Goal: Information Seeking & Learning: Find specific fact

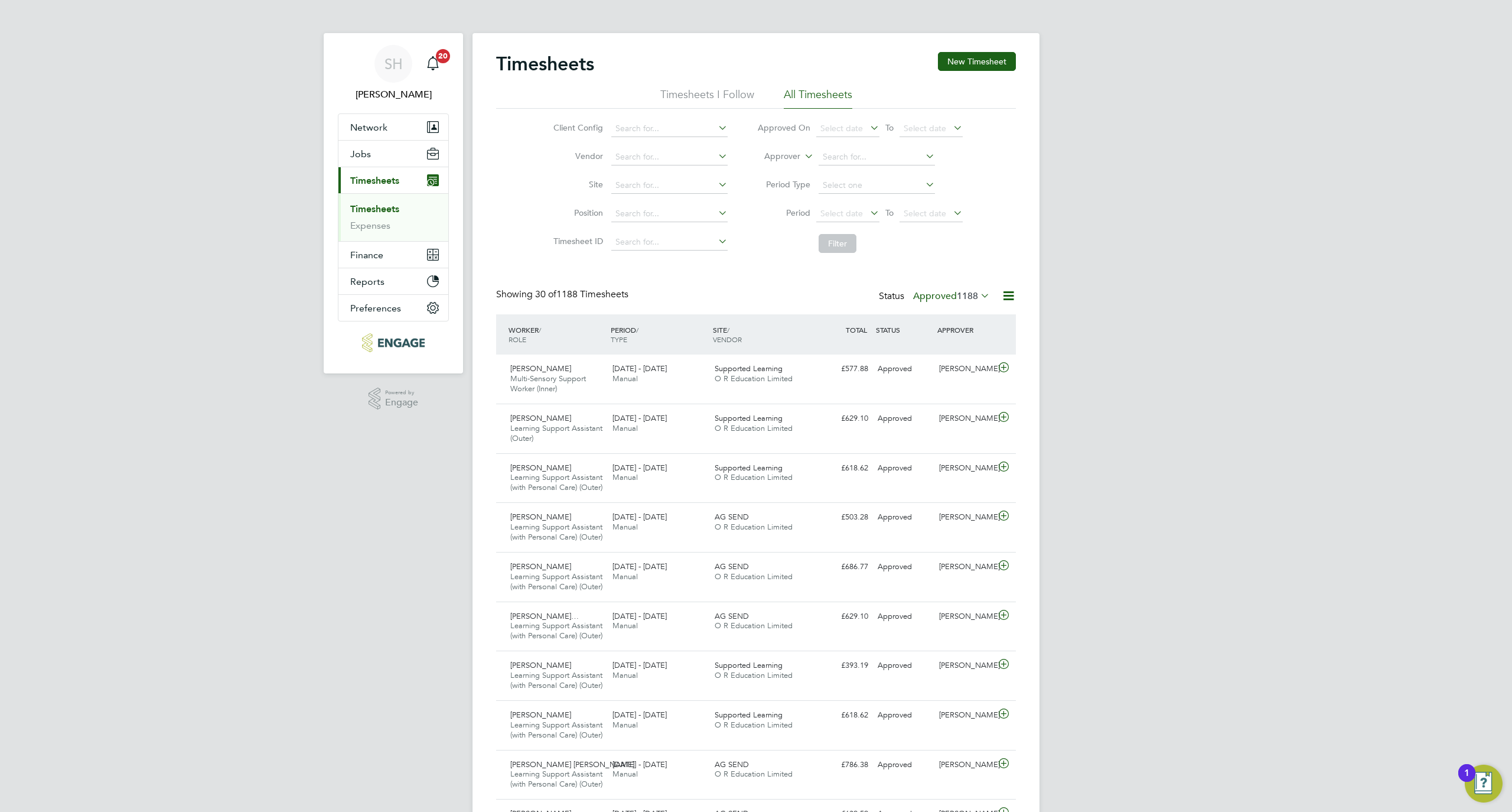
drag, startPoint x: 856, startPoint y: 211, endPoint x: 873, endPoint y: 258, distance: 50.0
click at [856, 211] on span "Select date" at bounding box center [842, 213] width 42 height 11
click at [834, 300] on span "15" at bounding box center [835, 296] width 23 height 23
click at [929, 220] on span "Select date" at bounding box center [931, 215] width 63 height 16
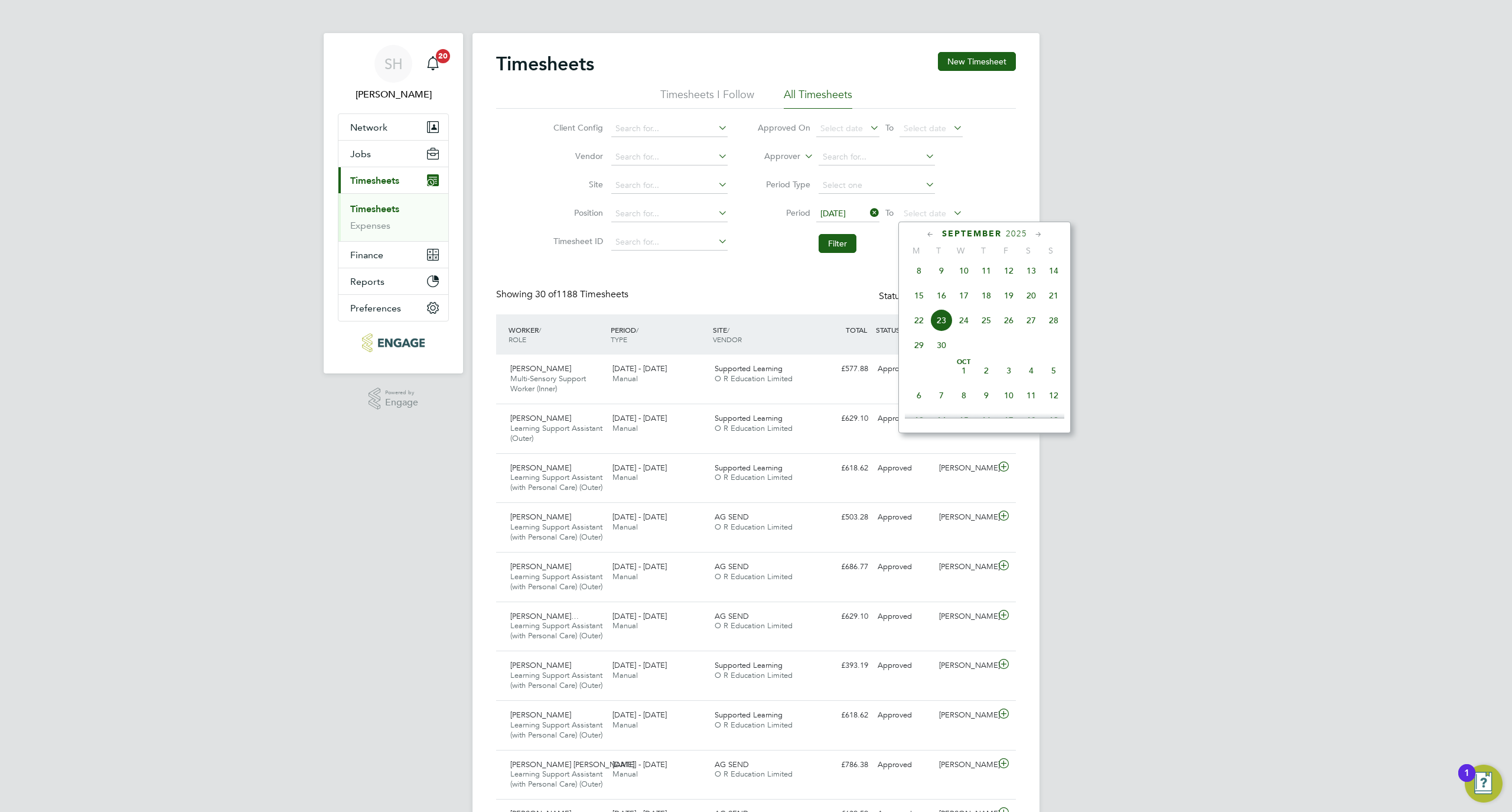
click at [1053, 304] on span "21" at bounding box center [1054, 296] width 23 height 23
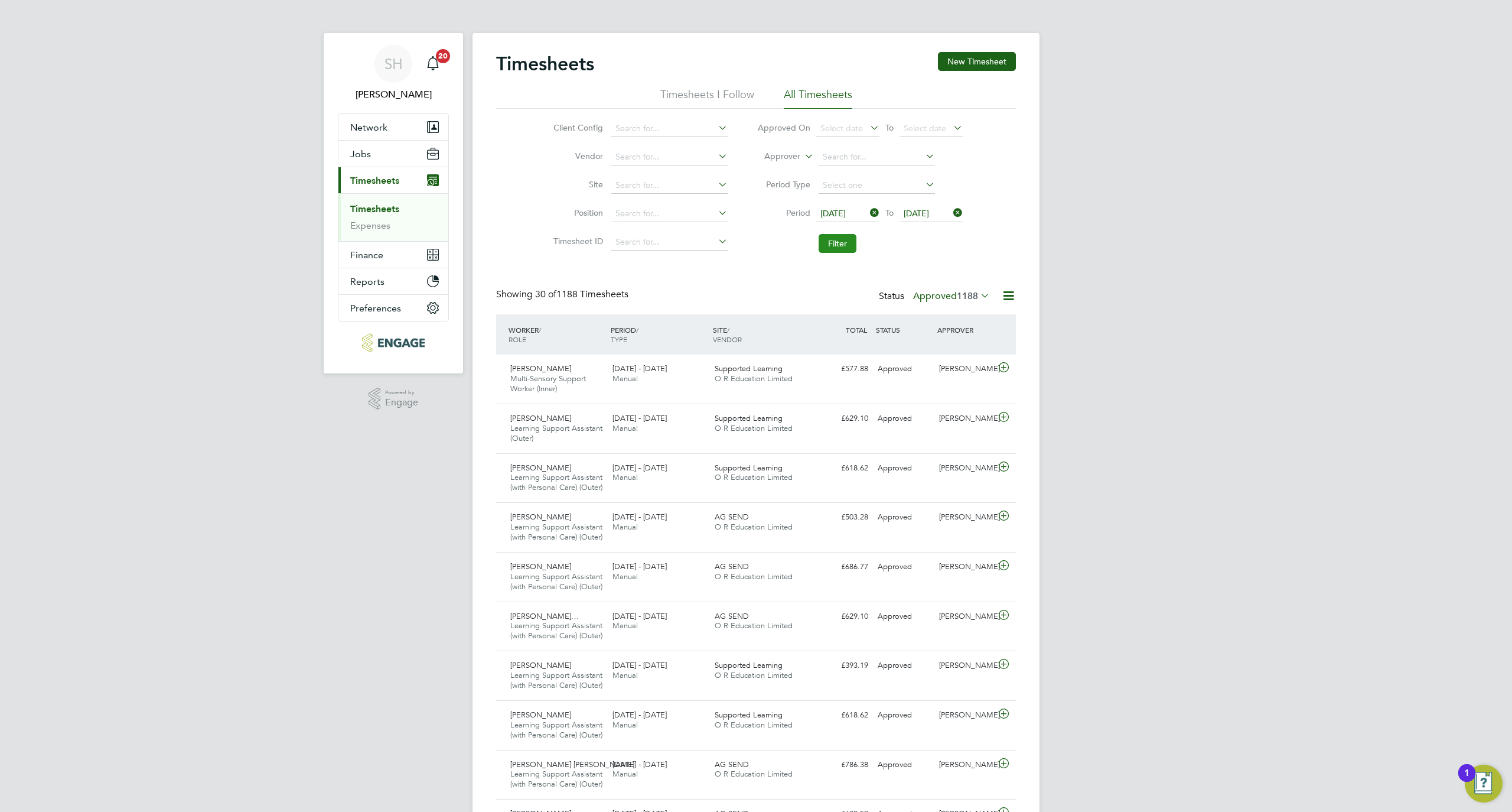
click at [833, 244] on button "Filter" at bounding box center [838, 243] width 38 height 19
click at [981, 675] on div "[PERSON_NAME]" at bounding box center [965, 666] width 62 height 20
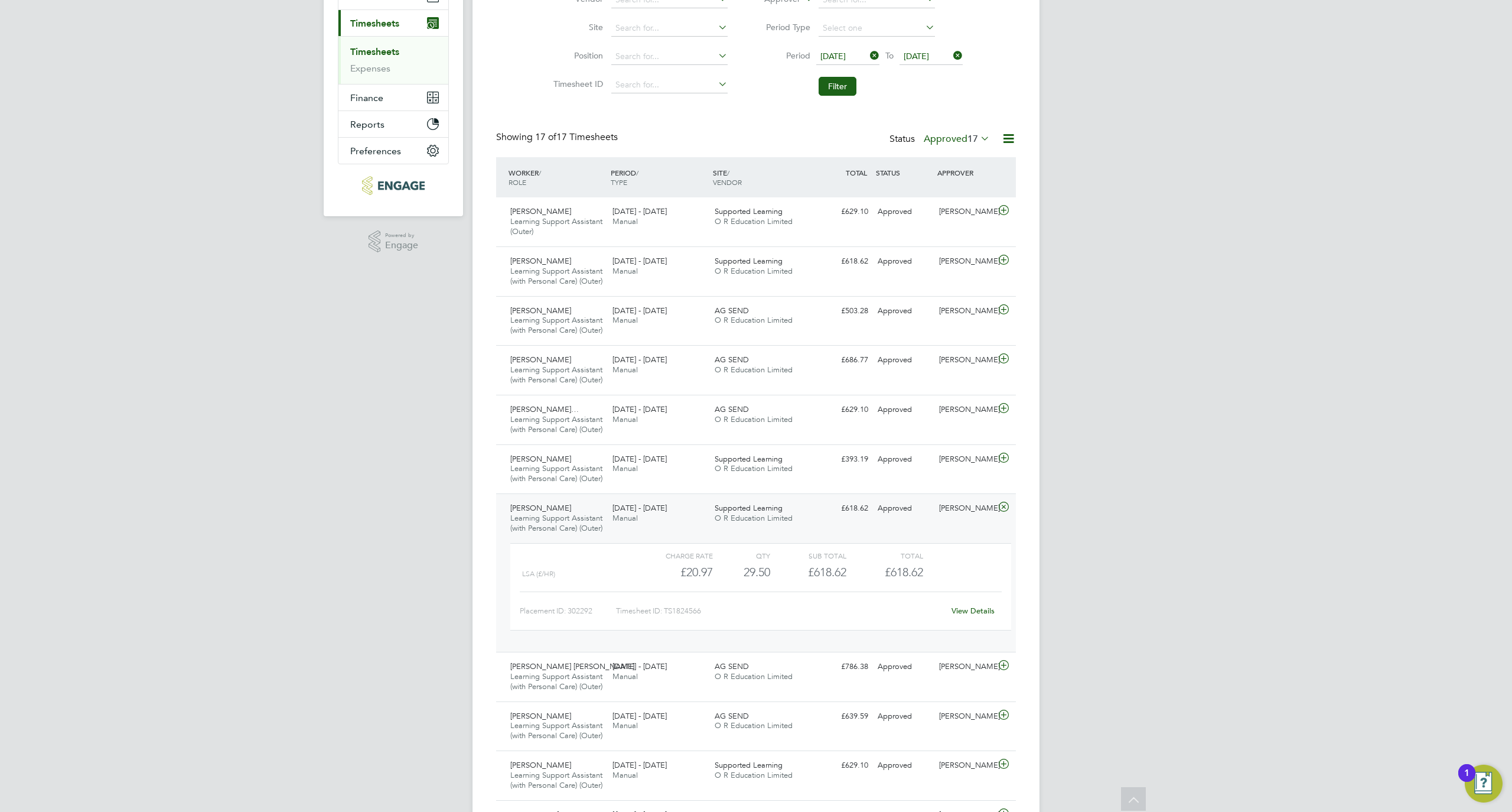
scroll to position [668, 0]
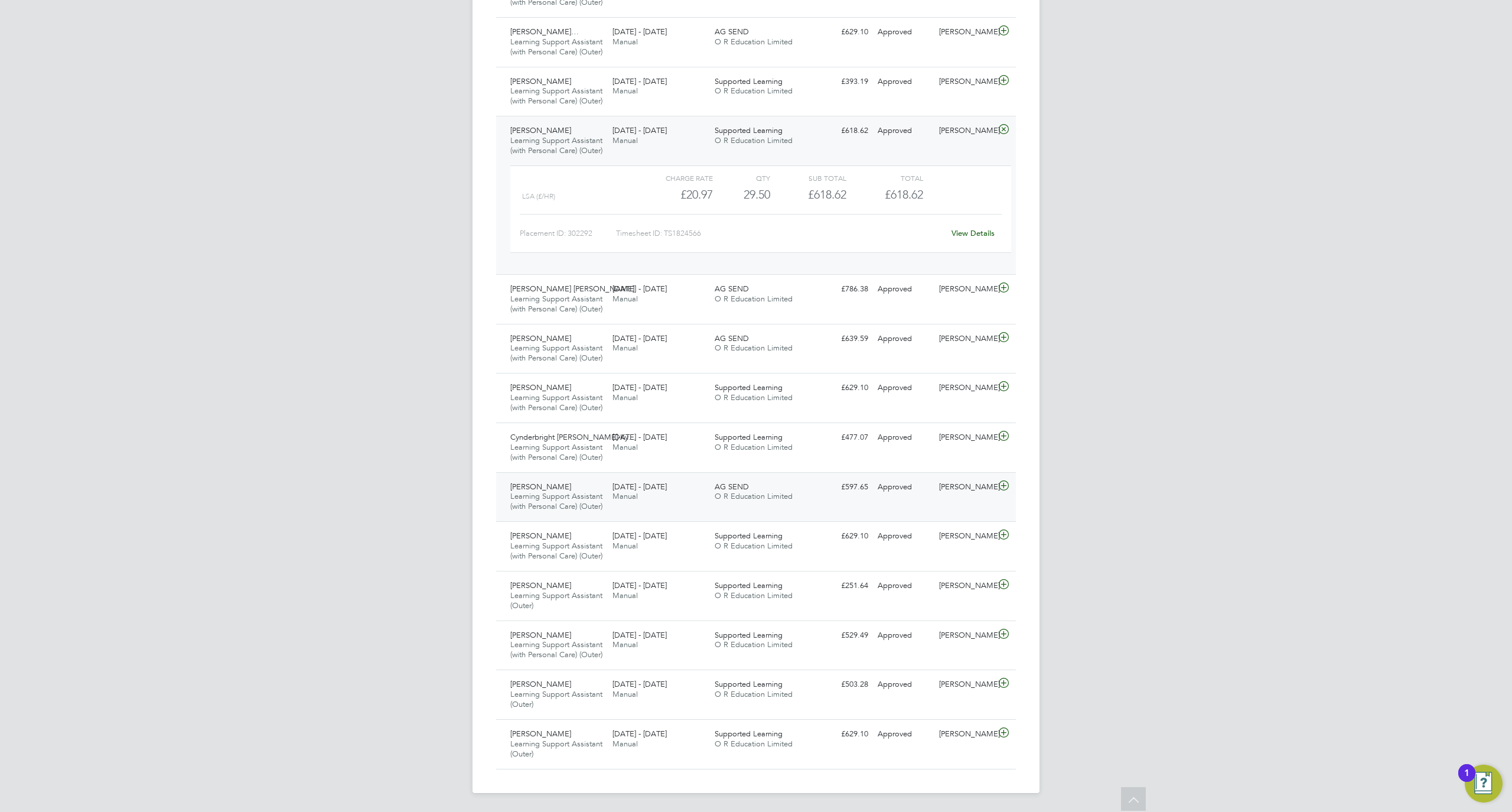
click at [890, 479] on div "[PERSON_NAME] Learning Support Assistant (with Personal Care) (Outer) [DATE] - …" at bounding box center [756, 497] width 520 height 50
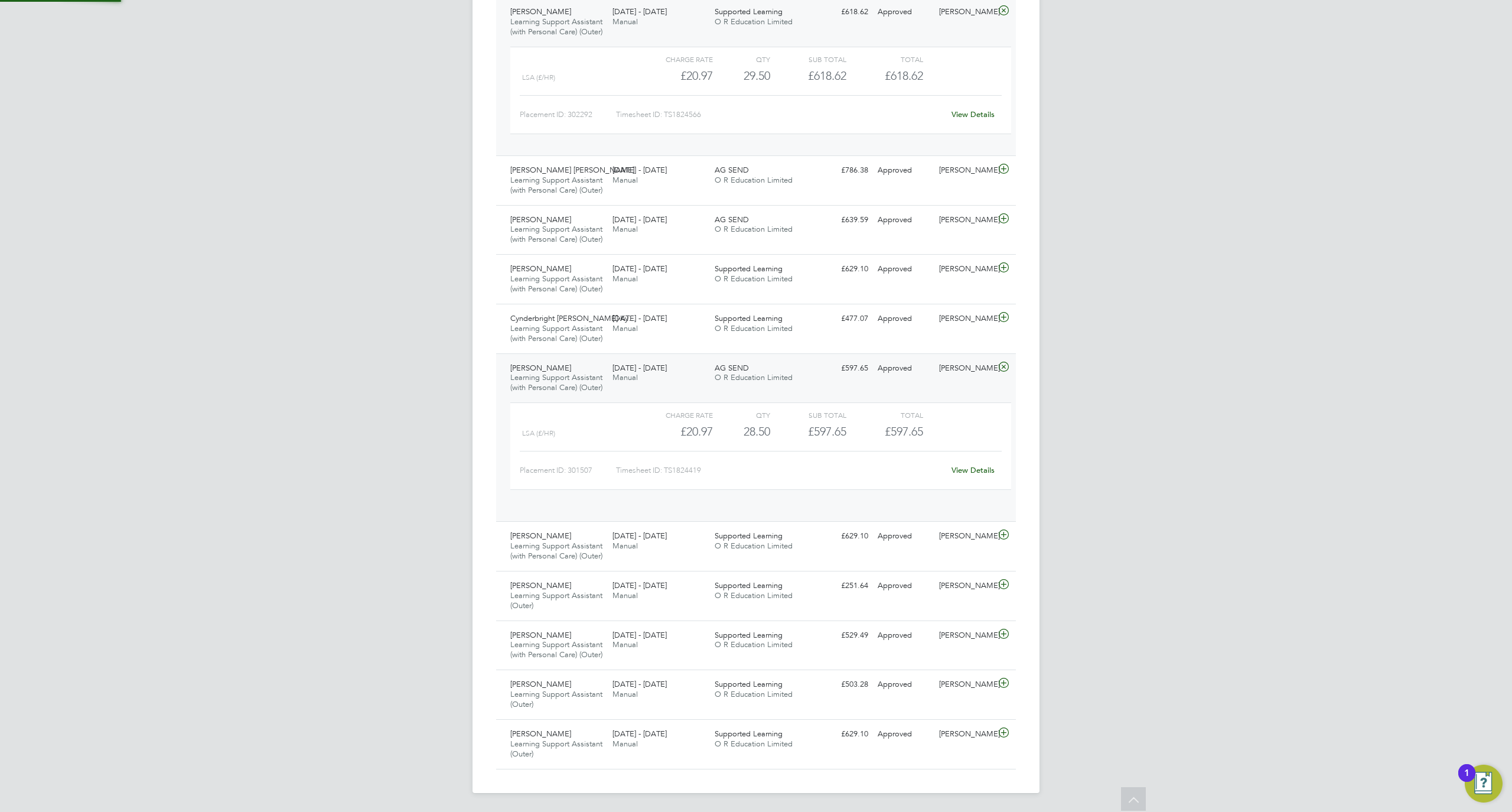
scroll to position [20, 115]
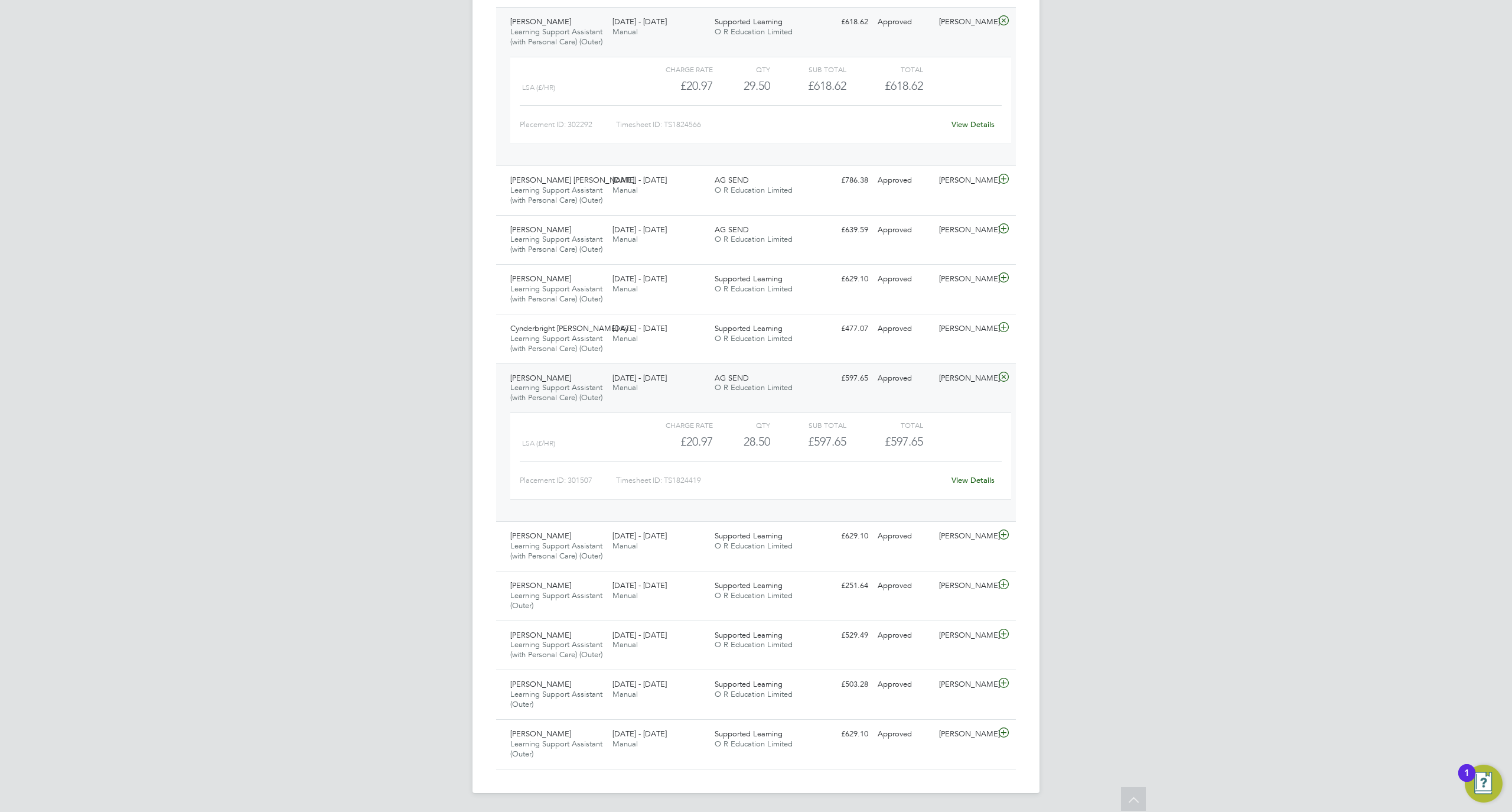
drag, startPoint x: 974, startPoint y: 567, endPoint x: 1004, endPoint y: 575, distance: 31.0
click at [999, 490] on div "View Details" at bounding box center [973, 480] width 58 height 19
drag, startPoint x: 994, startPoint y: 568, endPoint x: 986, endPoint y: 568, distance: 8.0
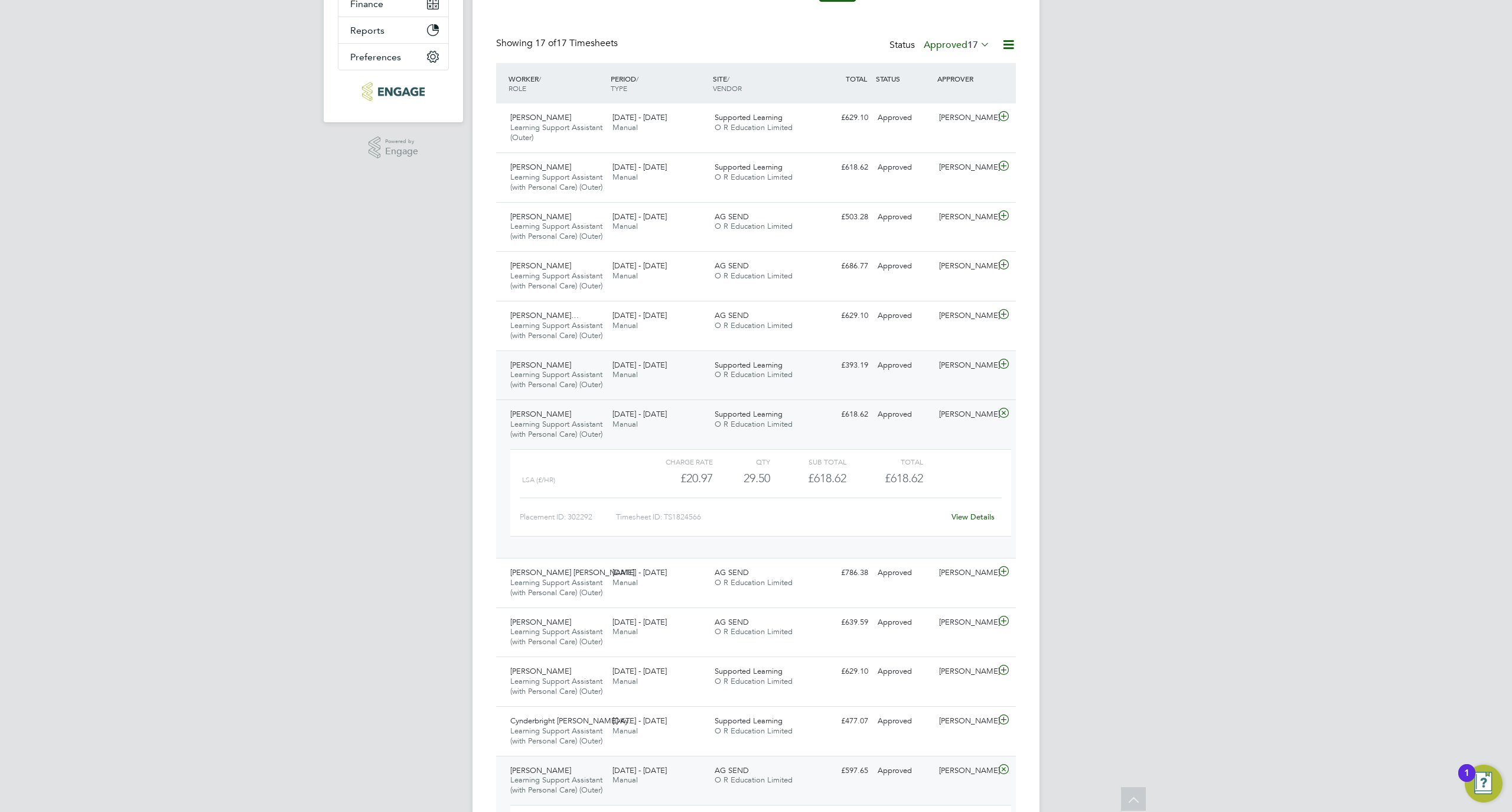
click at [1000, 369] on icon at bounding box center [1003, 364] width 15 height 10
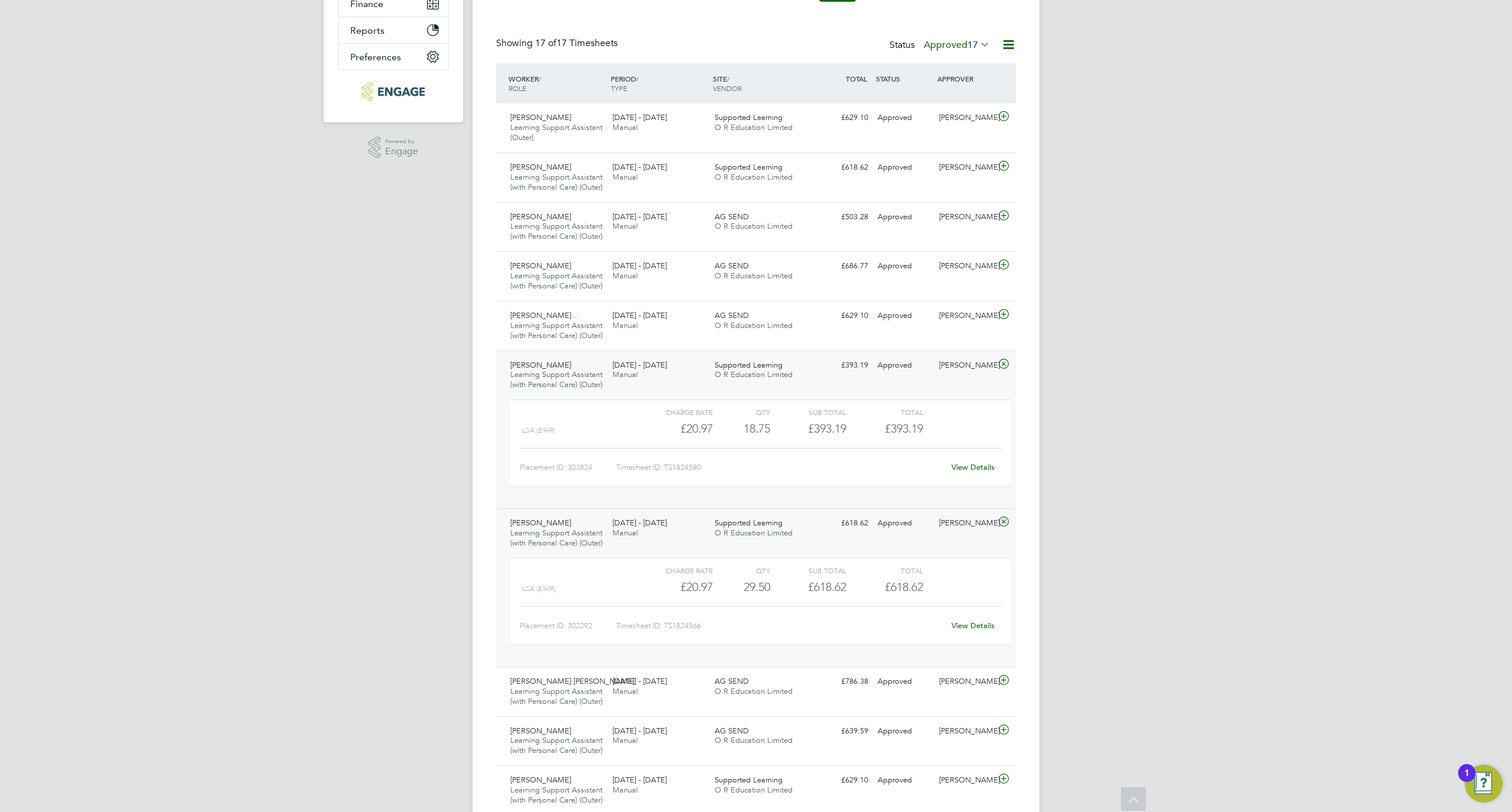
scroll to position [768, 0]
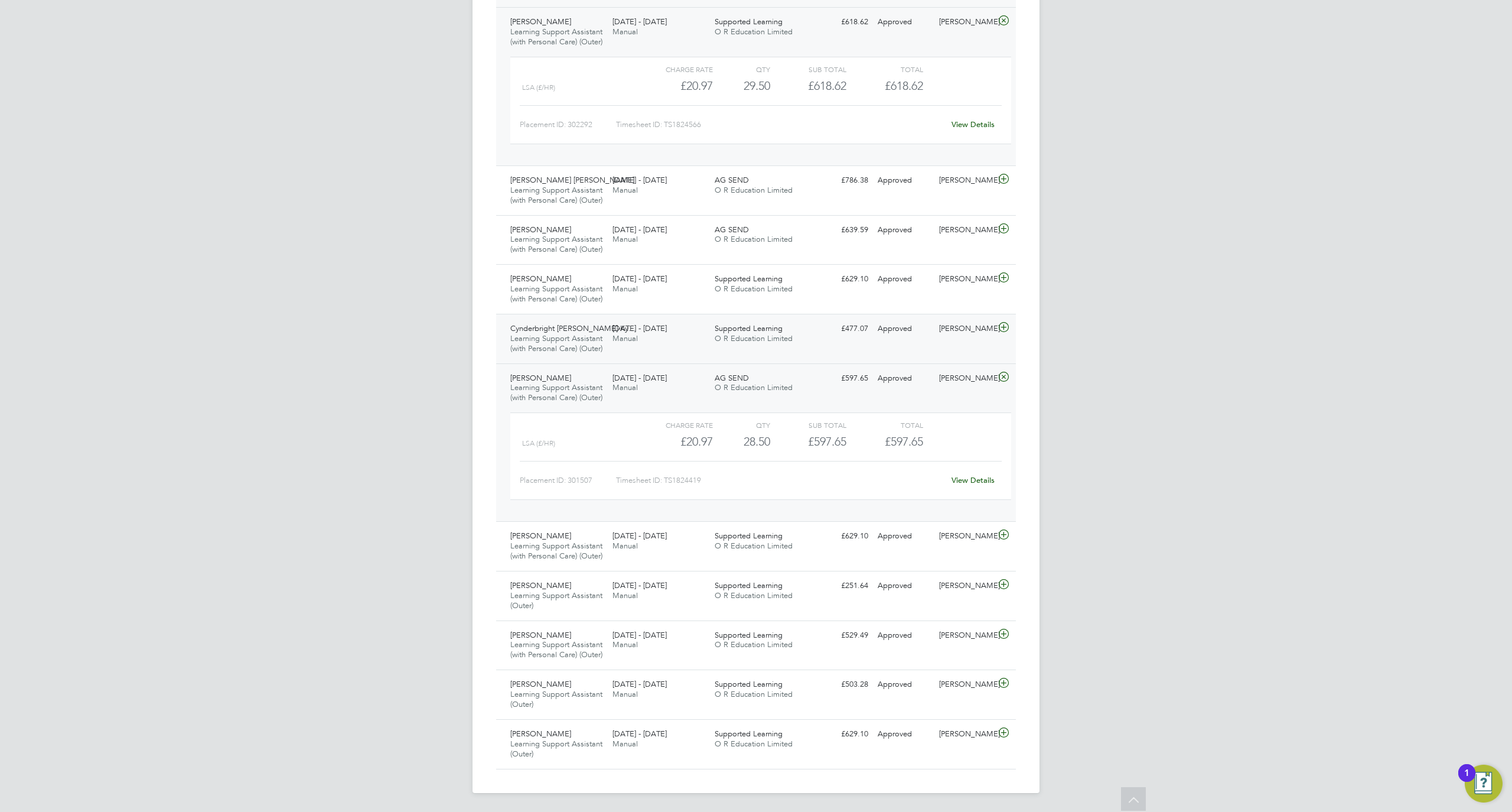
click at [972, 339] on div "[PERSON_NAME]" at bounding box center [965, 329] width 62 height 20
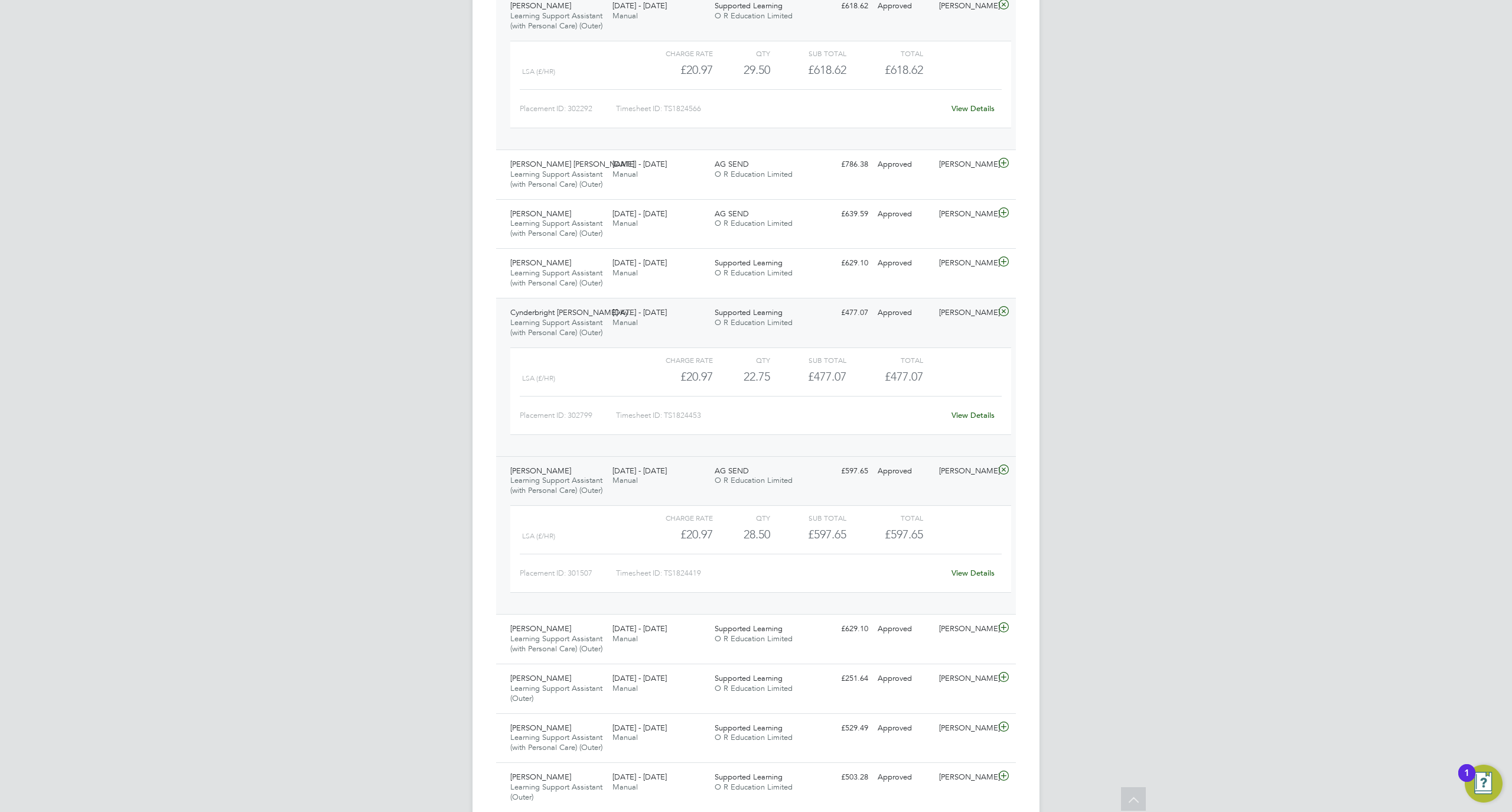
scroll to position [132, 0]
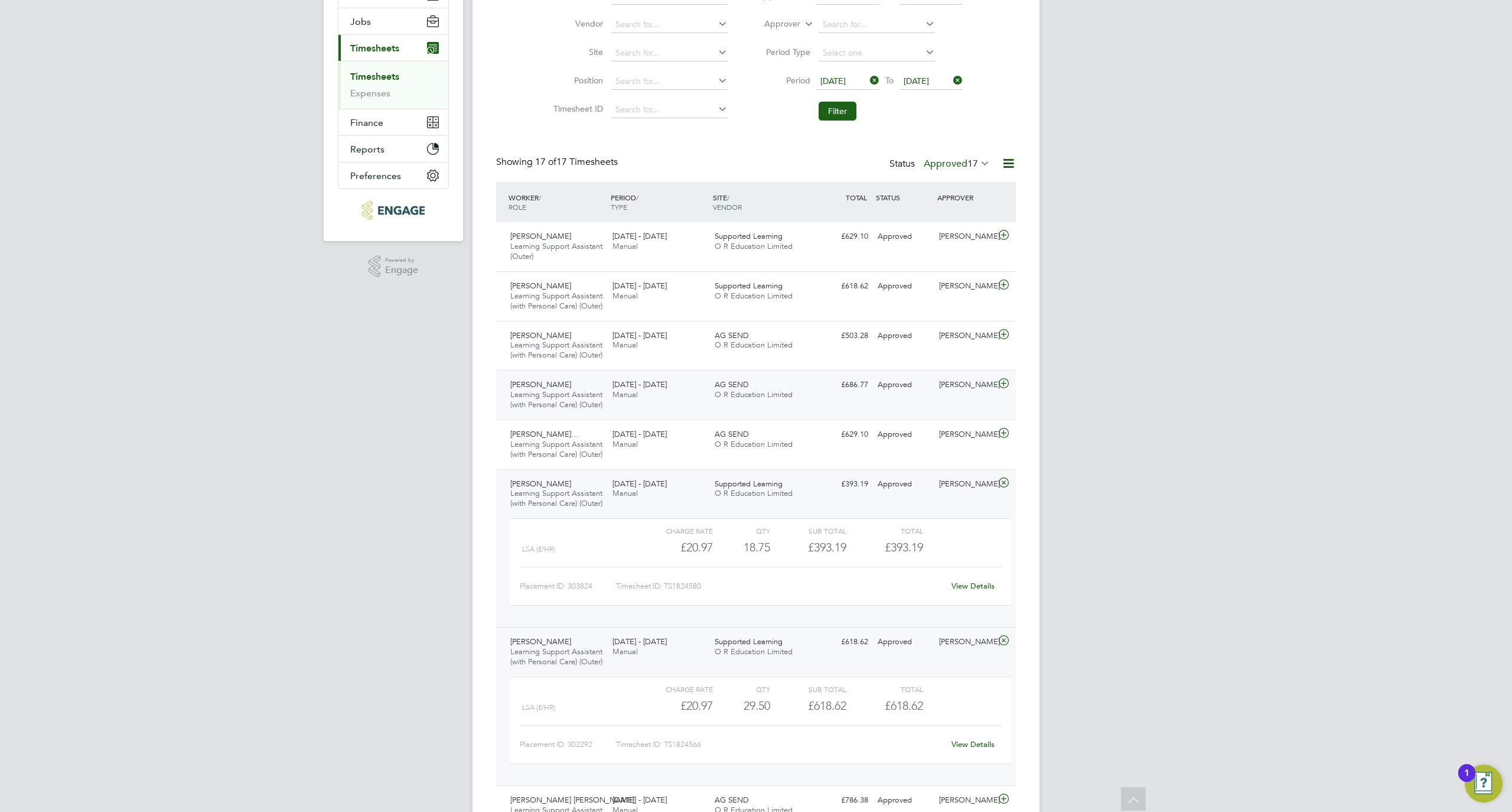
click at [939, 395] on div "[PERSON_NAME]" at bounding box center [965, 385] width 62 height 20
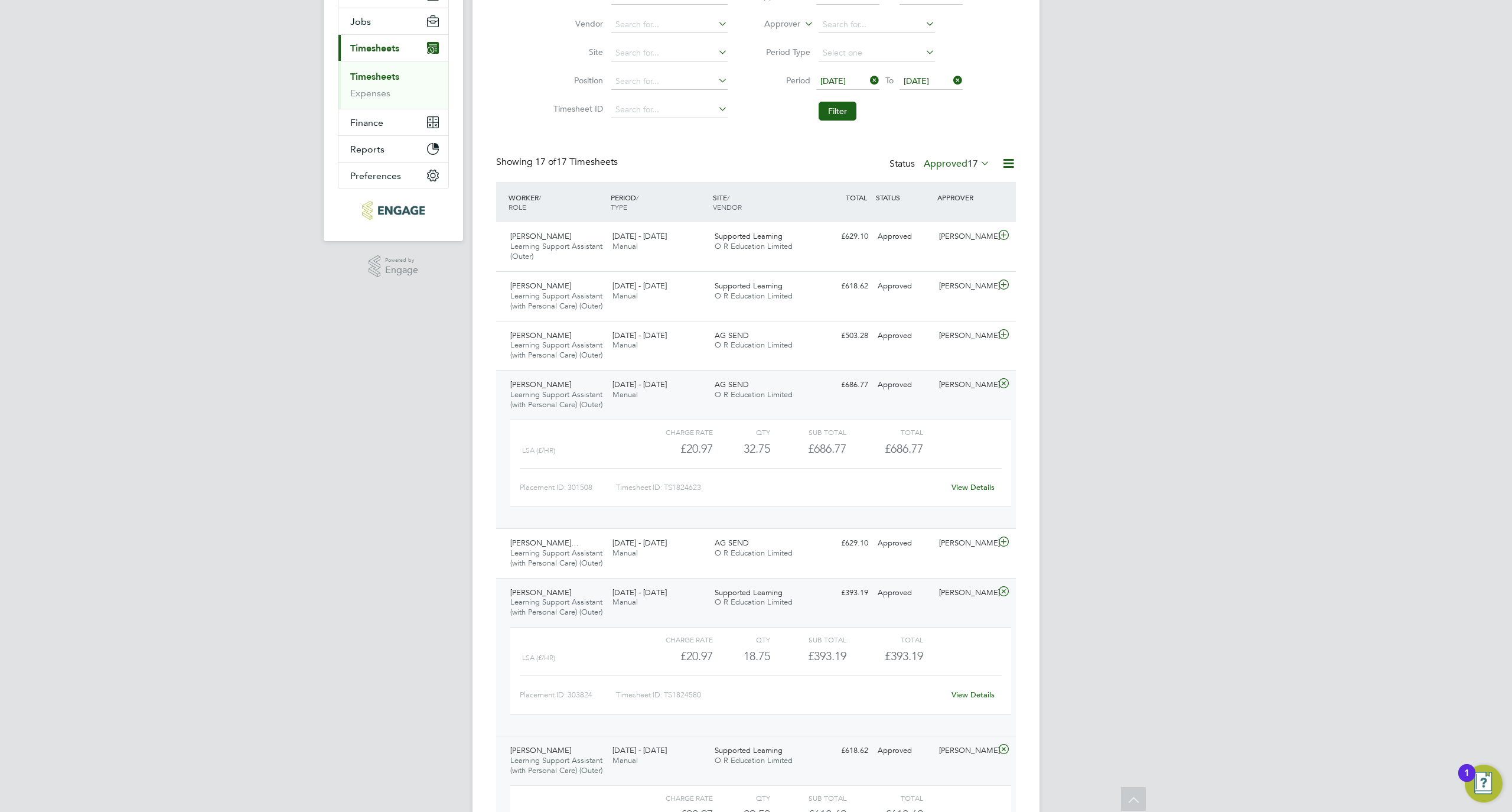
scroll to position [1105, 0]
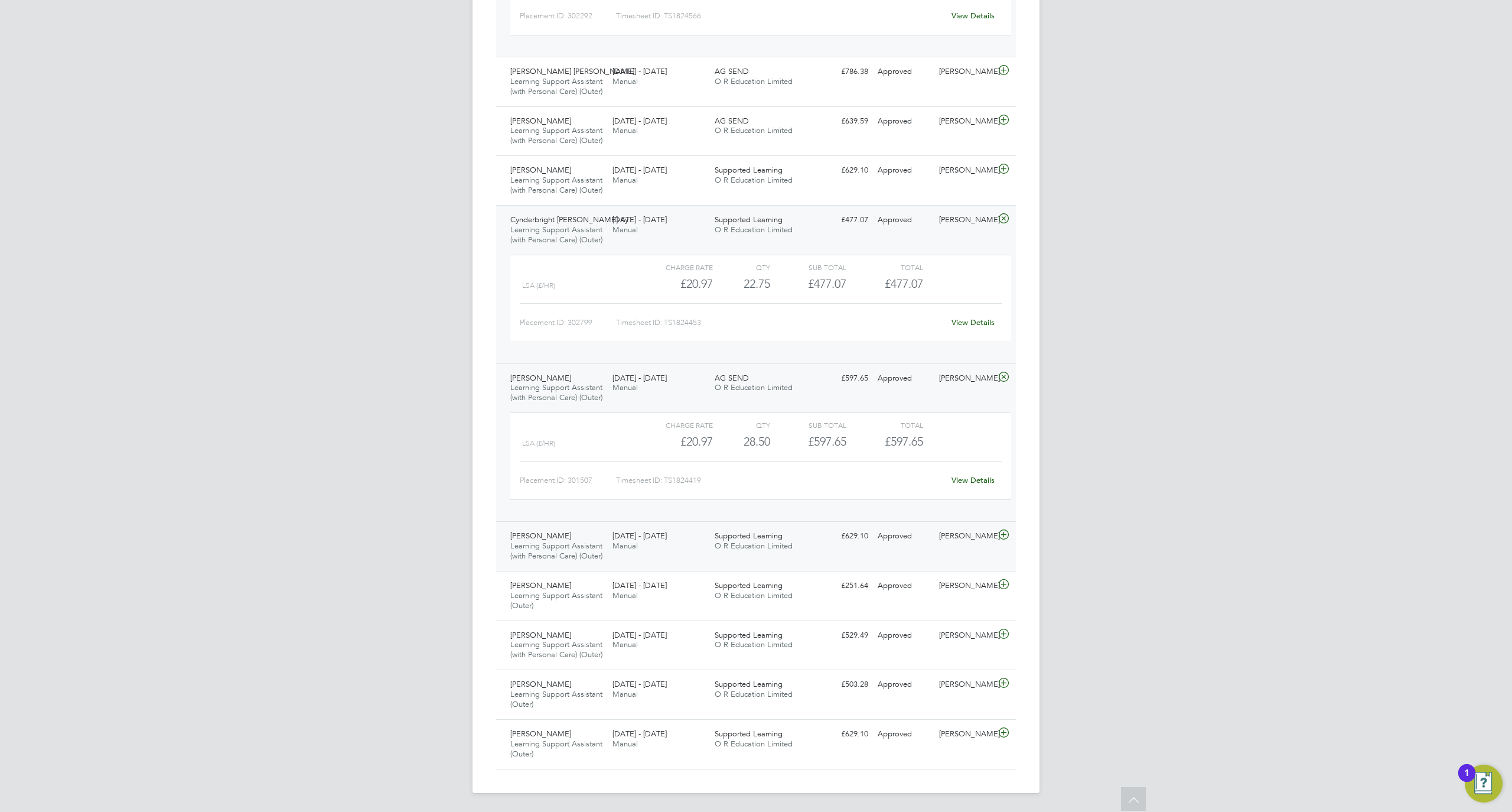
click at [822, 528] on div "[PERSON_NAME] Learning Support Assistant (with Personal Care) (Outer) [DATE] - …" at bounding box center [756, 545] width 520 height 50
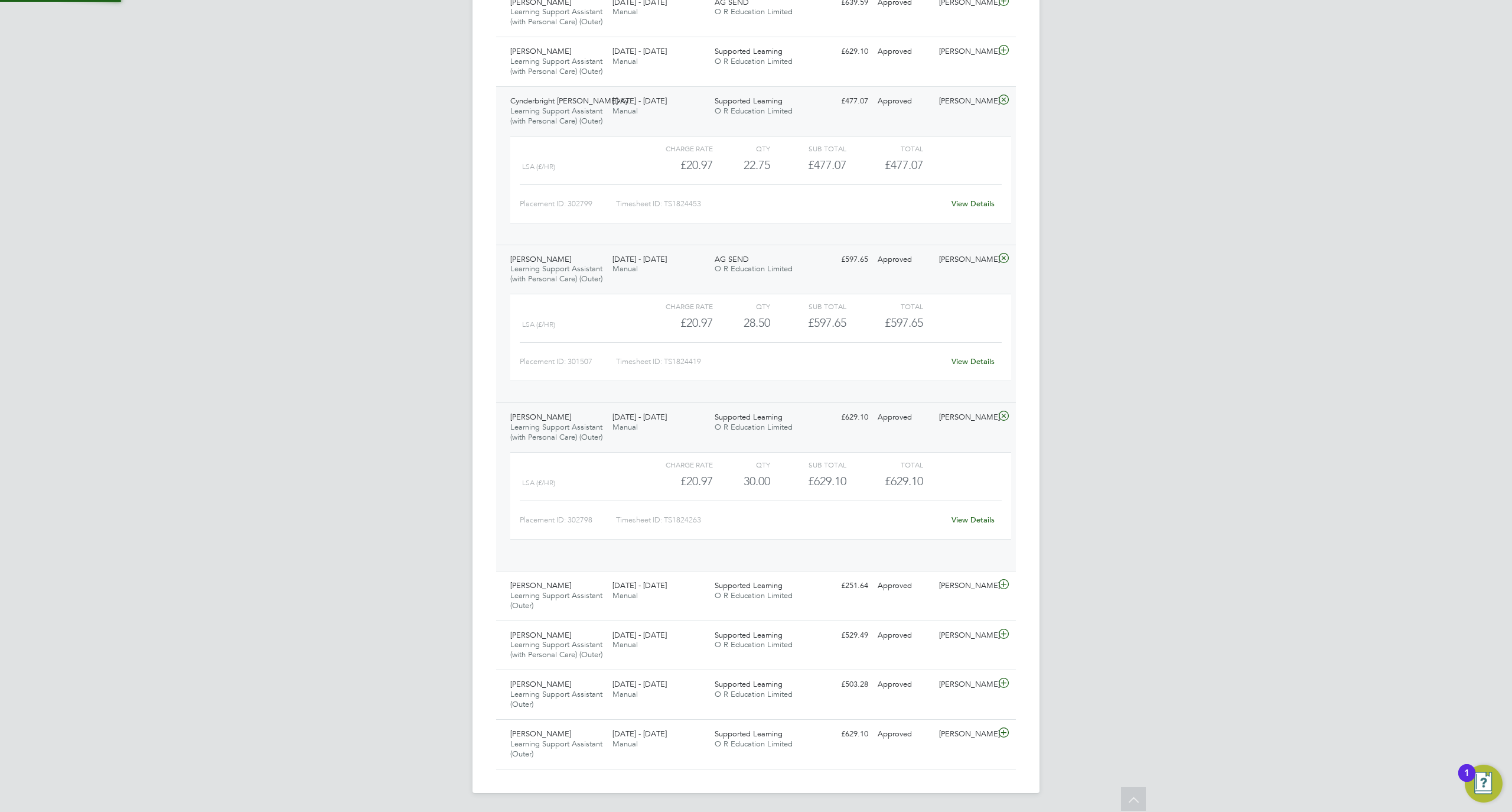
scroll to position [20, 115]
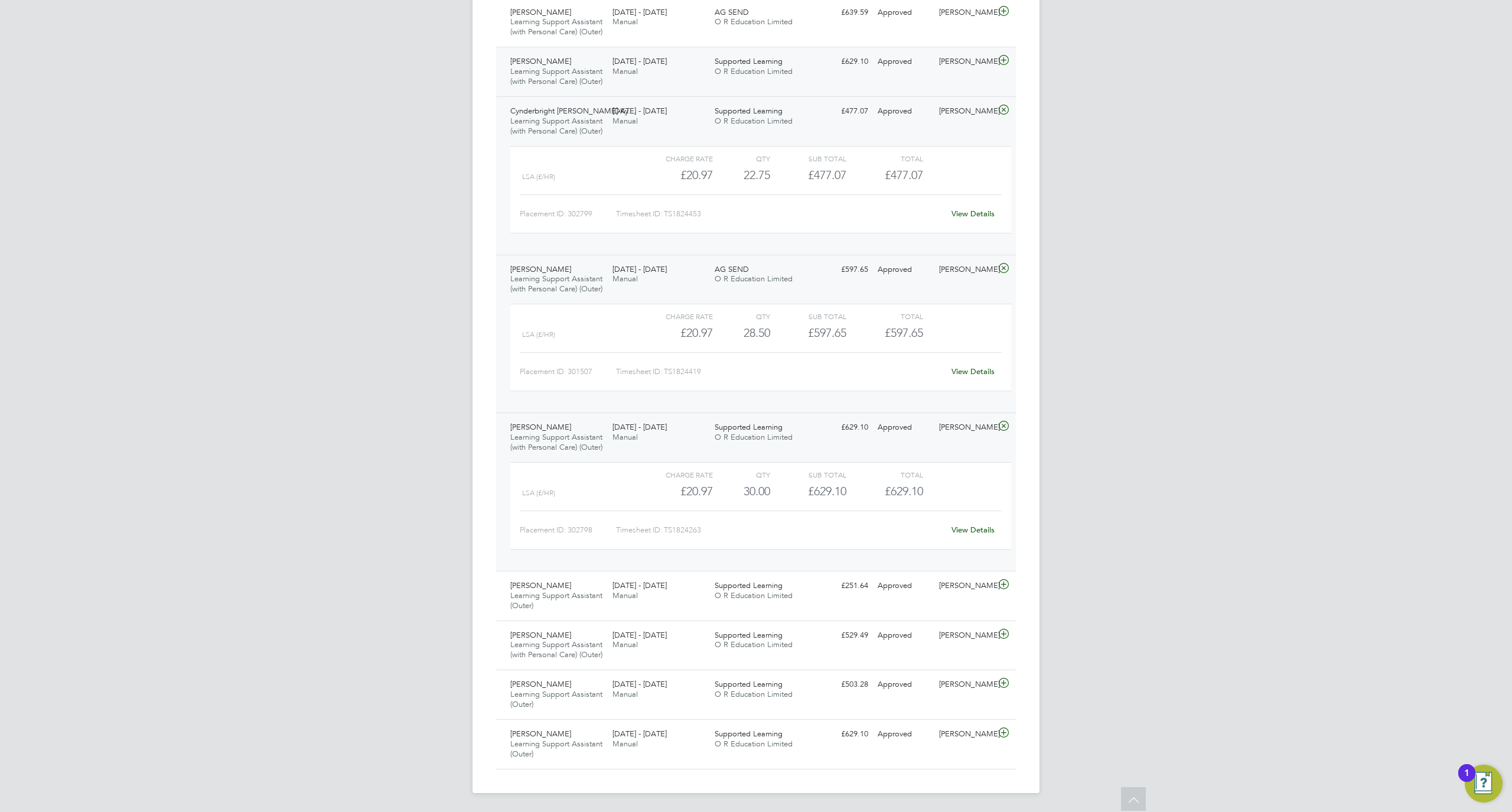
click at [721, 81] on div "Supported Learning O R Education Limited" at bounding box center [761, 67] width 102 height 29
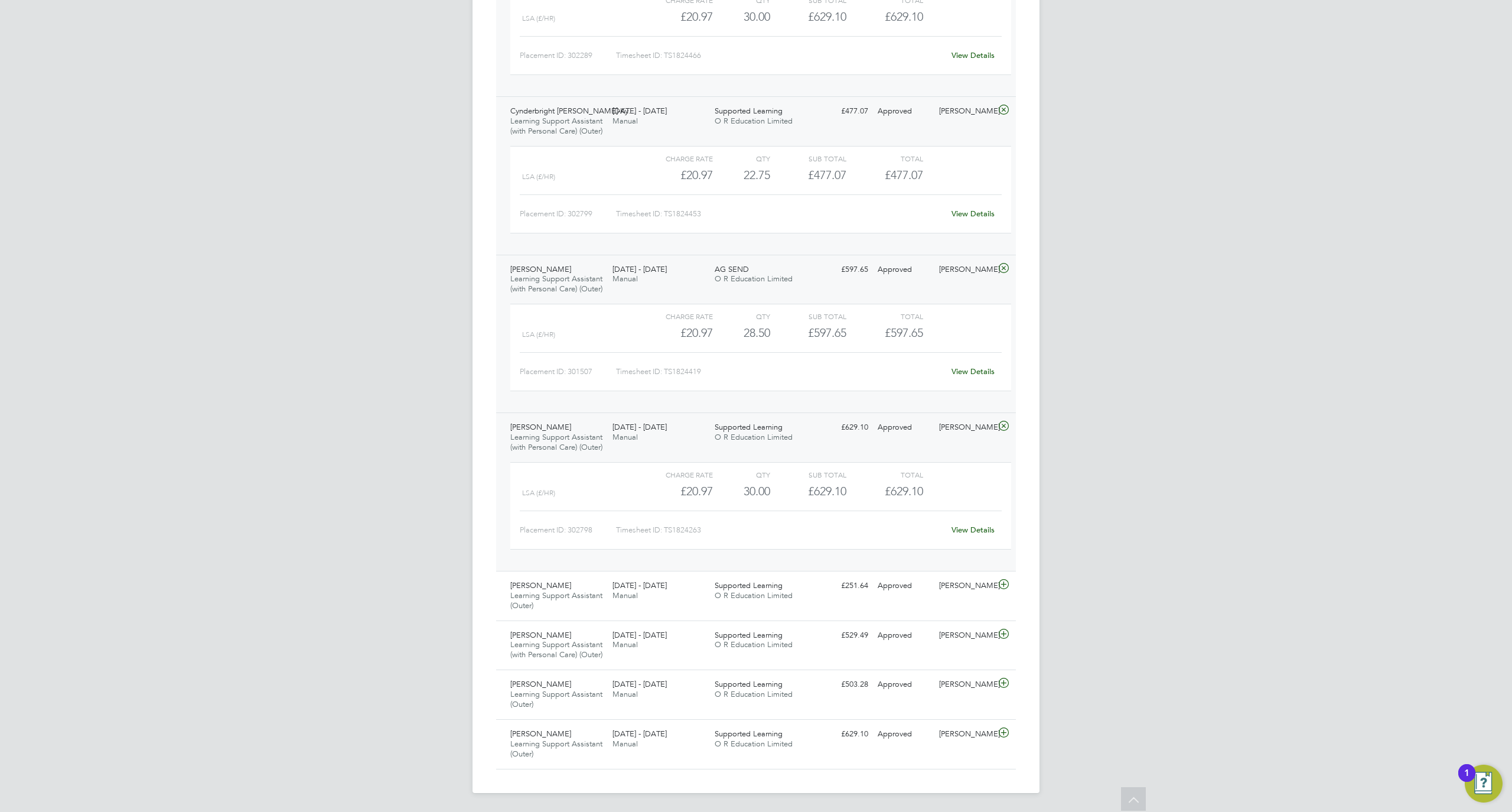
scroll to position [301, 0]
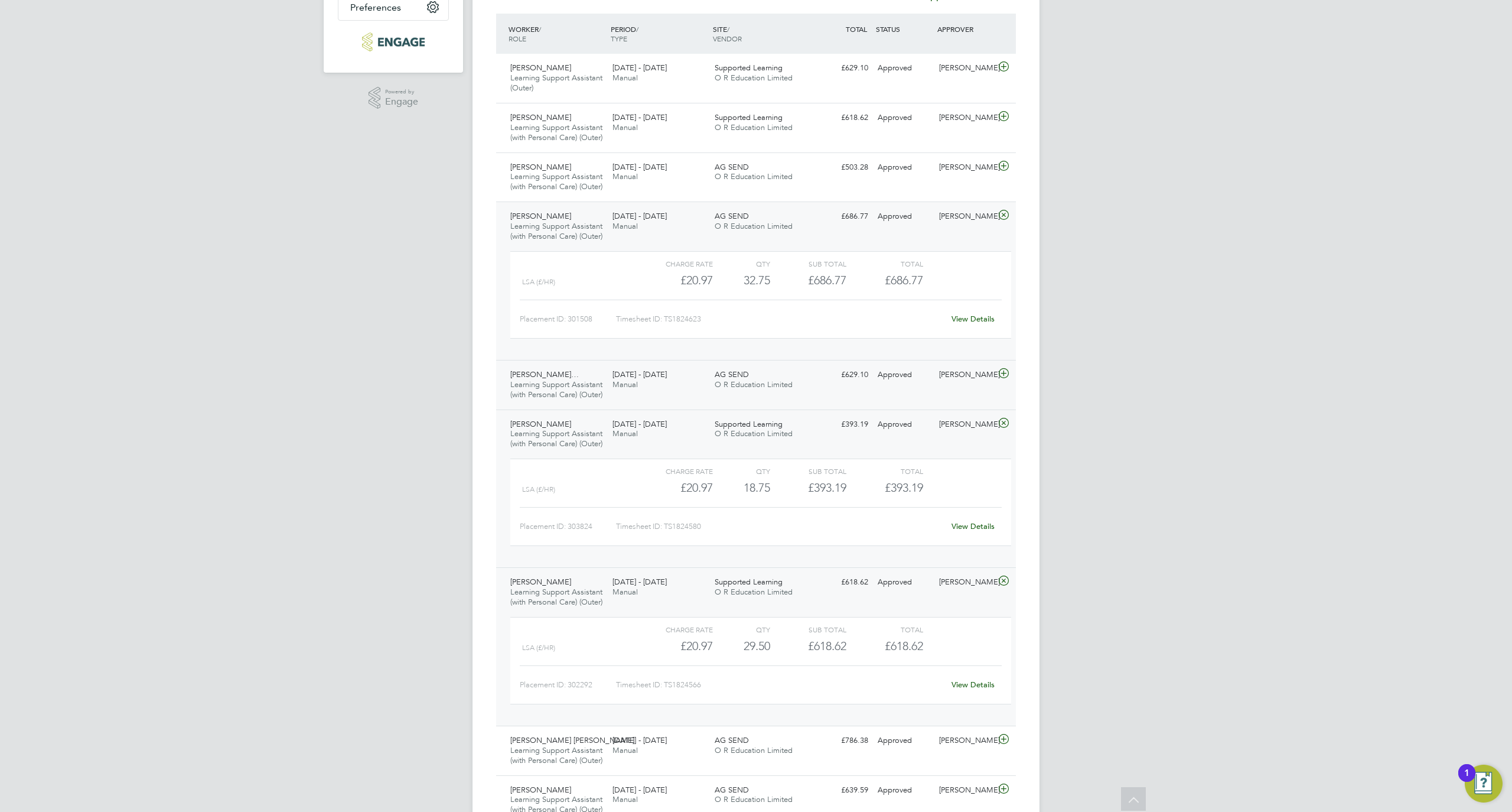
click at [910, 384] on div "Approved" at bounding box center [904, 375] width 62 height 20
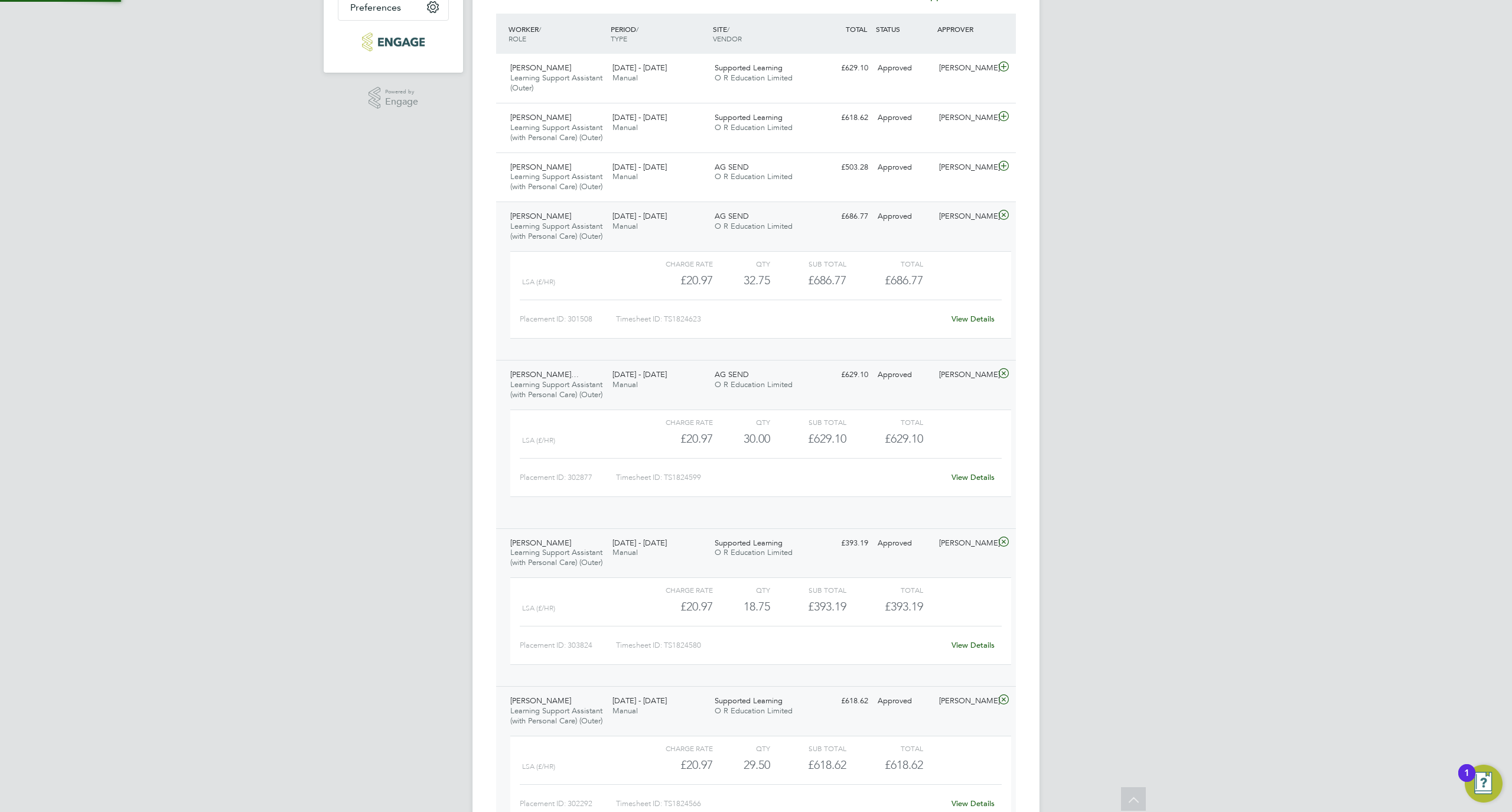
scroll to position [20, 115]
click at [770, 181] on span "O R Education Limited" at bounding box center [754, 176] width 78 height 10
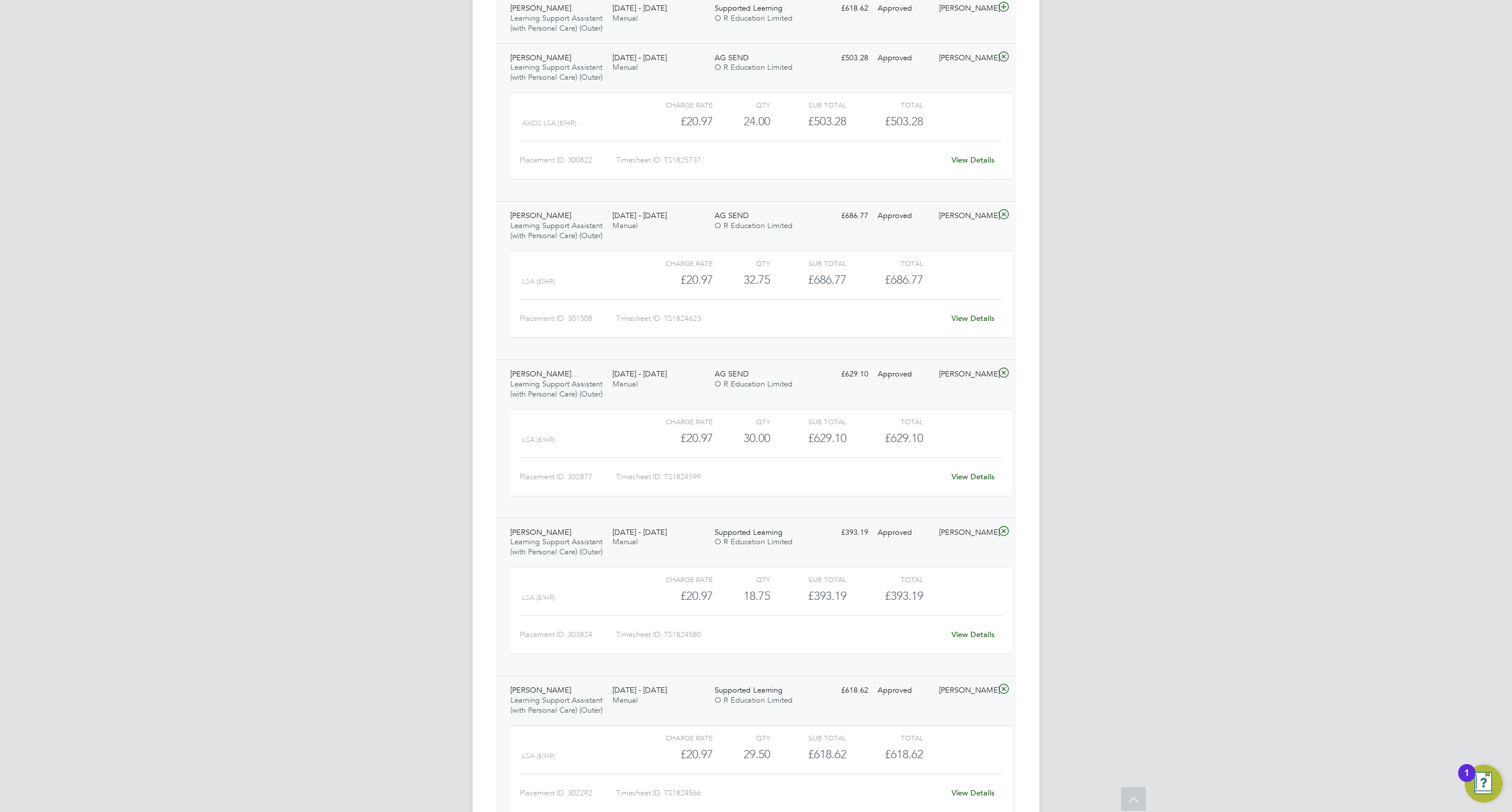
scroll to position [917, 0]
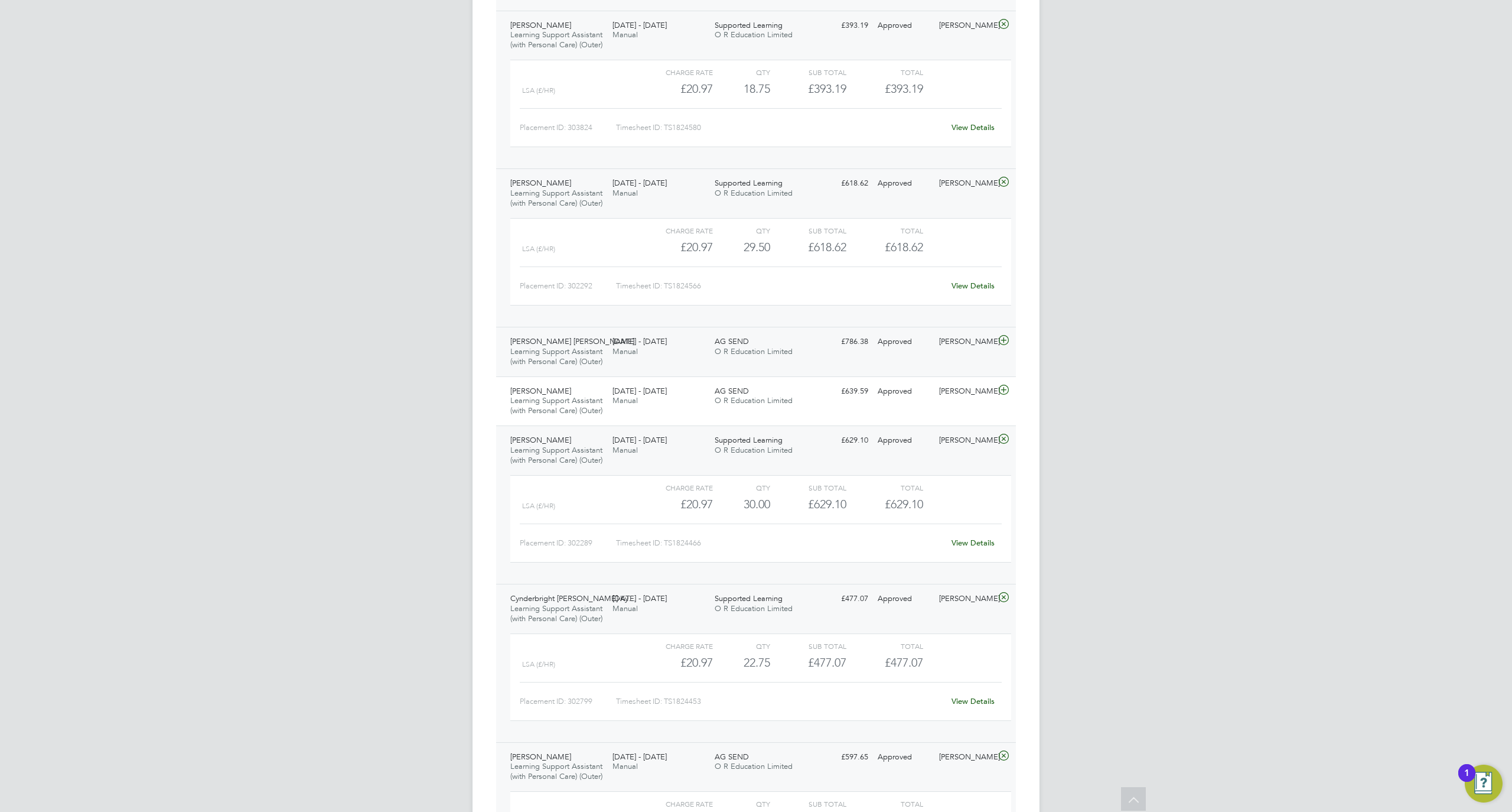
click at [769, 376] on div "[PERSON_NAME] [PERSON_NAME] Learning Support Assistant (with Personal Care) (Ou…" at bounding box center [756, 351] width 520 height 50
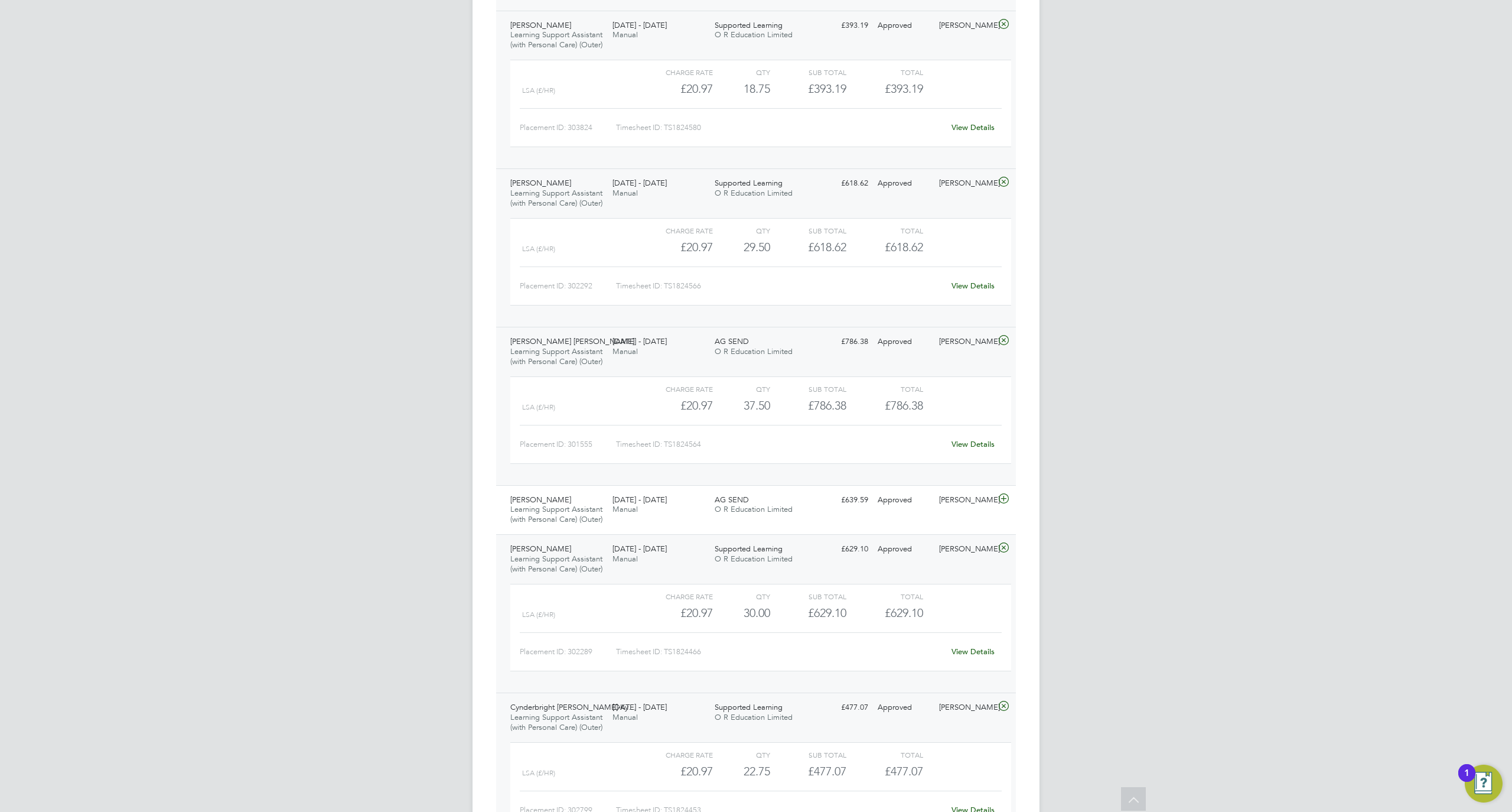
scroll to position [12, 0]
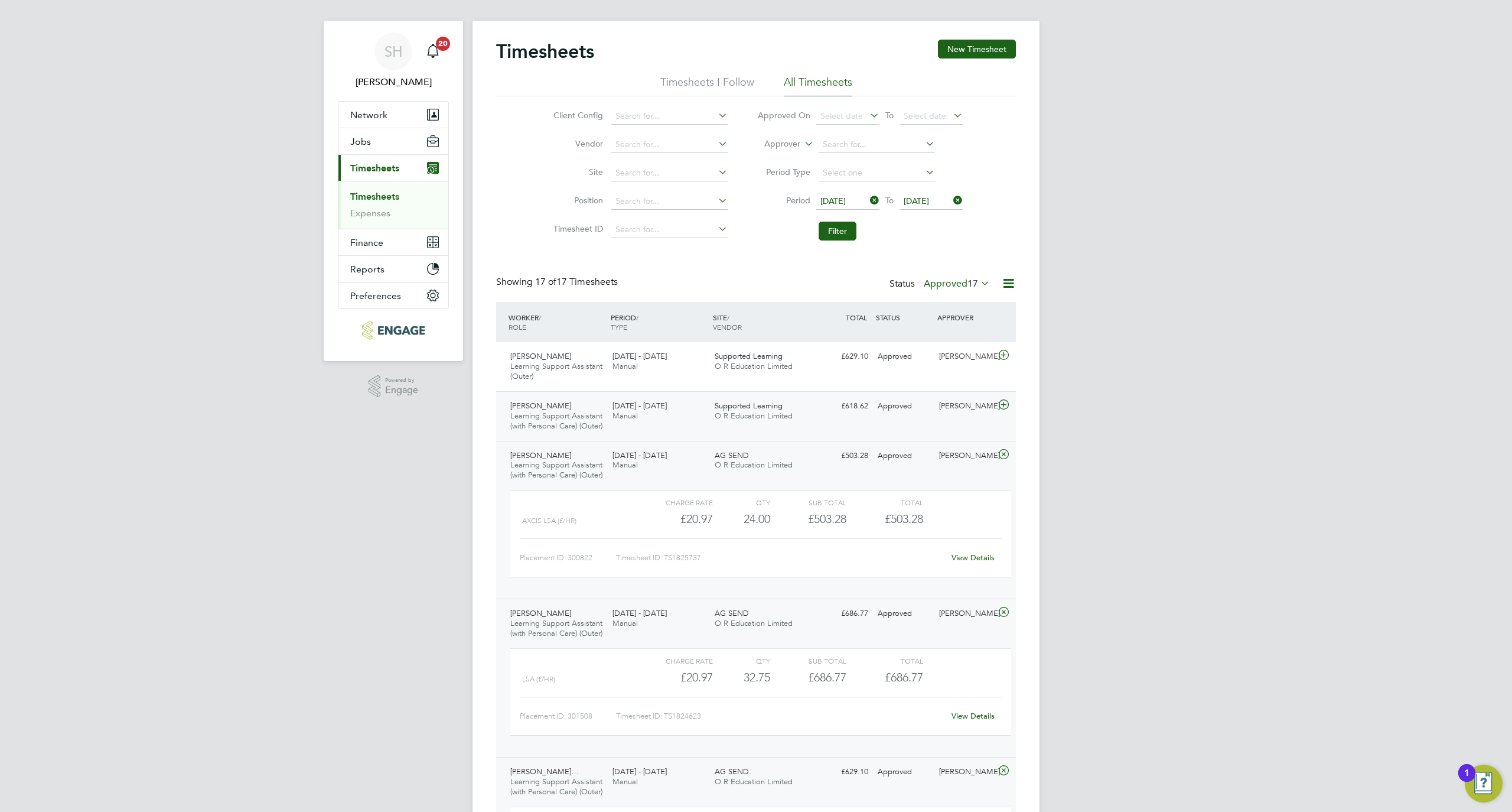
click at [782, 417] on span "O R Education Limited" at bounding box center [754, 415] width 78 height 10
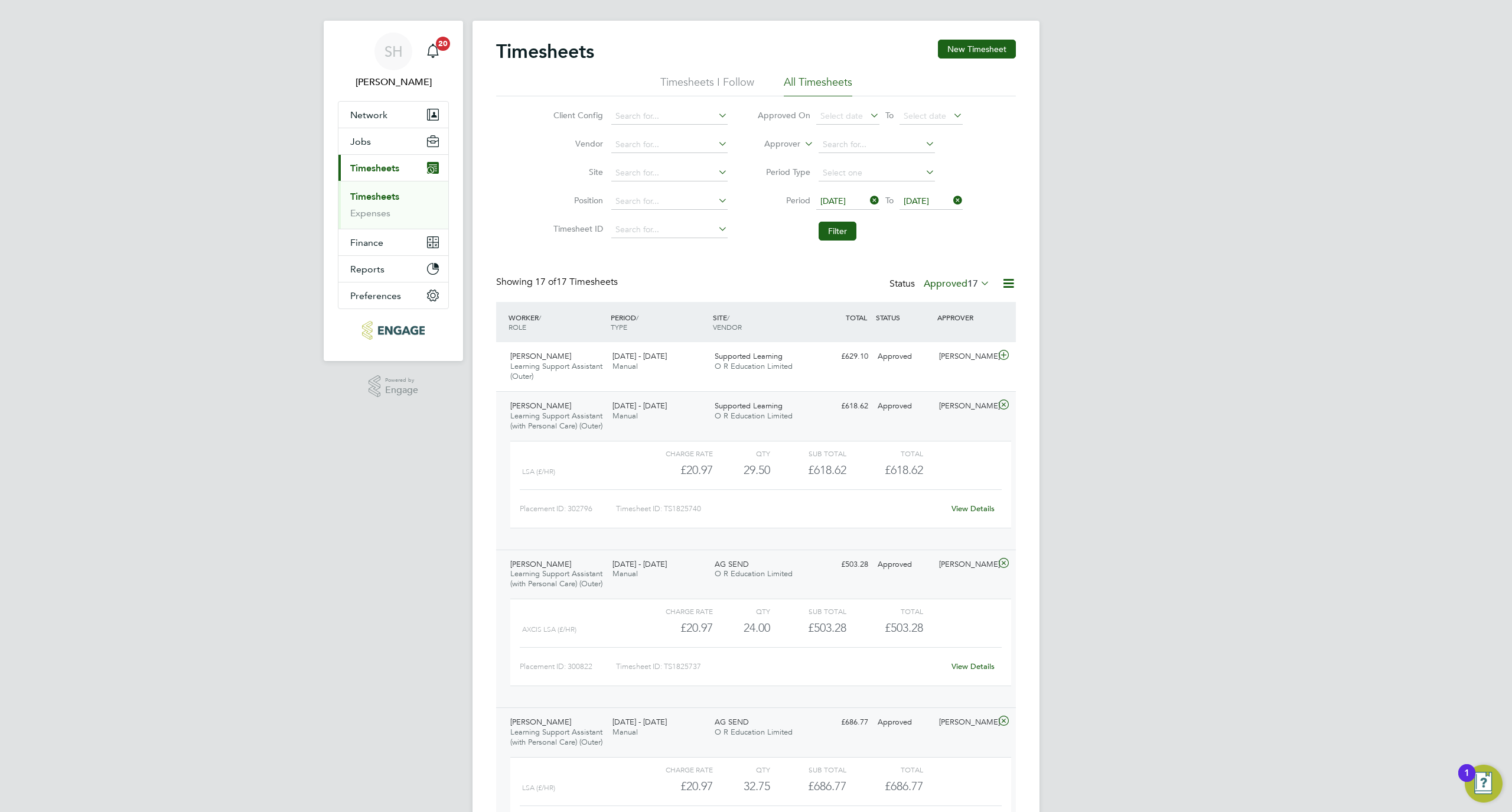
scroll to position [1761, 0]
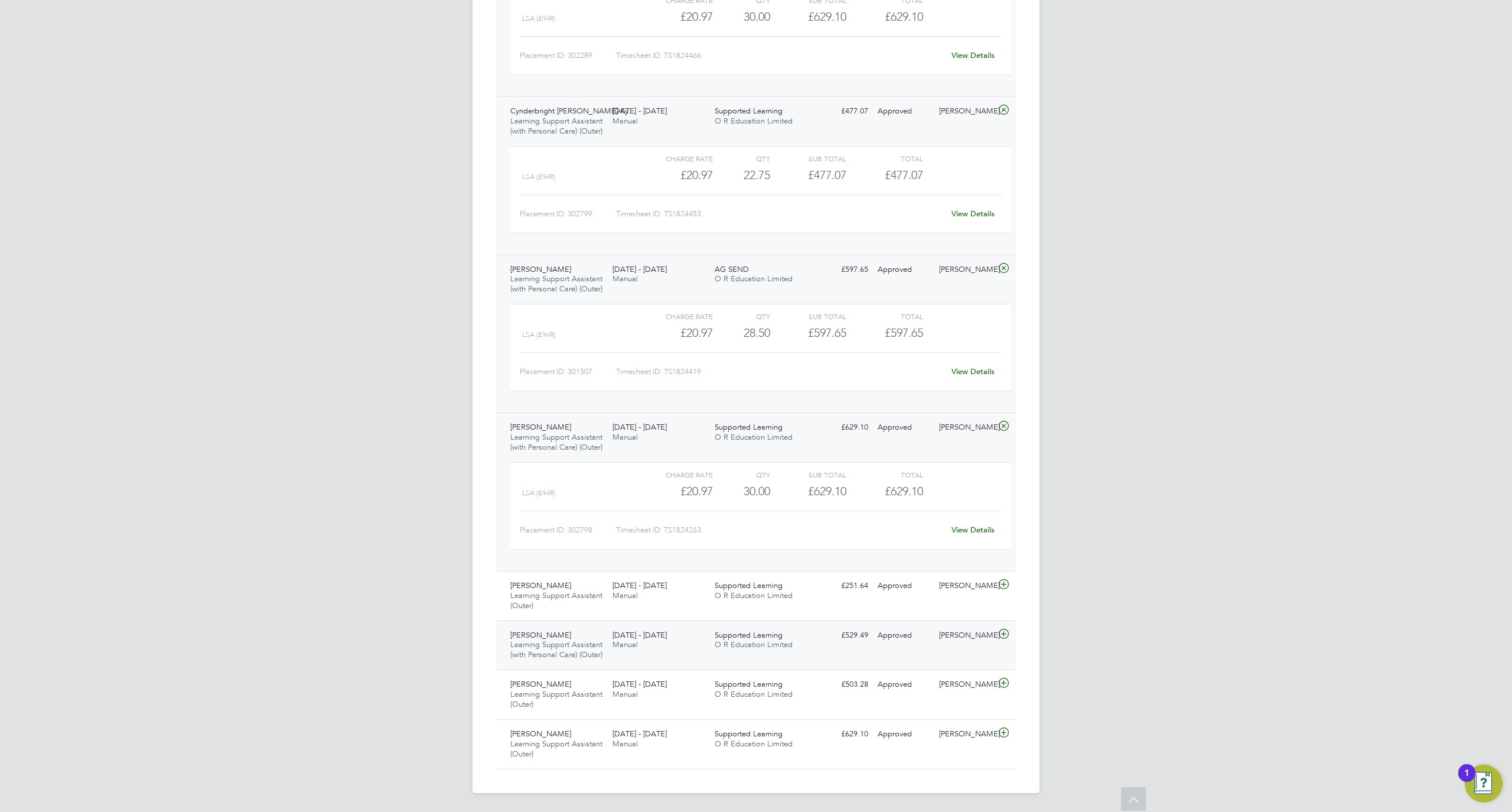
click at [626, 660] on div "[PERSON_NAME] Learning Support Assistant (with Personal Care) (Outer) [DATE] - …" at bounding box center [756, 645] width 520 height 50
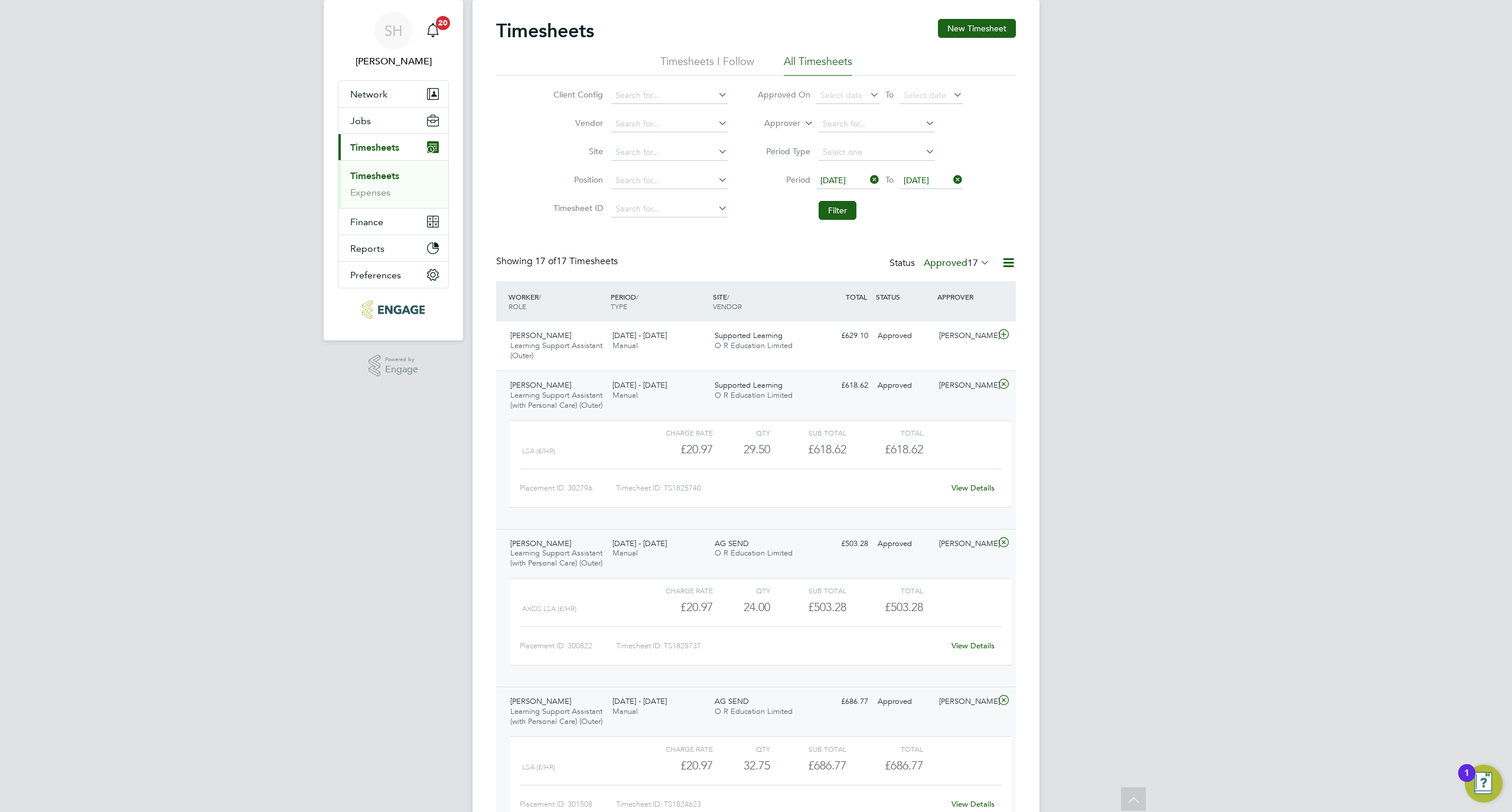
scroll to position [0, 0]
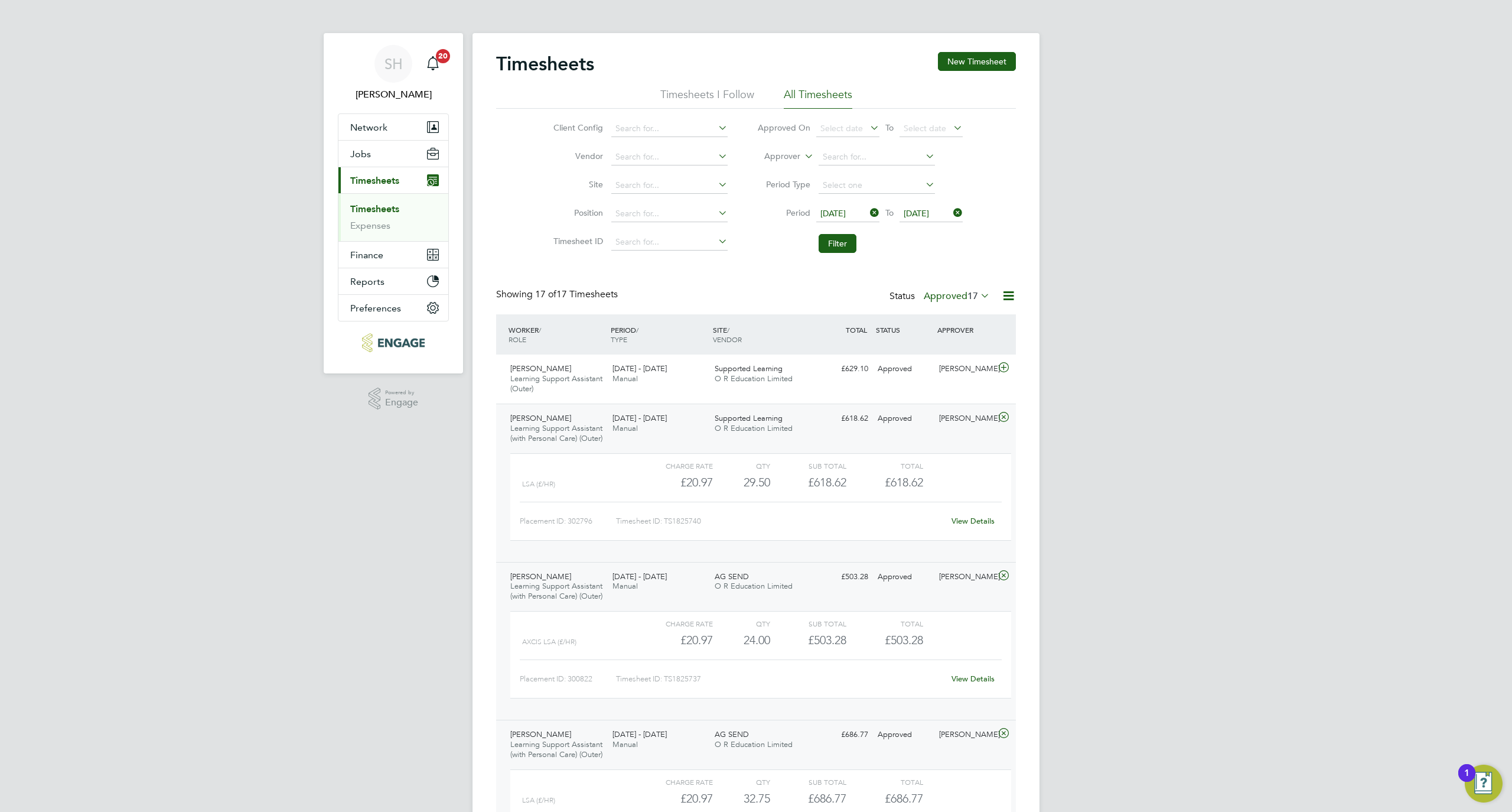
click at [842, 211] on span "[DATE]" at bounding box center [833, 213] width 25 height 11
drag, startPoint x: 838, startPoint y: 303, endPoint x: 874, endPoint y: 275, distance: 45.6
click at [837, 302] on span "8" at bounding box center [835, 296] width 23 height 23
click at [922, 205] on li "Period [DATE] To [DATE]" at bounding box center [860, 214] width 235 height 28
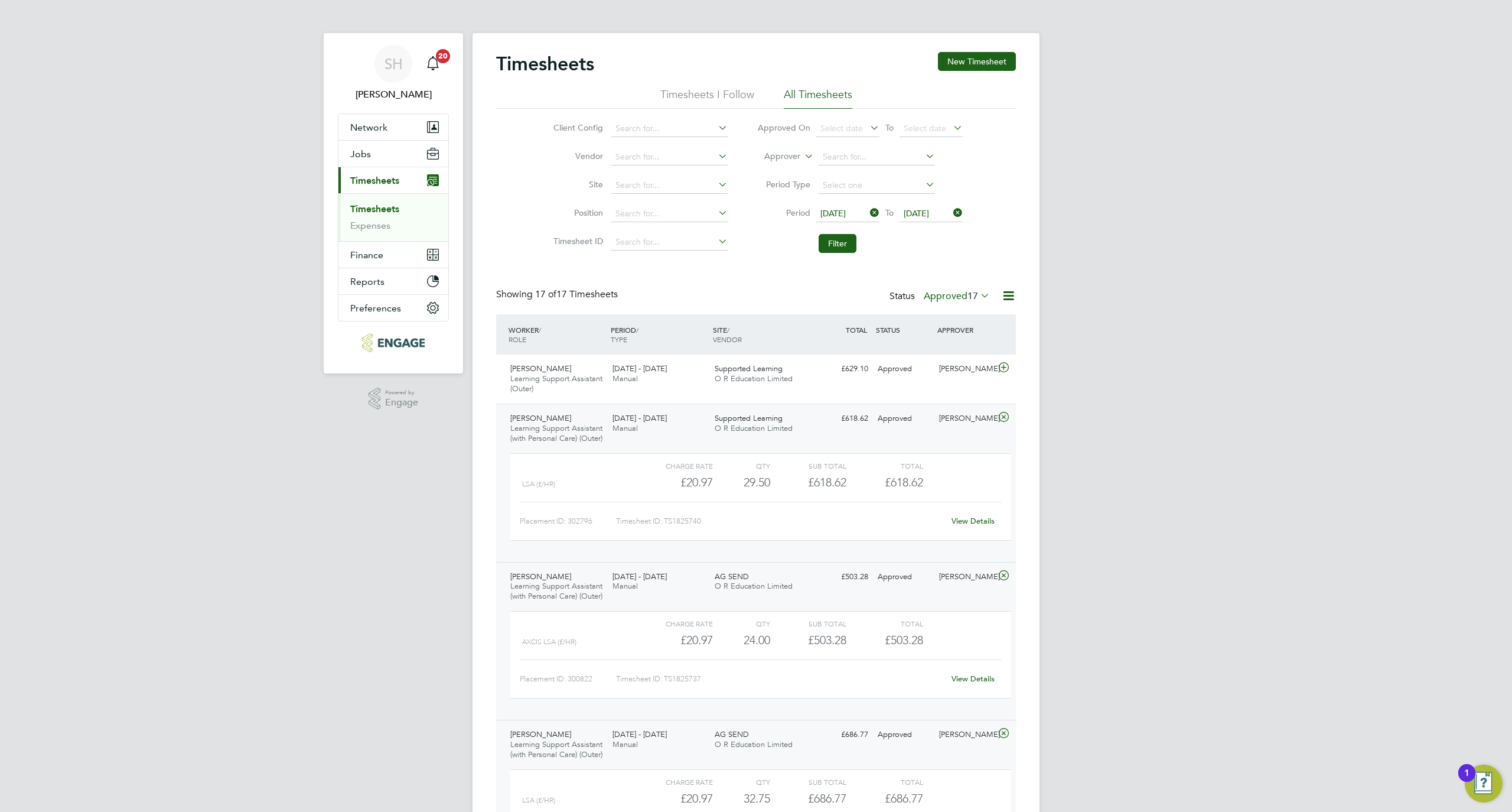
click at [925, 221] on span "[DATE]" at bounding box center [931, 215] width 63 height 16
click at [924, 214] on span "[DATE]" at bounding box center [916, 213] width 25 height 11
click at [1055, 304] on span "14" at bounding box center [1054, 296] width 23 height 23
click at [840, 247] on button "Filter" at bounding box center [838, 243] width 38 height 19
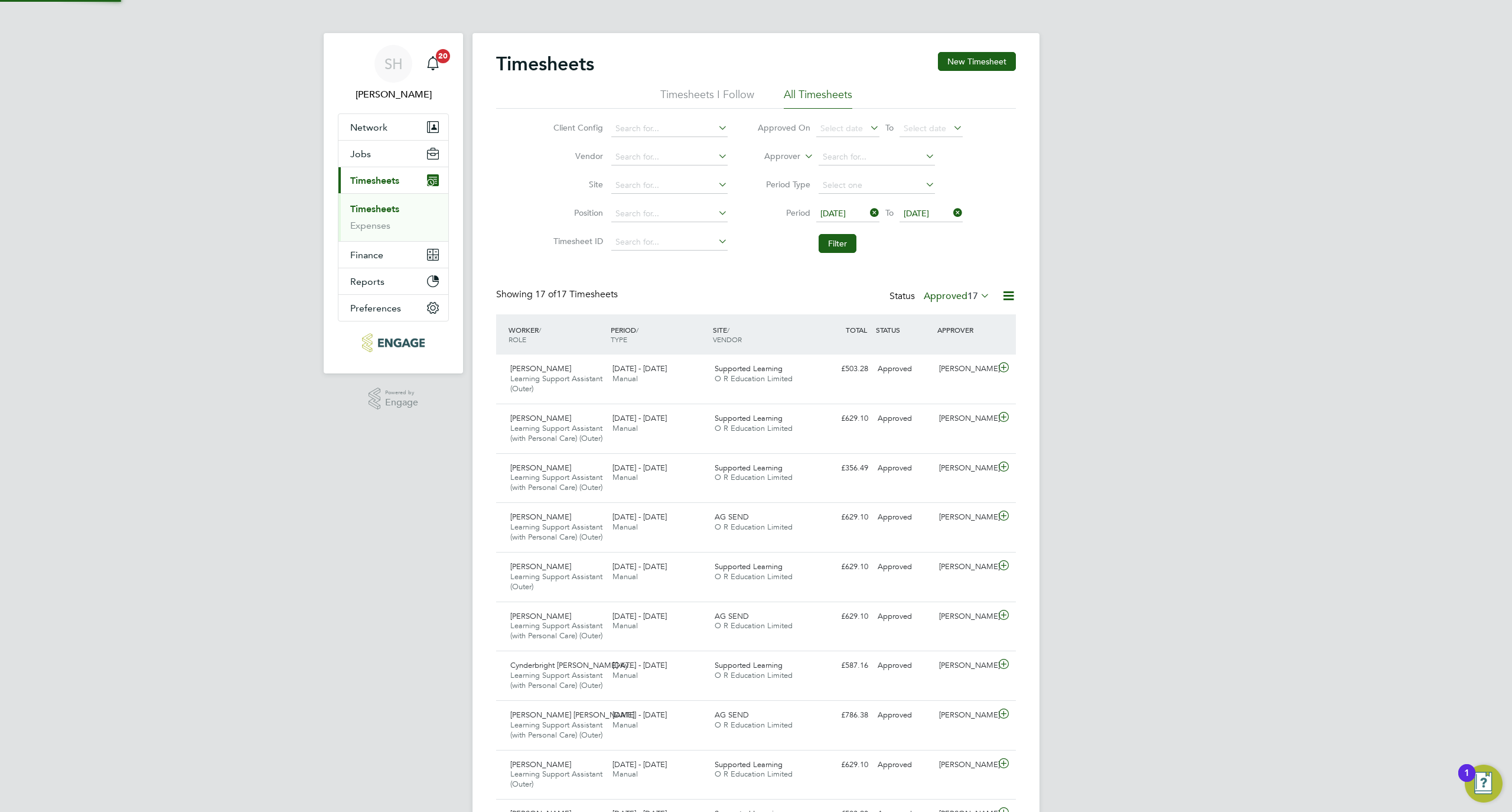
scroll to position [50, 103]
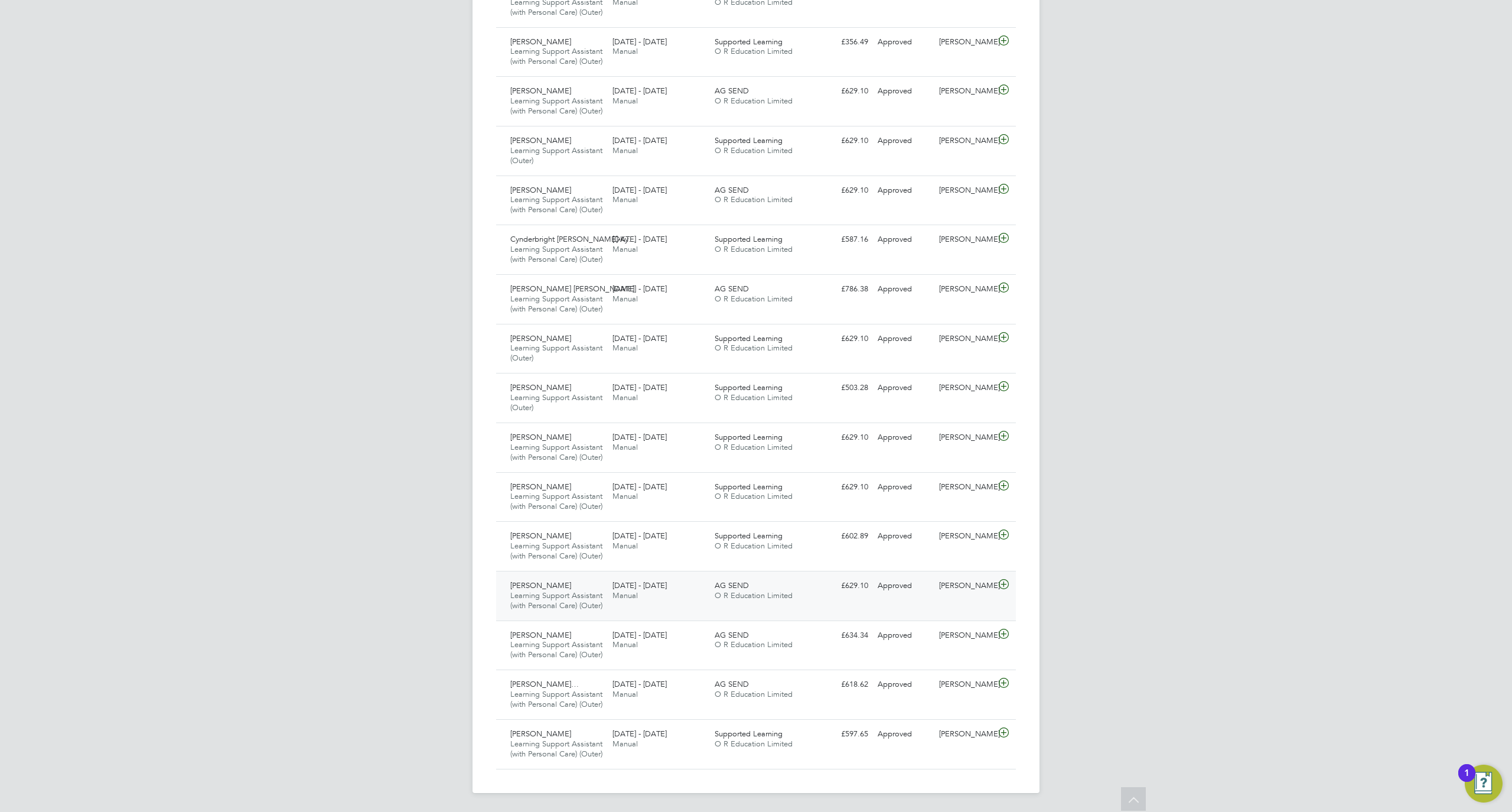
click at [716, 575] on div "[PERSON_NAME] Learning Support Assistant (with Personal Care) (Outer) [DATE] - …" at bounding box center [756, 595] width 520 height 50
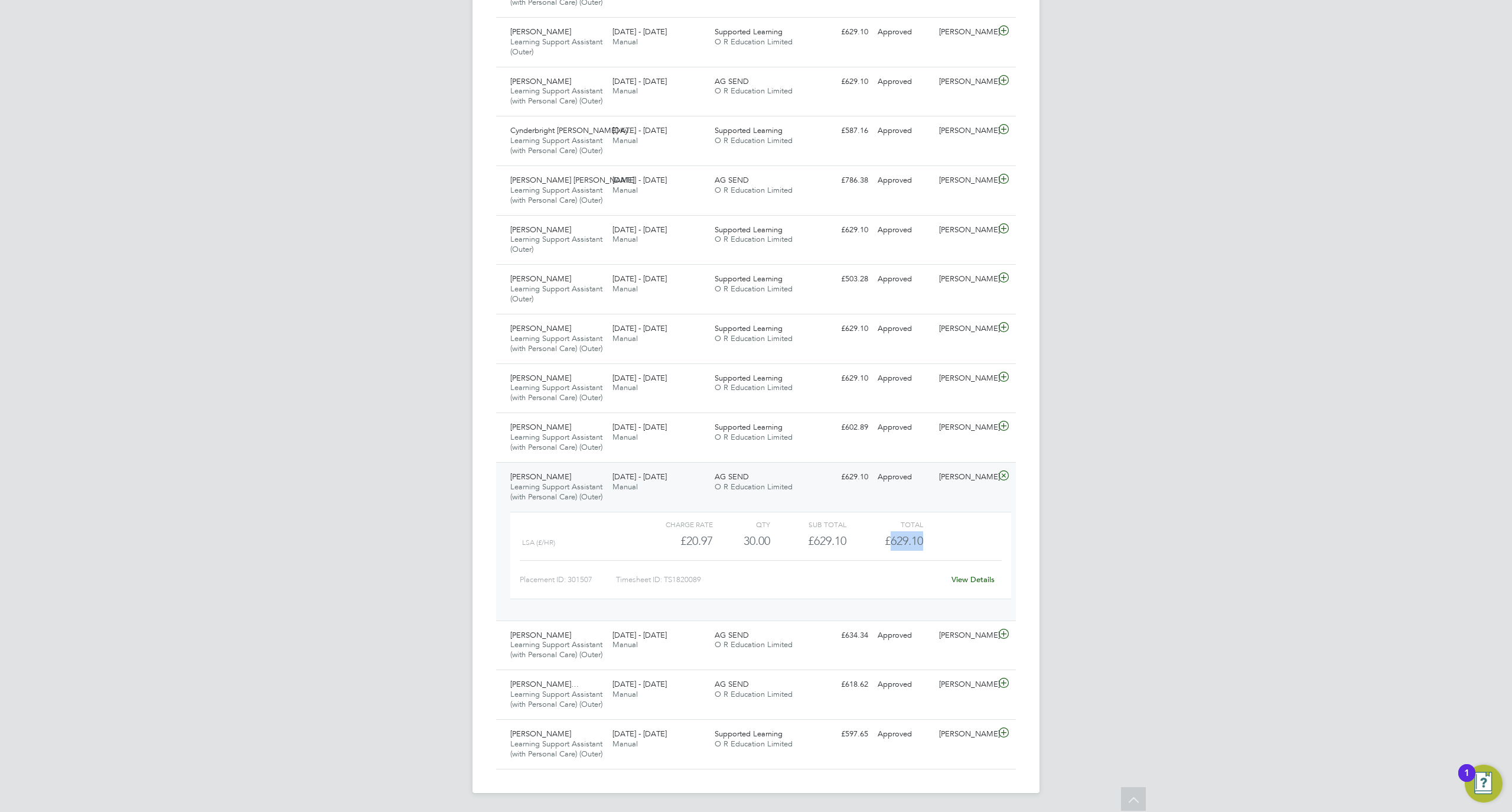
drag, startPoint x: 929, startPoint y: 619, endPoint x: 976, endPoint y: 655, distance: 59.2
click at [894, 551] on div "LSA (£/HR) £20.97 30 30.00 30 £629.10 £629.10" at bounding box center [760, 541] width 501 height 20
copy span "29.10"
click at [870, 727] on div "£597.65 Approved" at bounding box center [843, 734] width 62 height 20
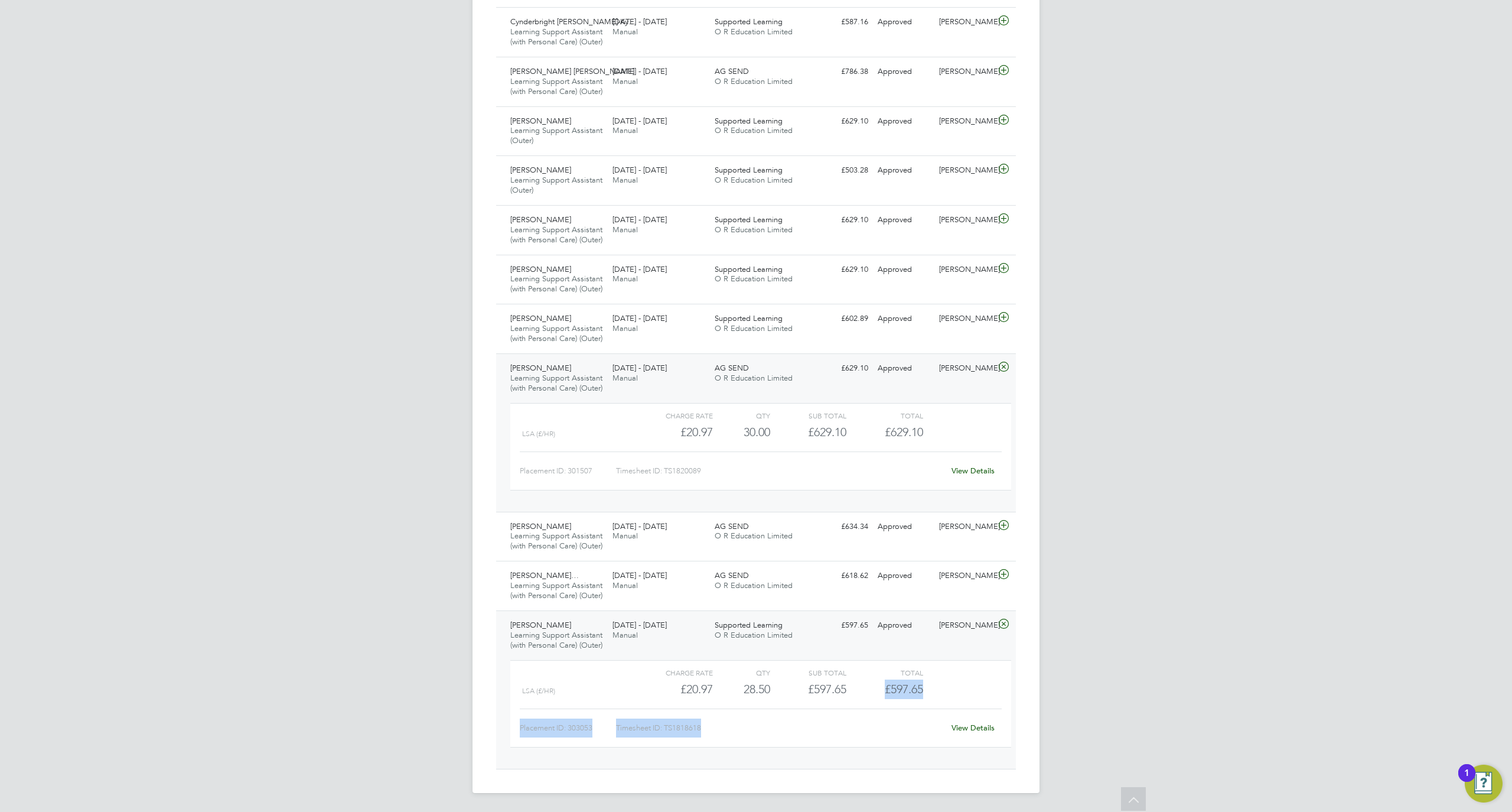
scroll to position [723, 0]
drag, startPoint x: 851, startPoint y: 801, endPoint x: 811, endPoint y: 743, distance: 70.5
click at [811, 699] on div "lsa (£/HR) £20.97 28.5 28.50 29 £597.65 £597.65" at bounding box center [760, 689] width 501 height 20
copy div "597.65"
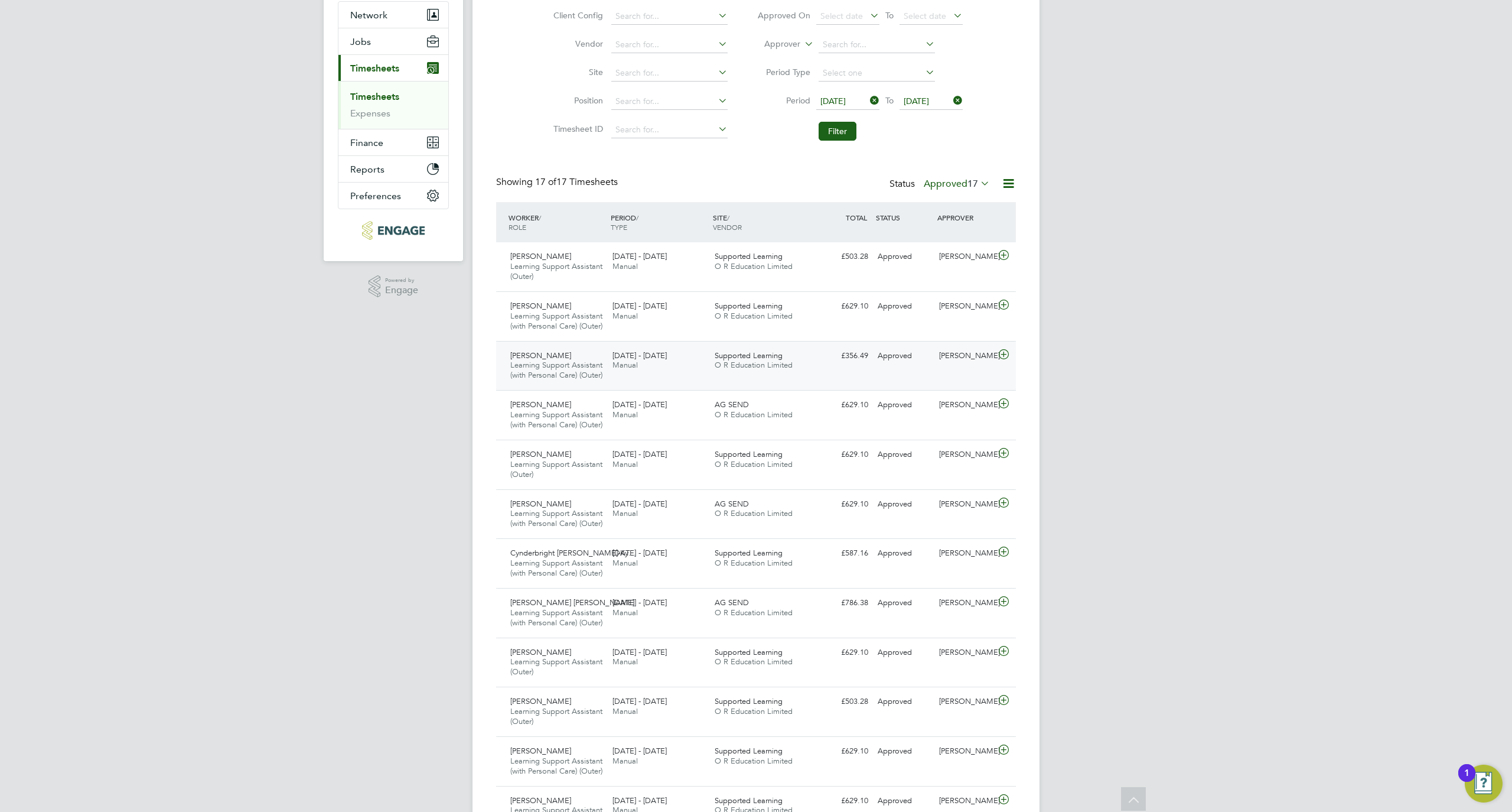
scroll to position [0, 0]
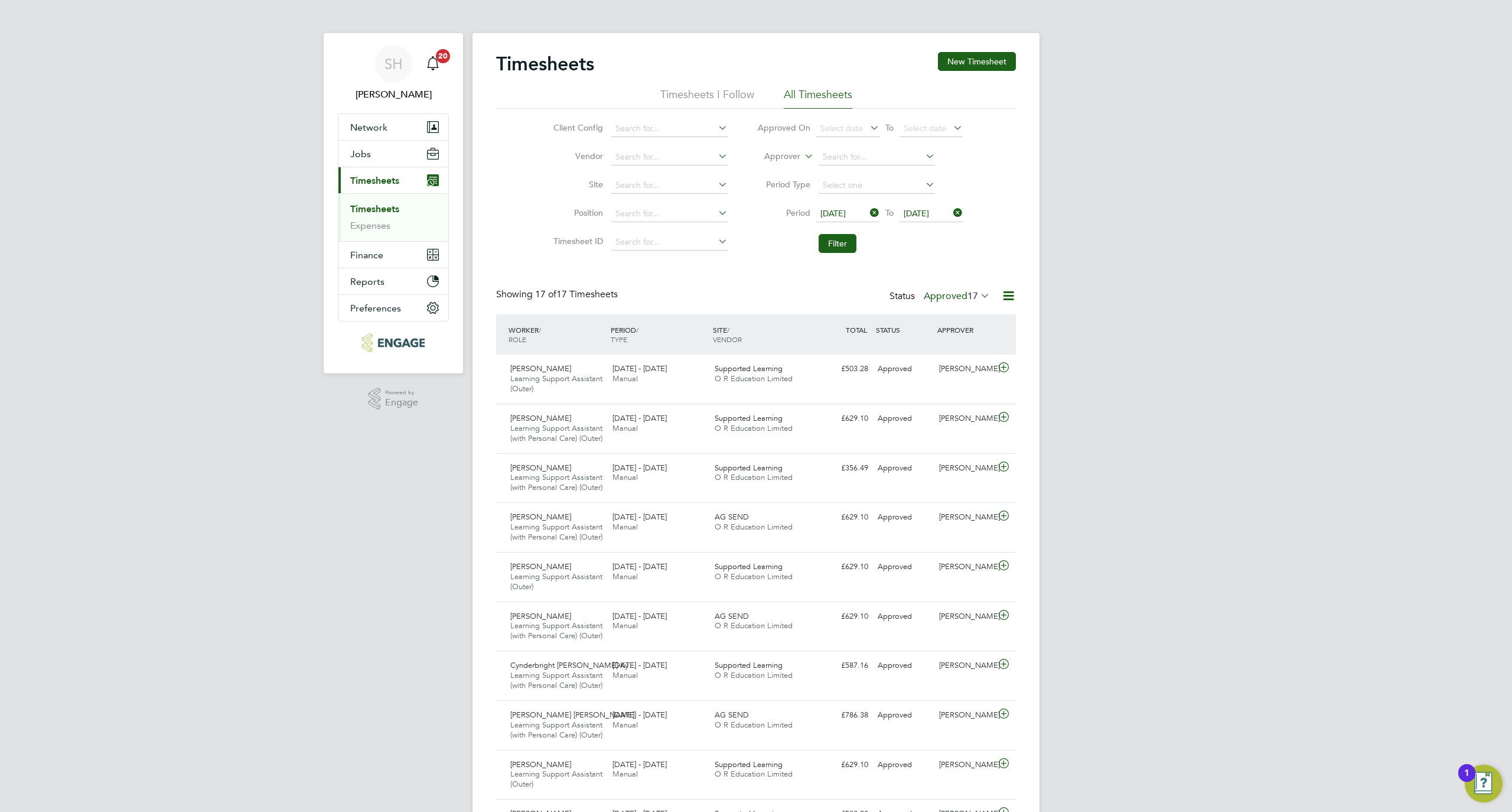
click at [846, 211] on span "[DATE]" at bounding box center [833, 213] width 25 height 11
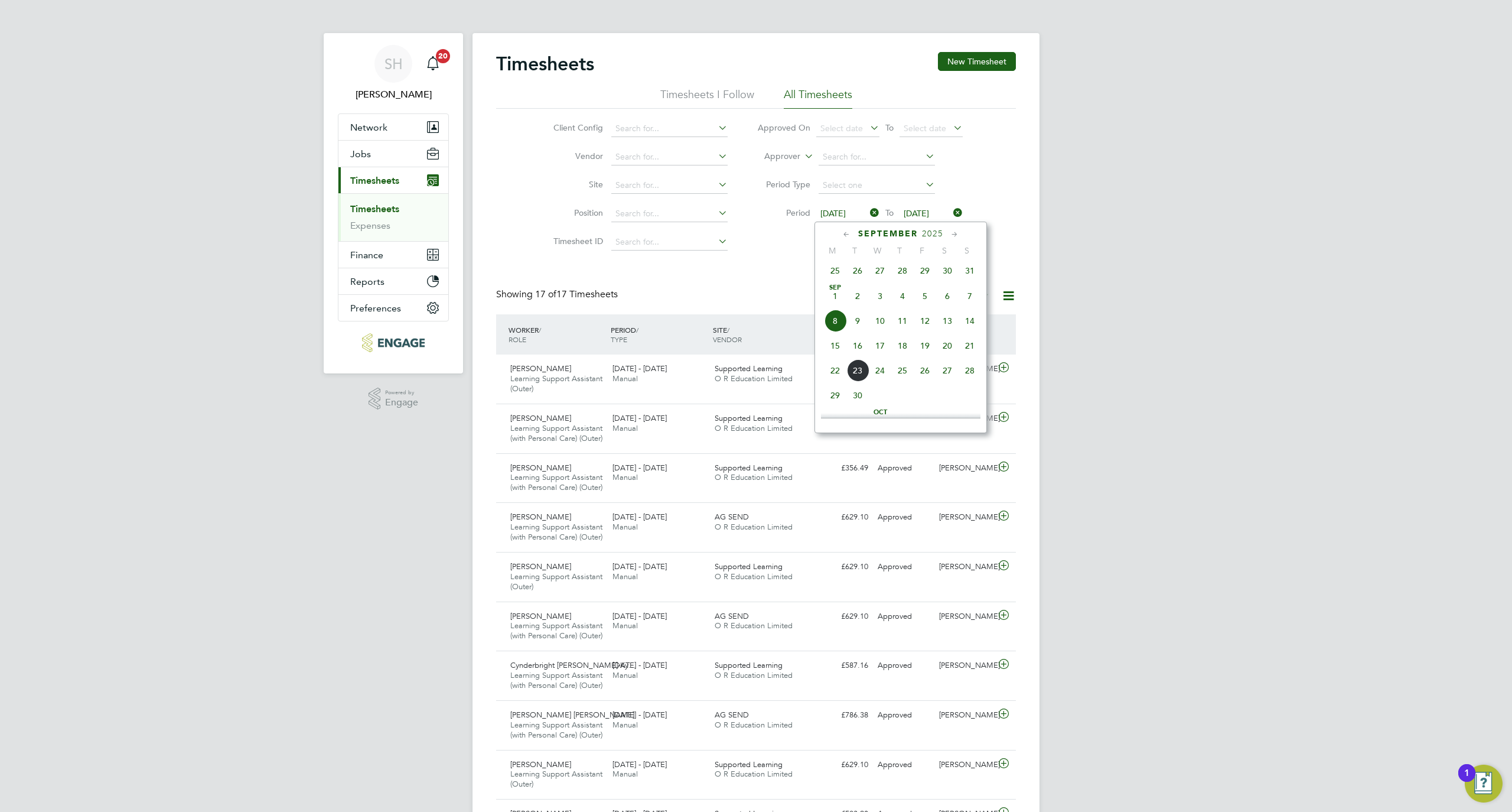
click at [834, 303] on span "[DATE]" at bounding box center [835, 296] width 23 height 23
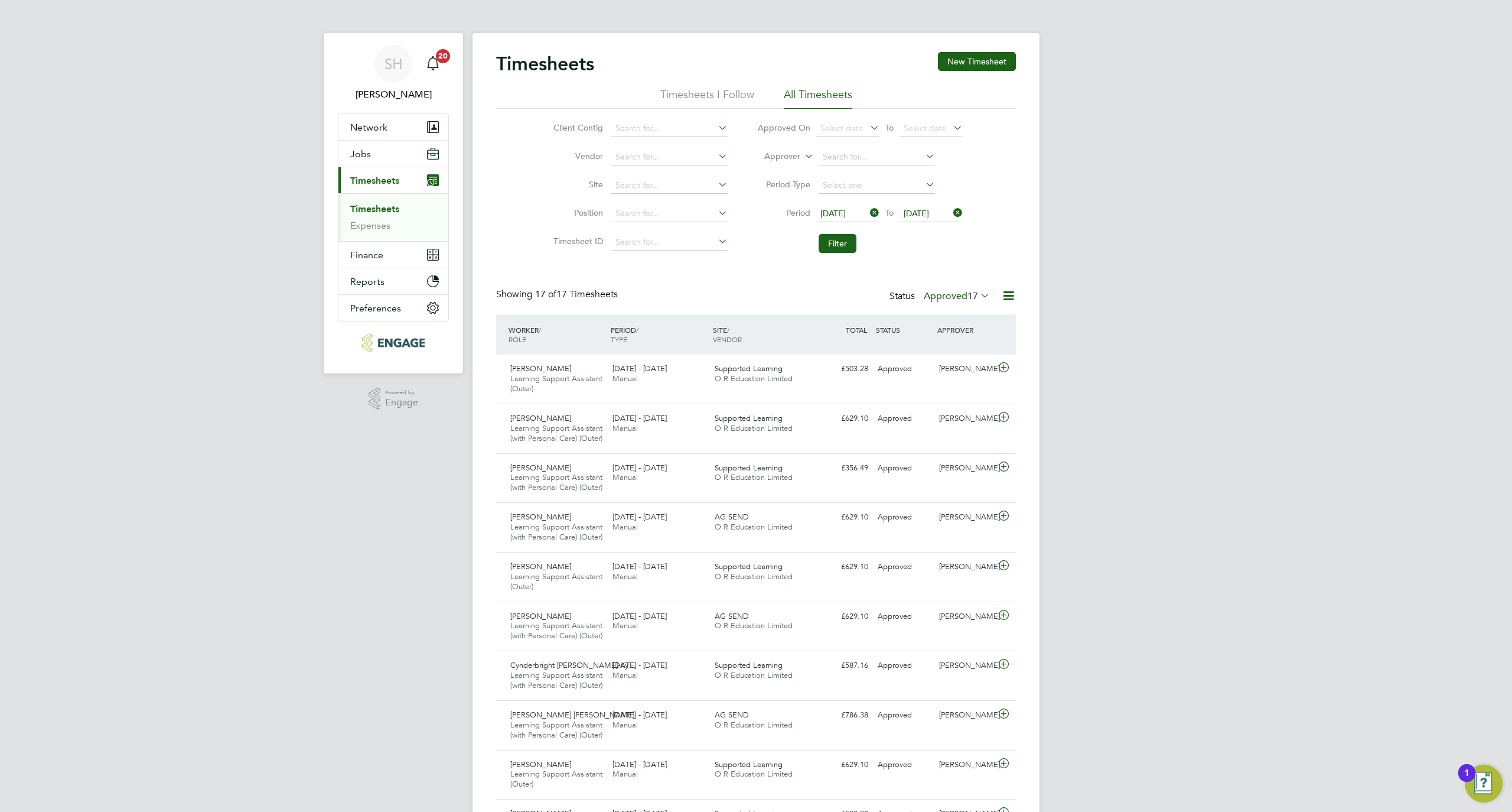
click at [929, 214] on span "[DATE]" at bounding box center [916, 213] width 25 height 11
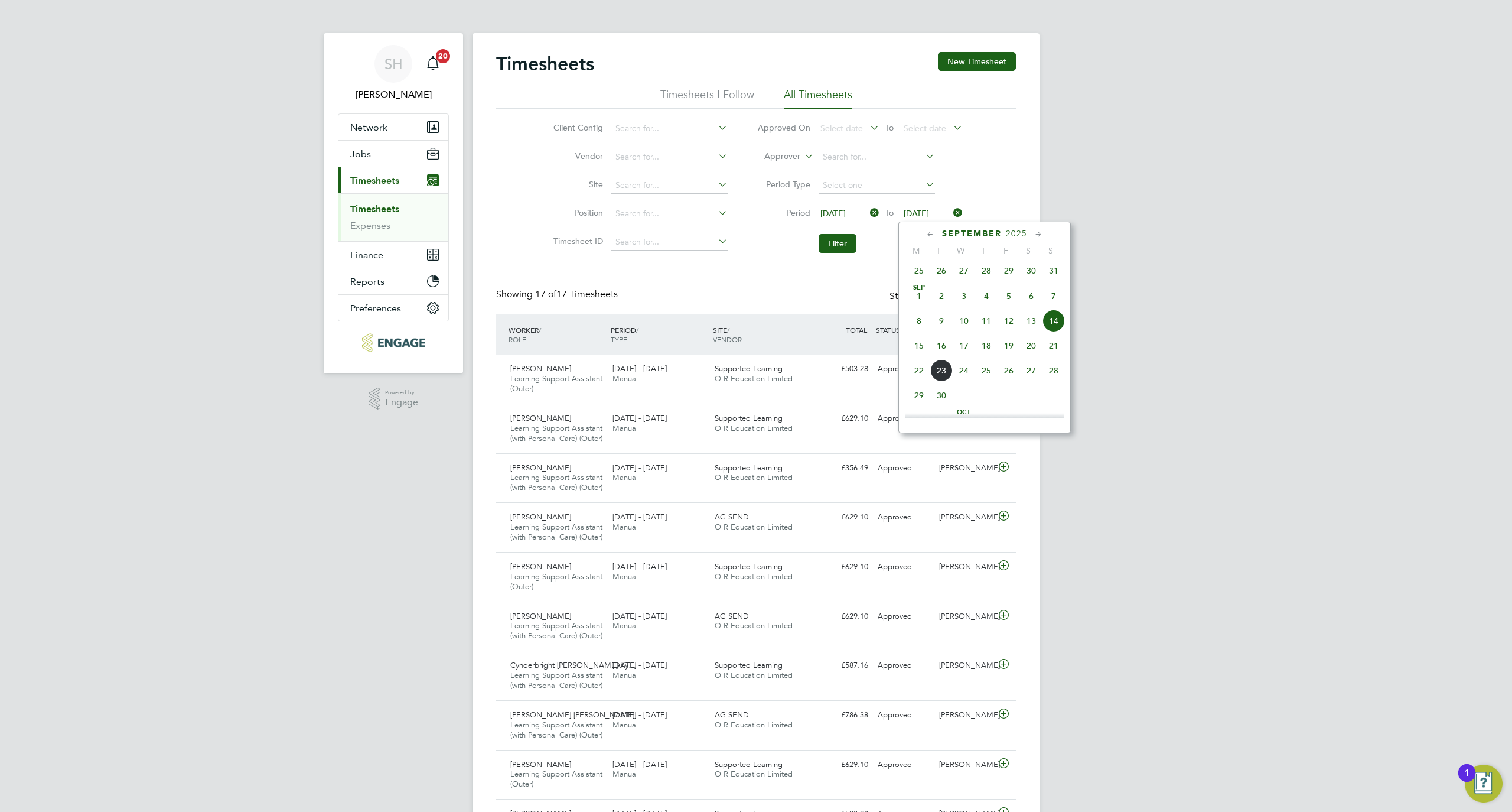
click at [1054, 306] on span "7" at bounding box center [1054, 296] width 23 height 23
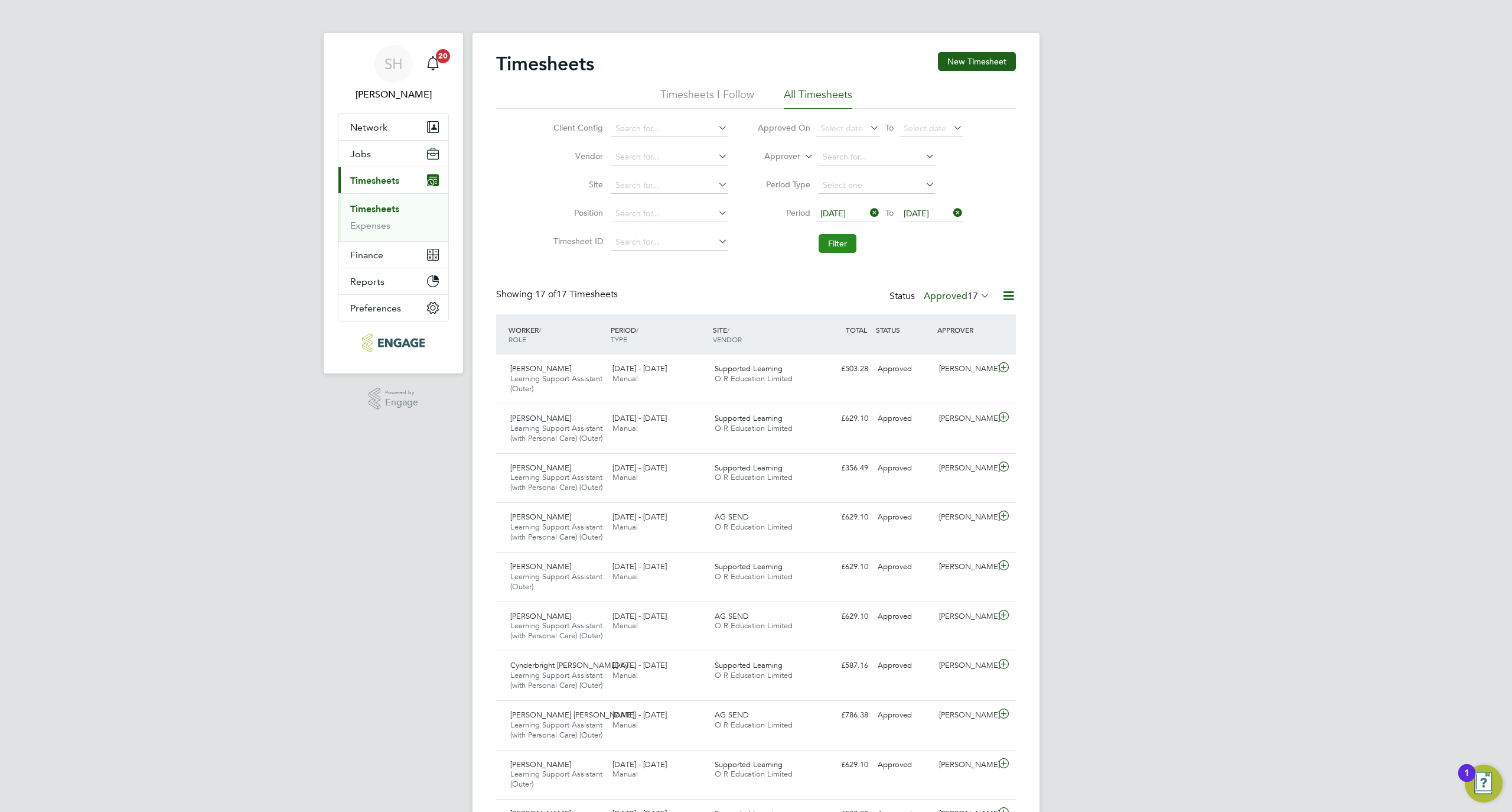
click at [832, 237] on button "Filter" at bounding box center [838, 243] width 38 height 19
click at [862, 551] on div "[PERSON_NAME] Learning Support Assistant (with Personal Care) (Outer) [DATE] - …" at bounding box center [756, 527] width 520 height 50
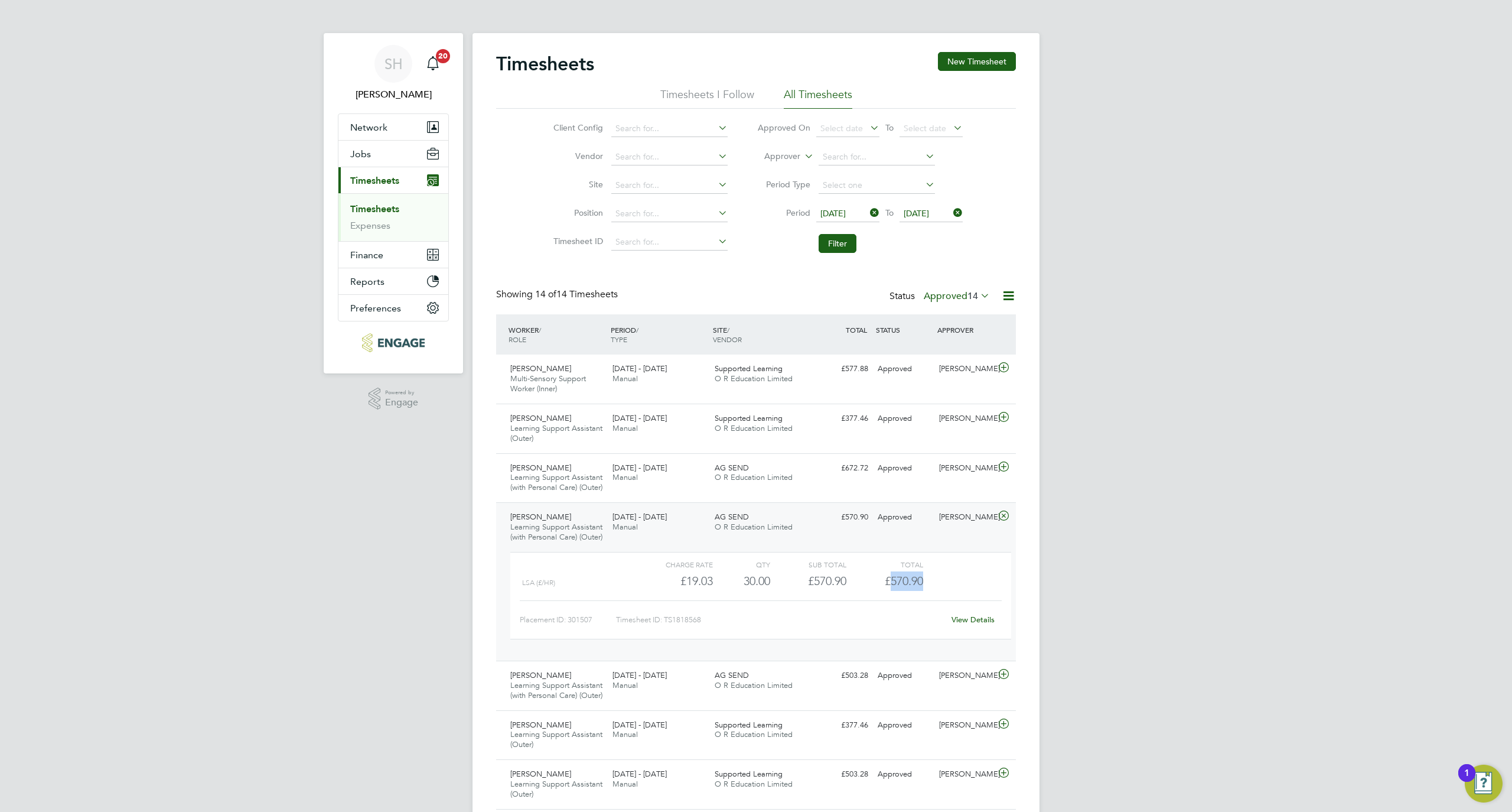
drag, startPoint x: 924, startPoint y: 601, endPoint x: 891, endPoint y: 599, distance: 33.1
click at [891, 591] on div "LSA (£/HR) £19.03 30 30.00 30 £570.90 £570.90" at bounding box center [760, 581] width 501 height 20
copy span "570.90"
drag, startPoint x: 711, startPoint y: 606, endPoint x: 687, endPoint y: 606, distance: 24.0
click at [687, 591] on div "£19.03" at bounding box center [675, 581] width 76 height 20
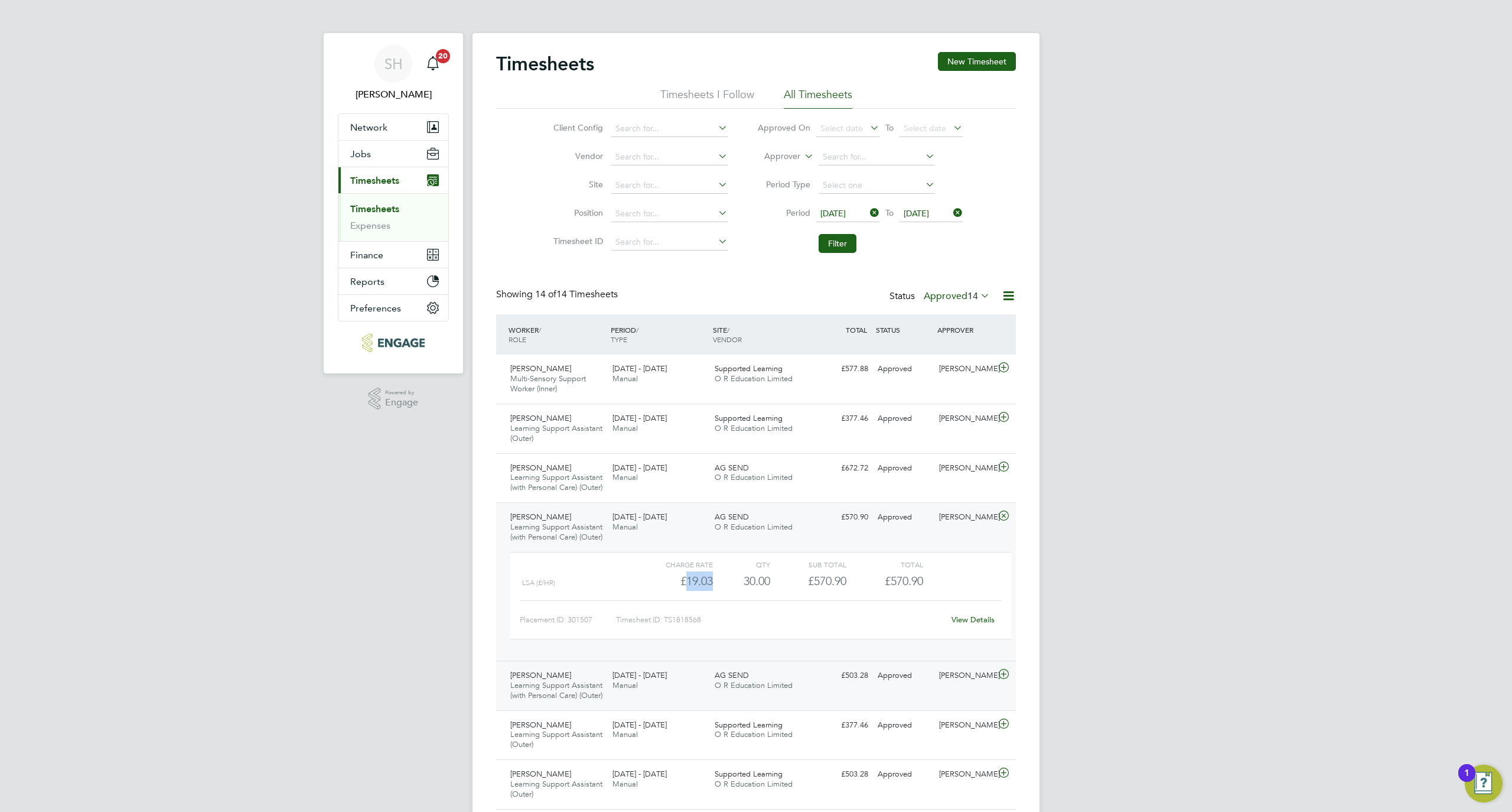
copy div "19.03"
click at [843, 209] on span "[DATE]" at bounding box center [833, 213] width 25 height 11
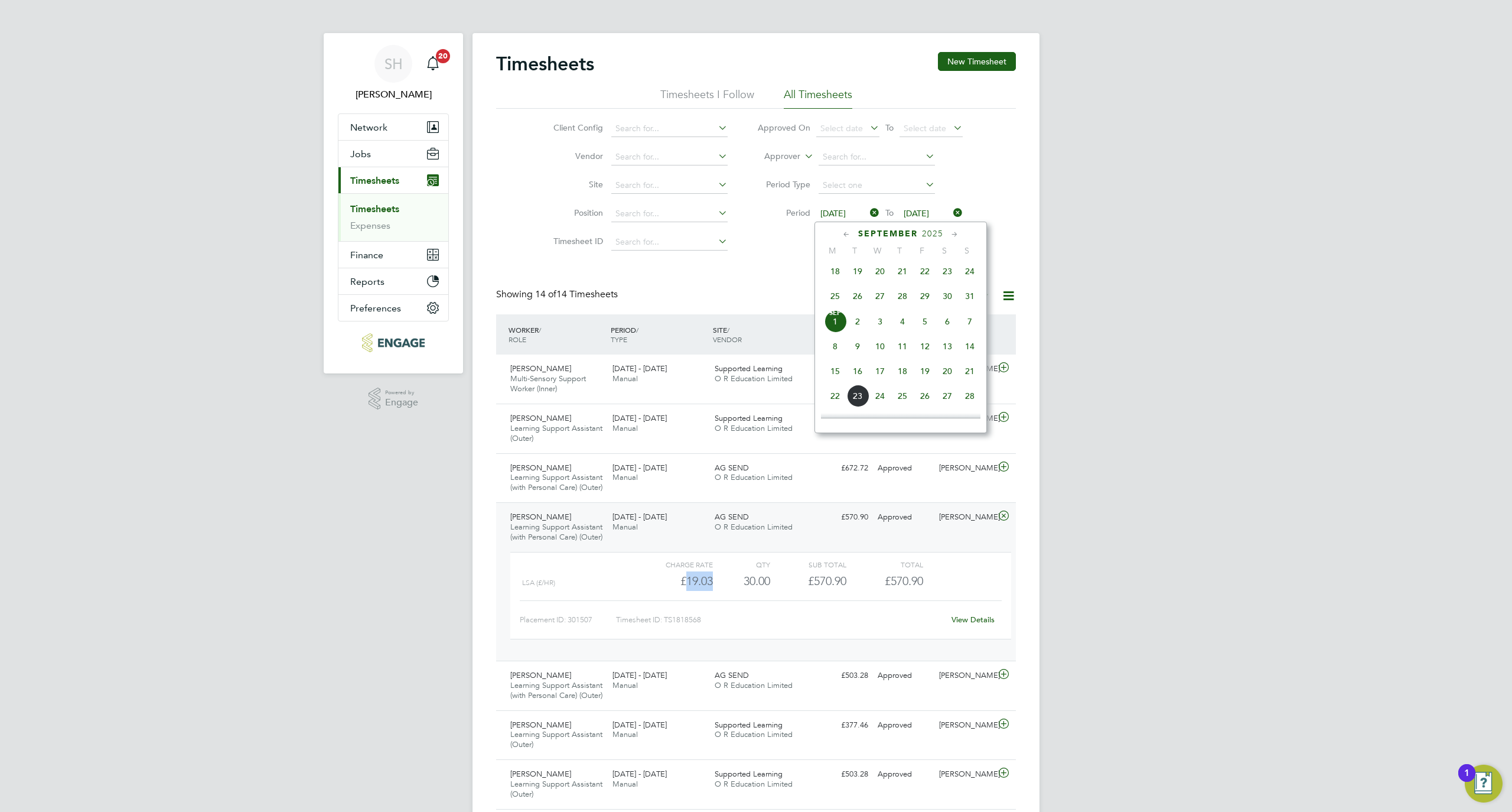
click at [838, 350] on span "8" at bounding box center [835, 346] width 23 height 23
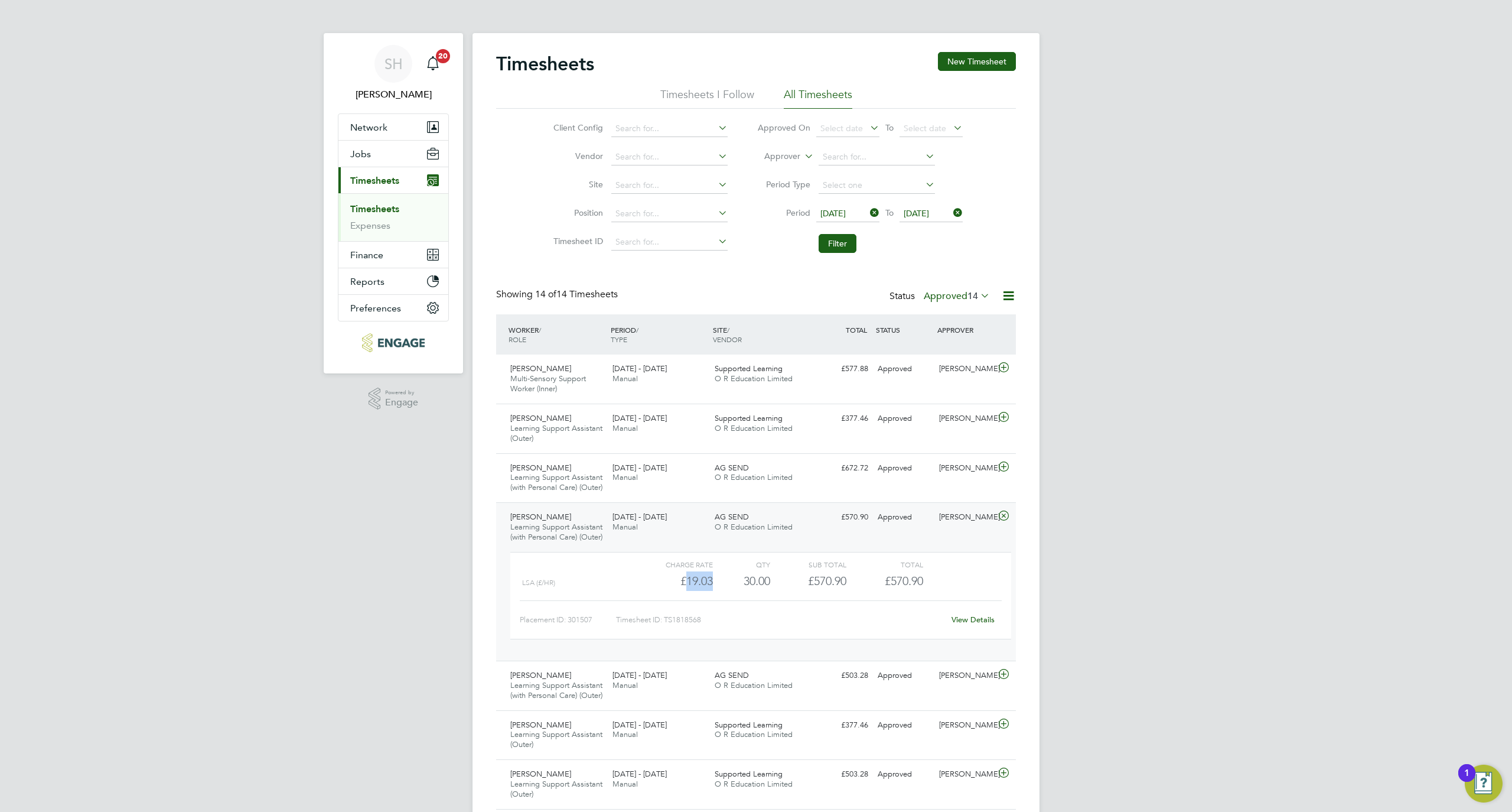
click at [929, 214] on span "[DATE]" at bounding box center [916, 213] width 25 height 11
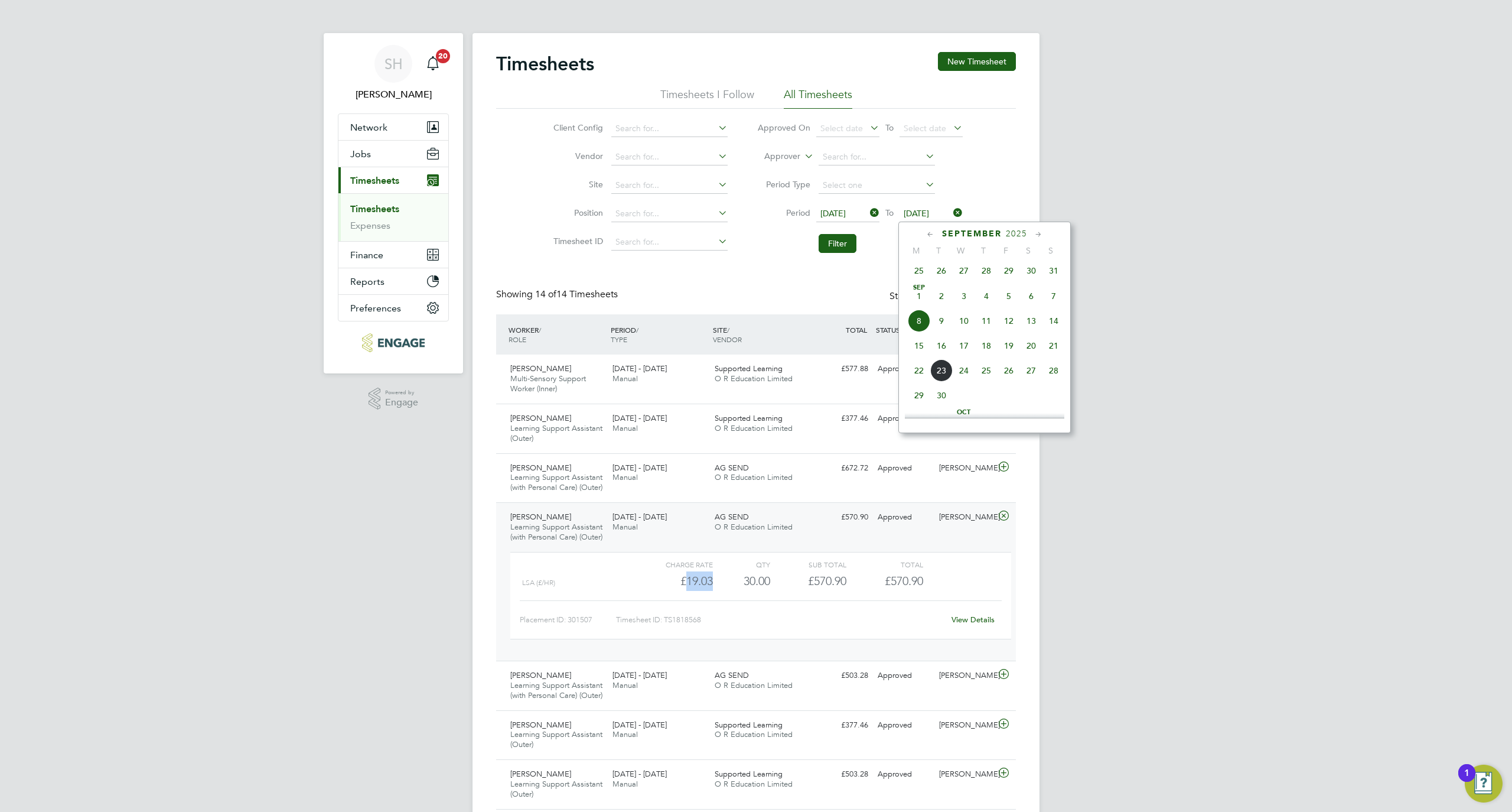
click at [1049, 328] on span "14" at bounding box center [1054, 321] width 23 height 23
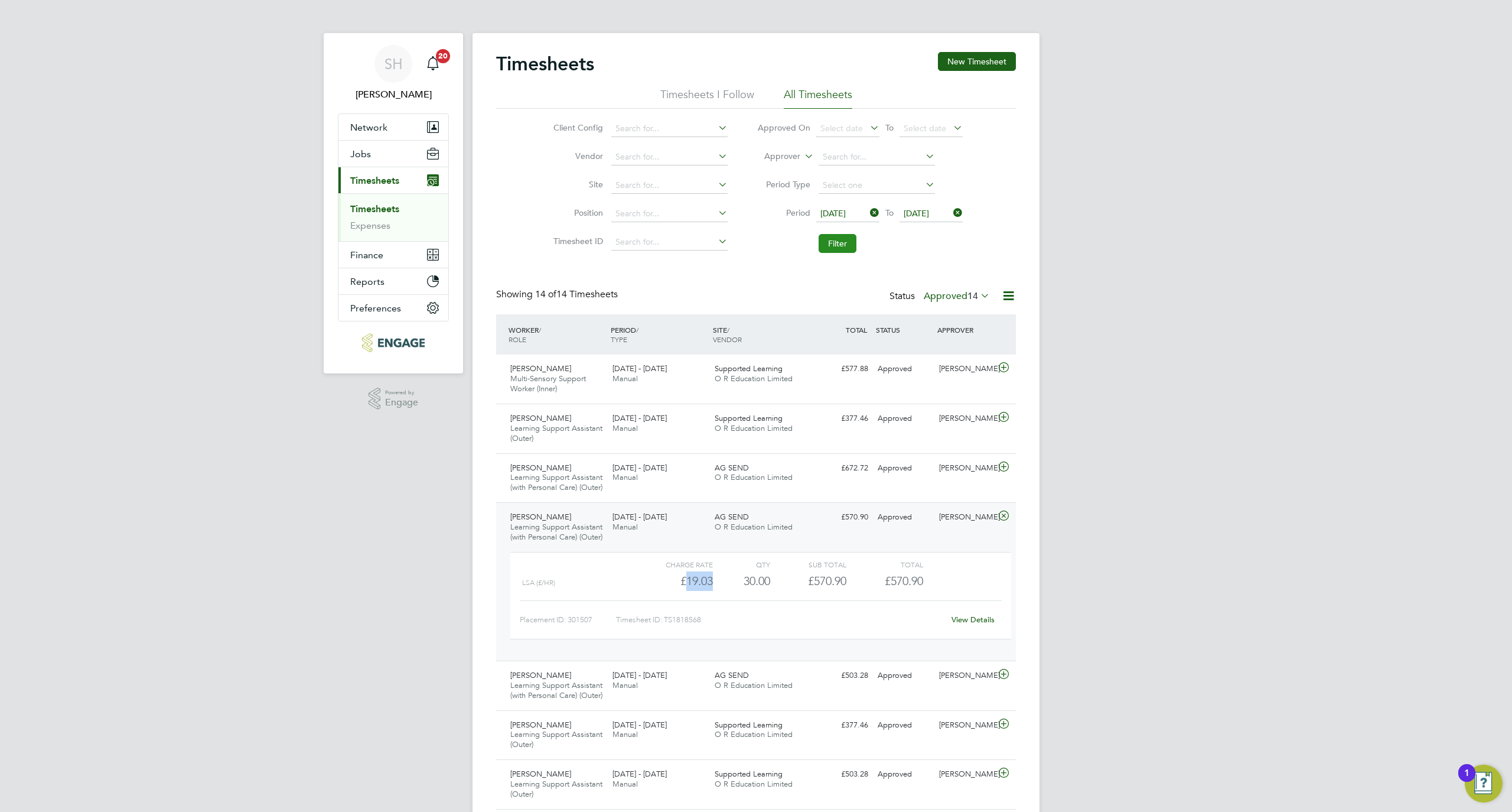
click at [848, 244] on button "Filter" at bounding box center [838, 243] width 38 height 19
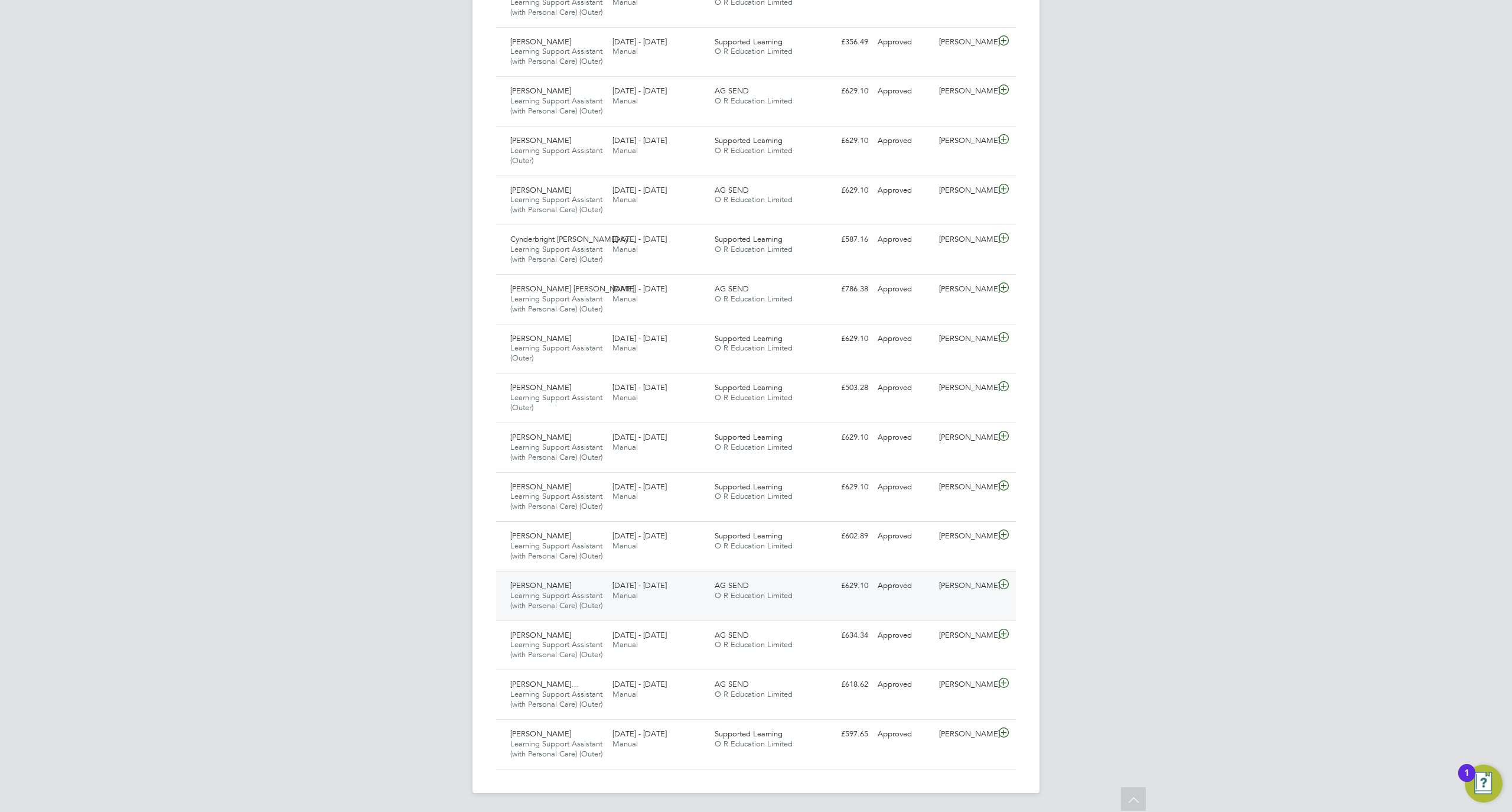
click at [922, 576] on div "Approved" at bounding box center [904, 586] width 62 height 20
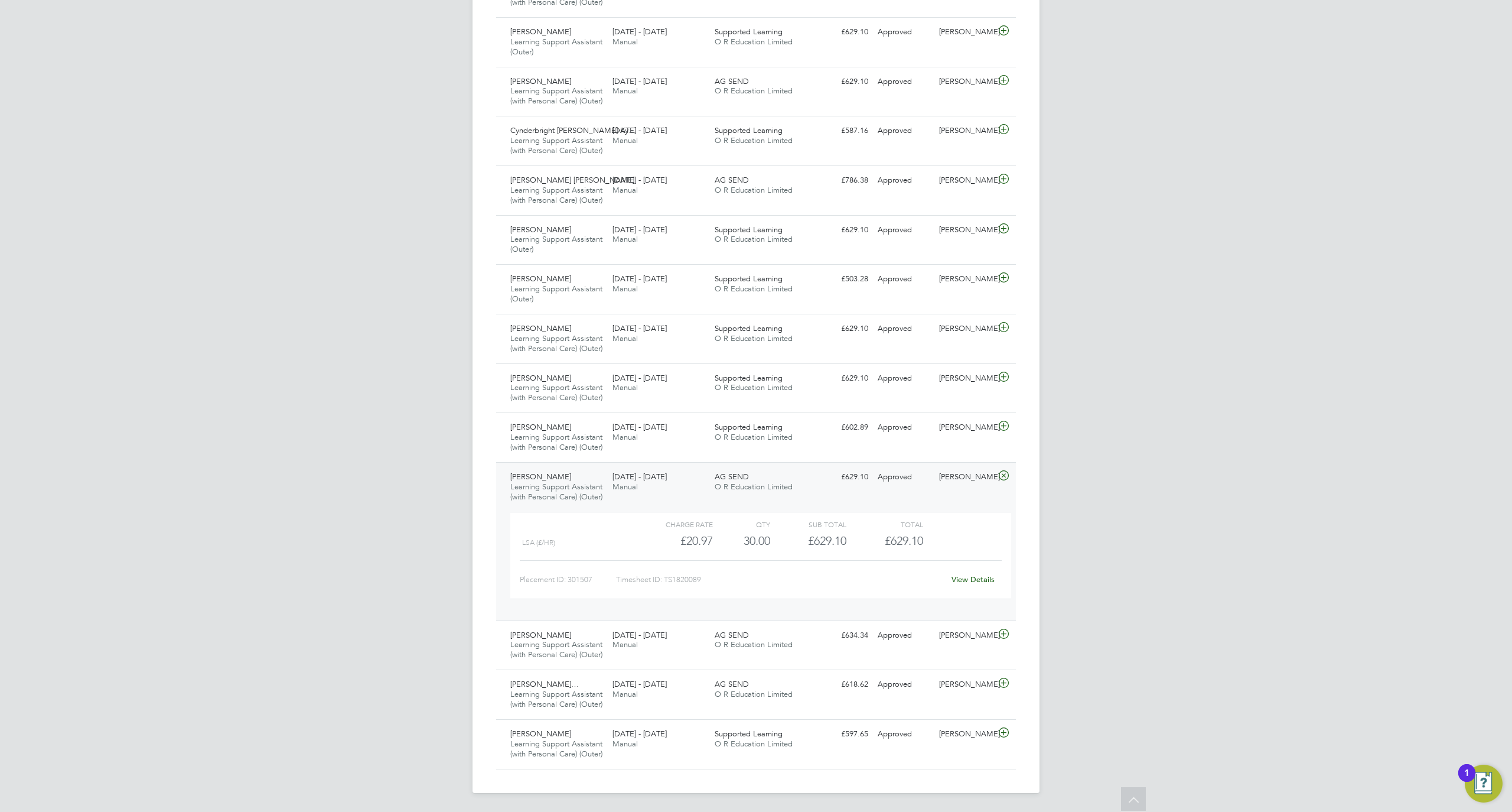
click at [716, 551] on div "30.00" at bounding box center [742, 541] width 58 height 20
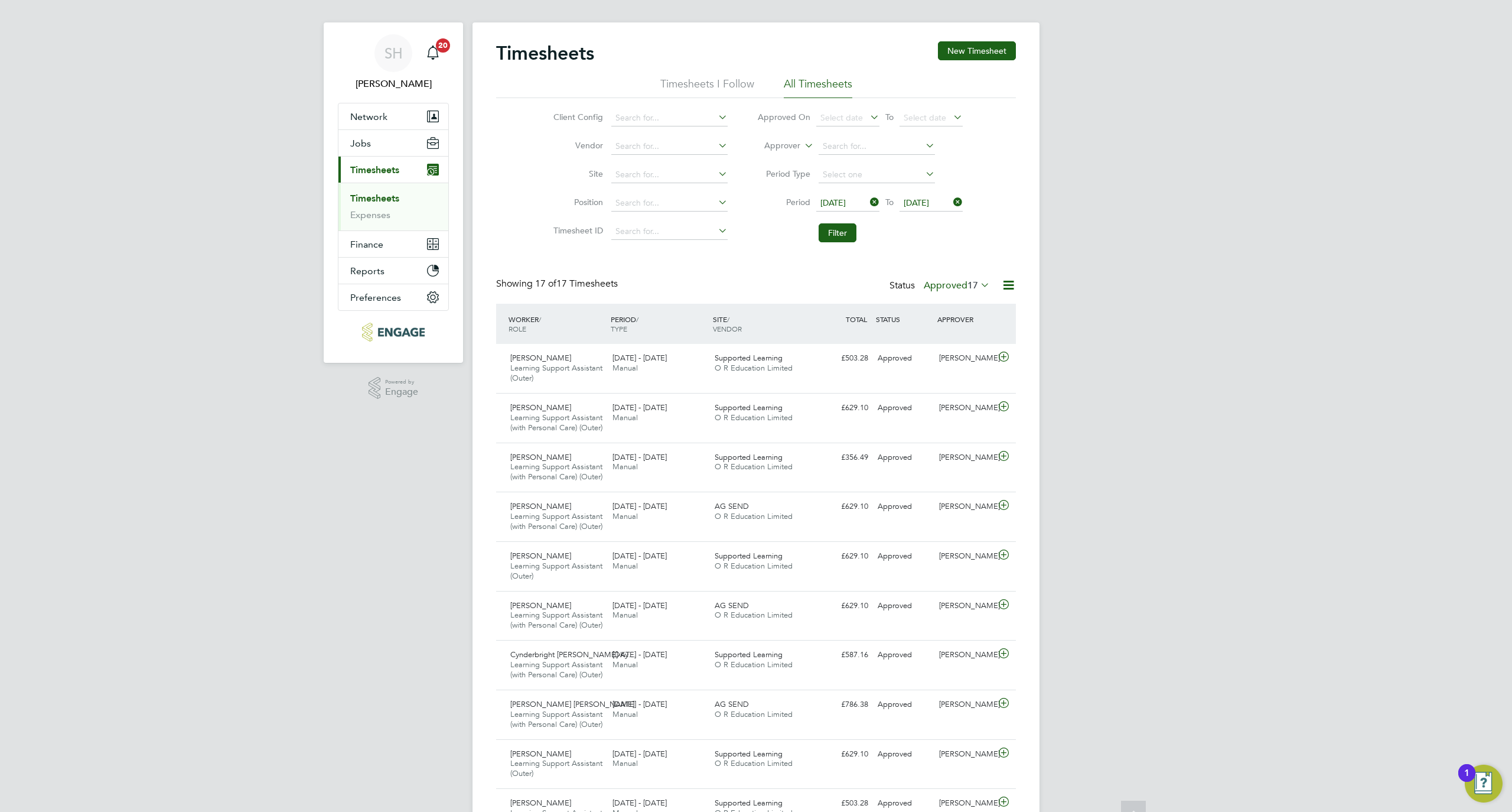
scroll to position [0, 0]
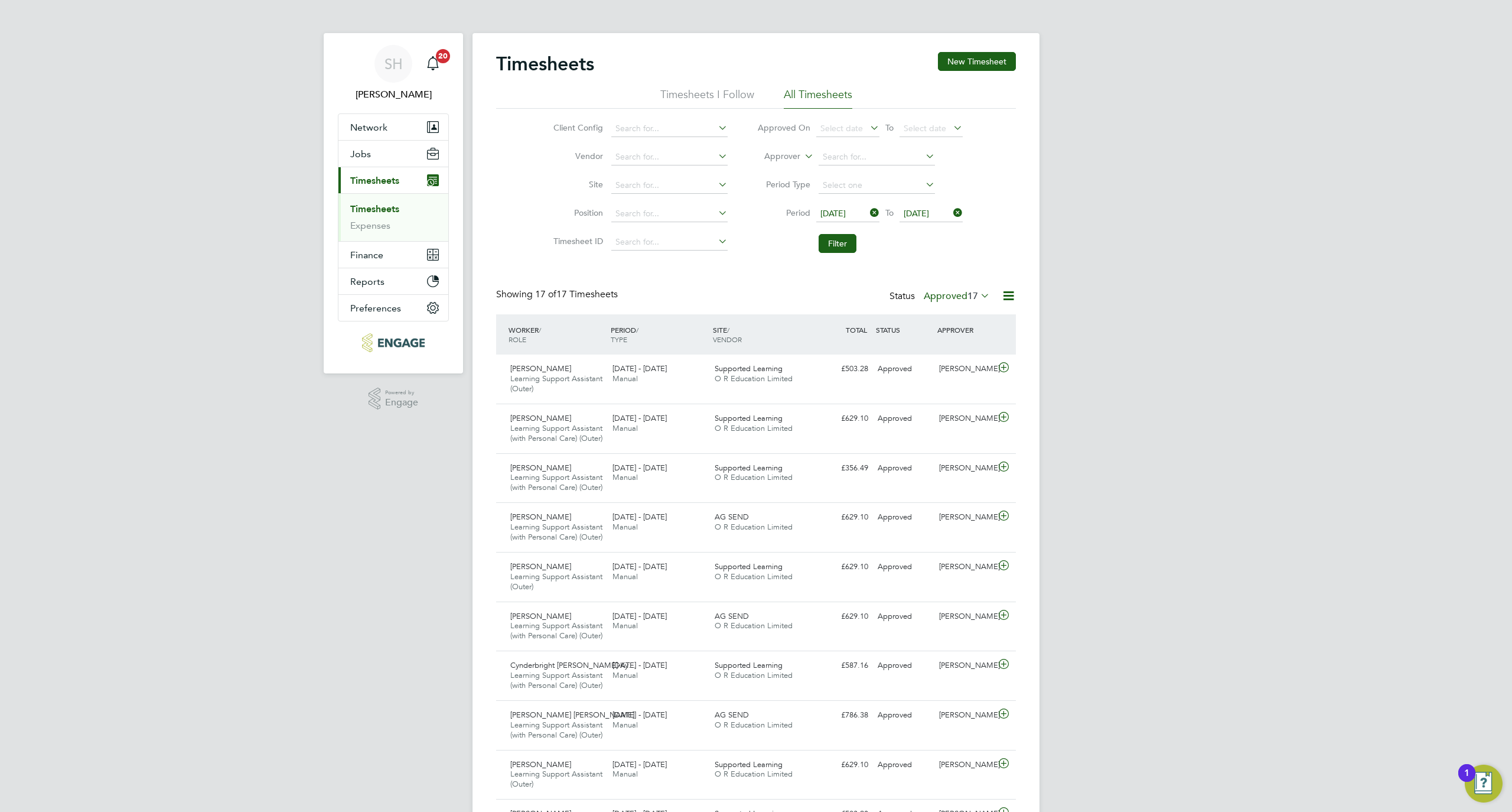
click at [846, 213] on span "[DATE]" at bounding box center [833, 213] width 25 height 11
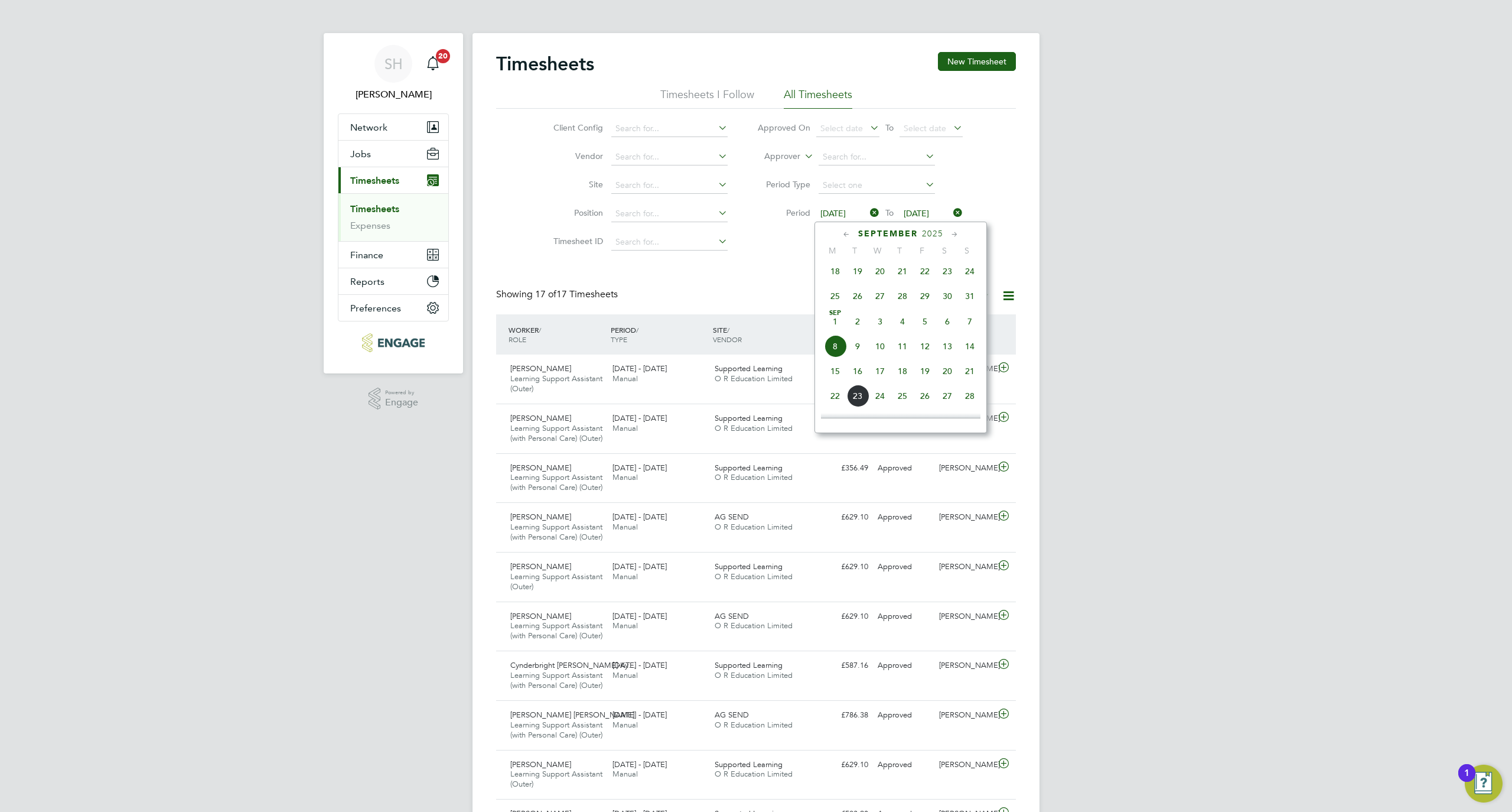
scroll to position [380, 0]
click at [1254, 298] on div "SH [PERSON_NAME] Notifications 20 Applications: Network Businesses Sites Worker…" at bounding box center [756, 673] width 1512 height 1347
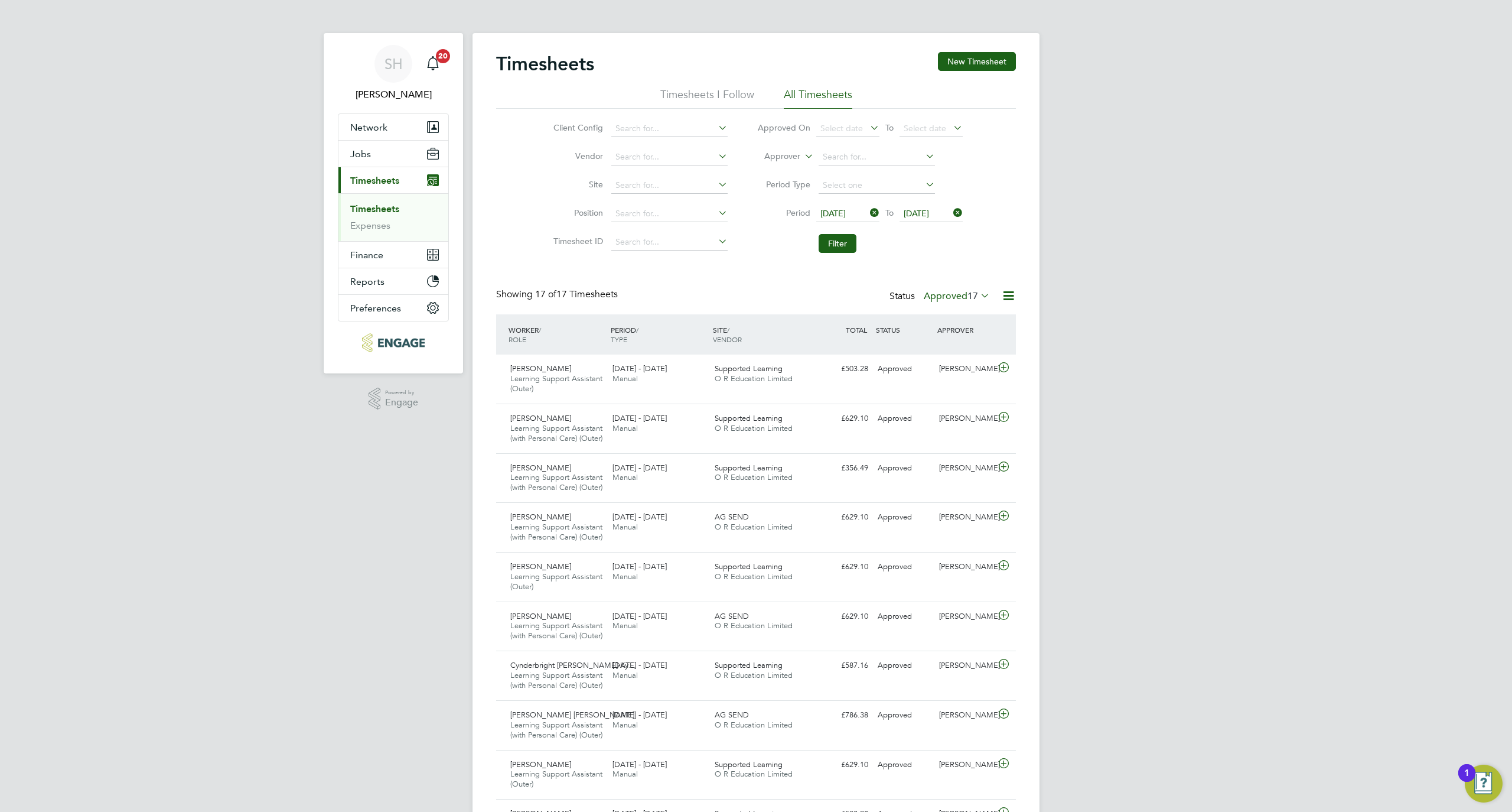
click at [843, 214] on span "[DATE]" at bounding box center [833, 213] width 25 height 11
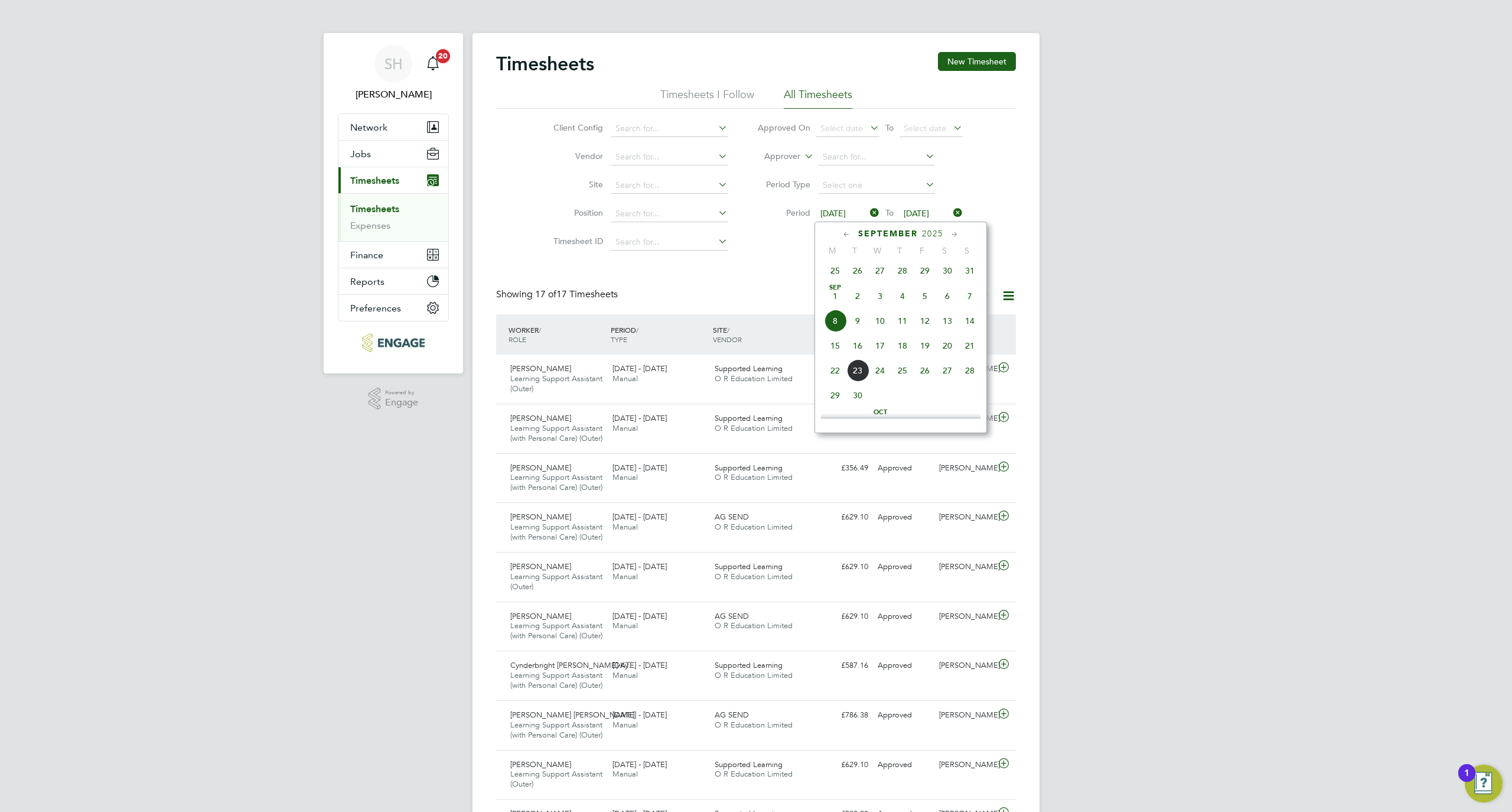
click at [838, 301] on span "[DATE]" at bounding box center [835, 296] width 23 height 23
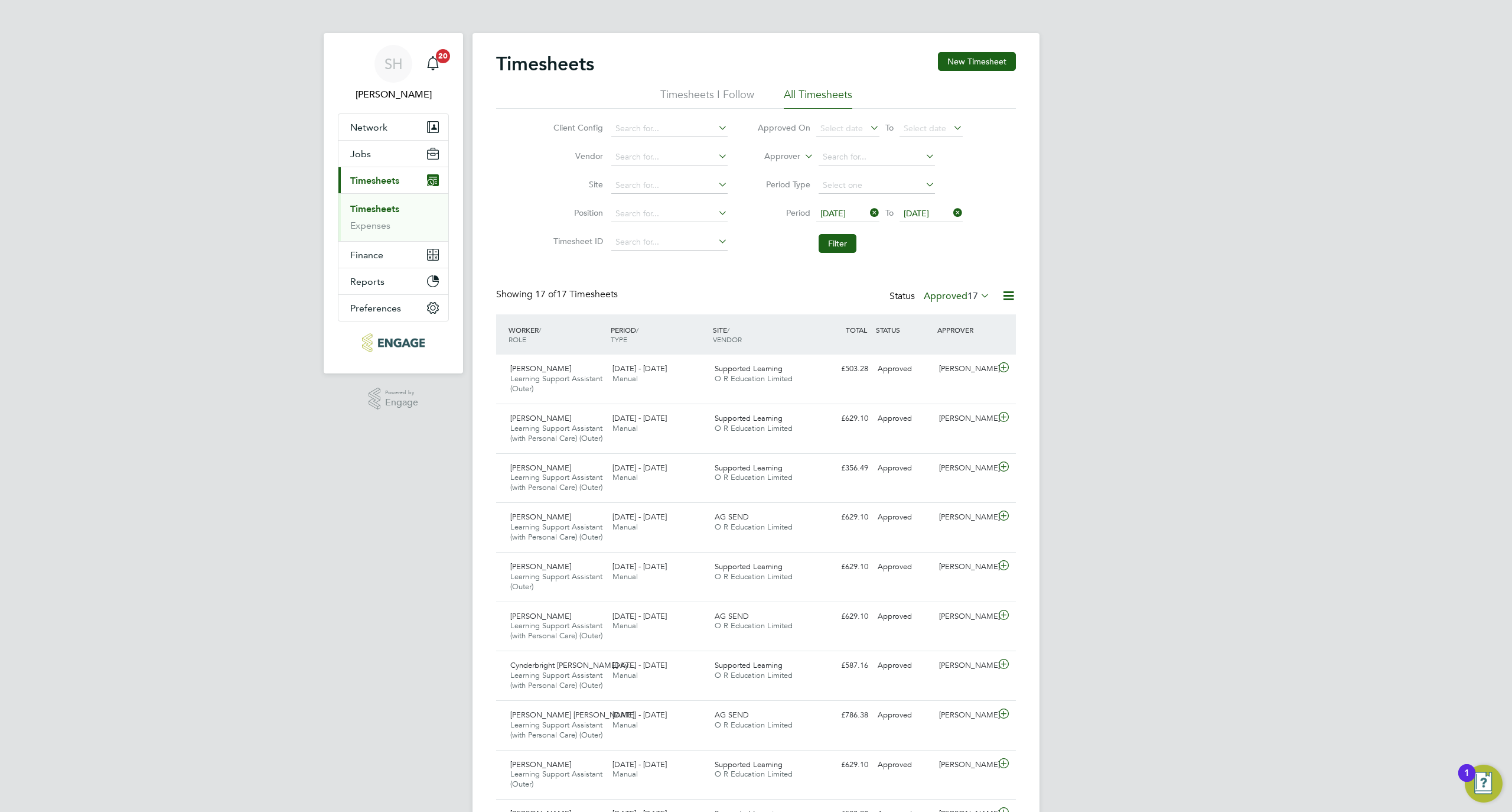
click at [925, 211] on span "[DATE]" at bounding box center [916, 213] width 25 height 11
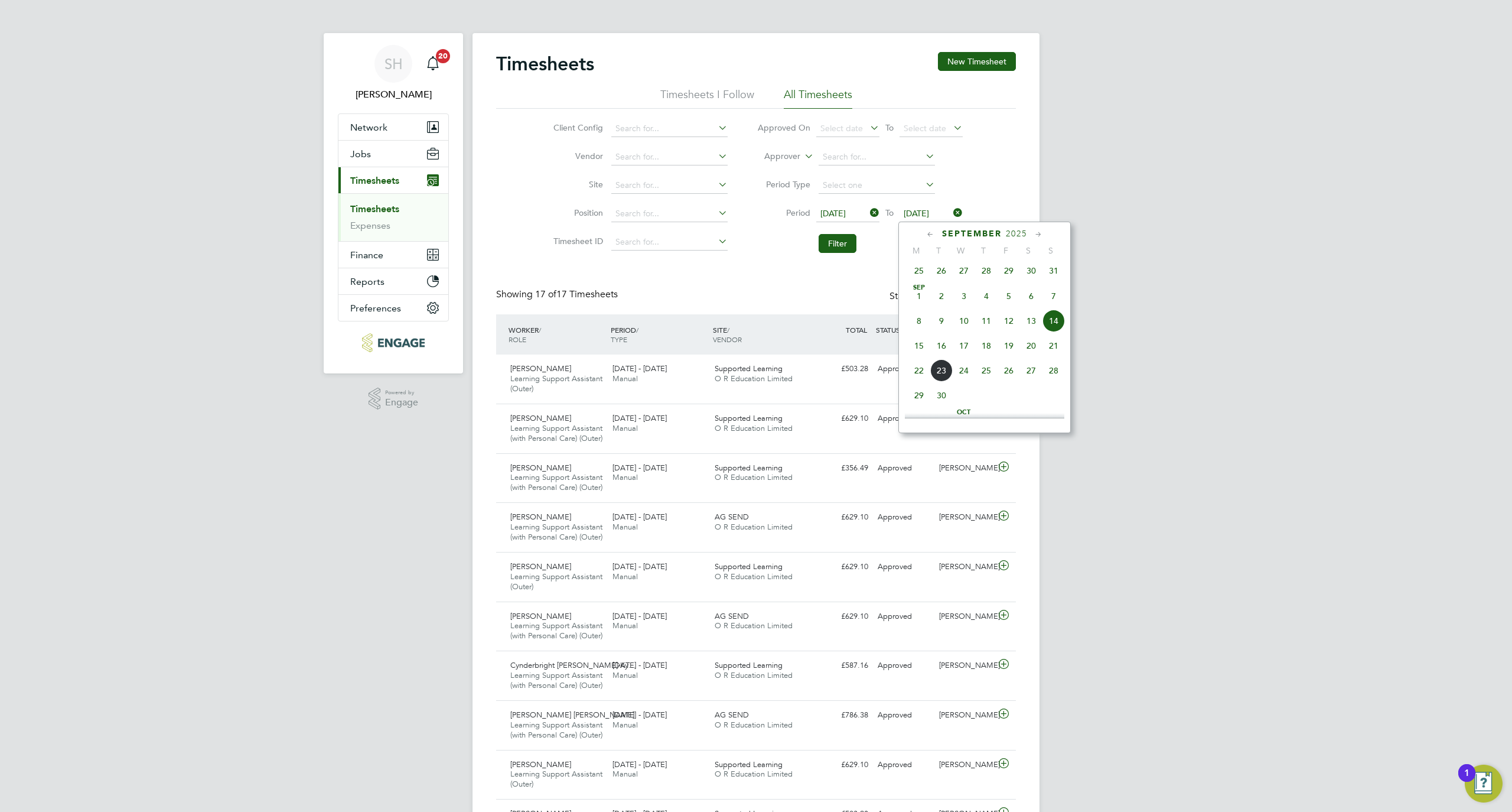
click at [1047, 304] on span "7" at bounding box center [1054, 296] width 23 height 23
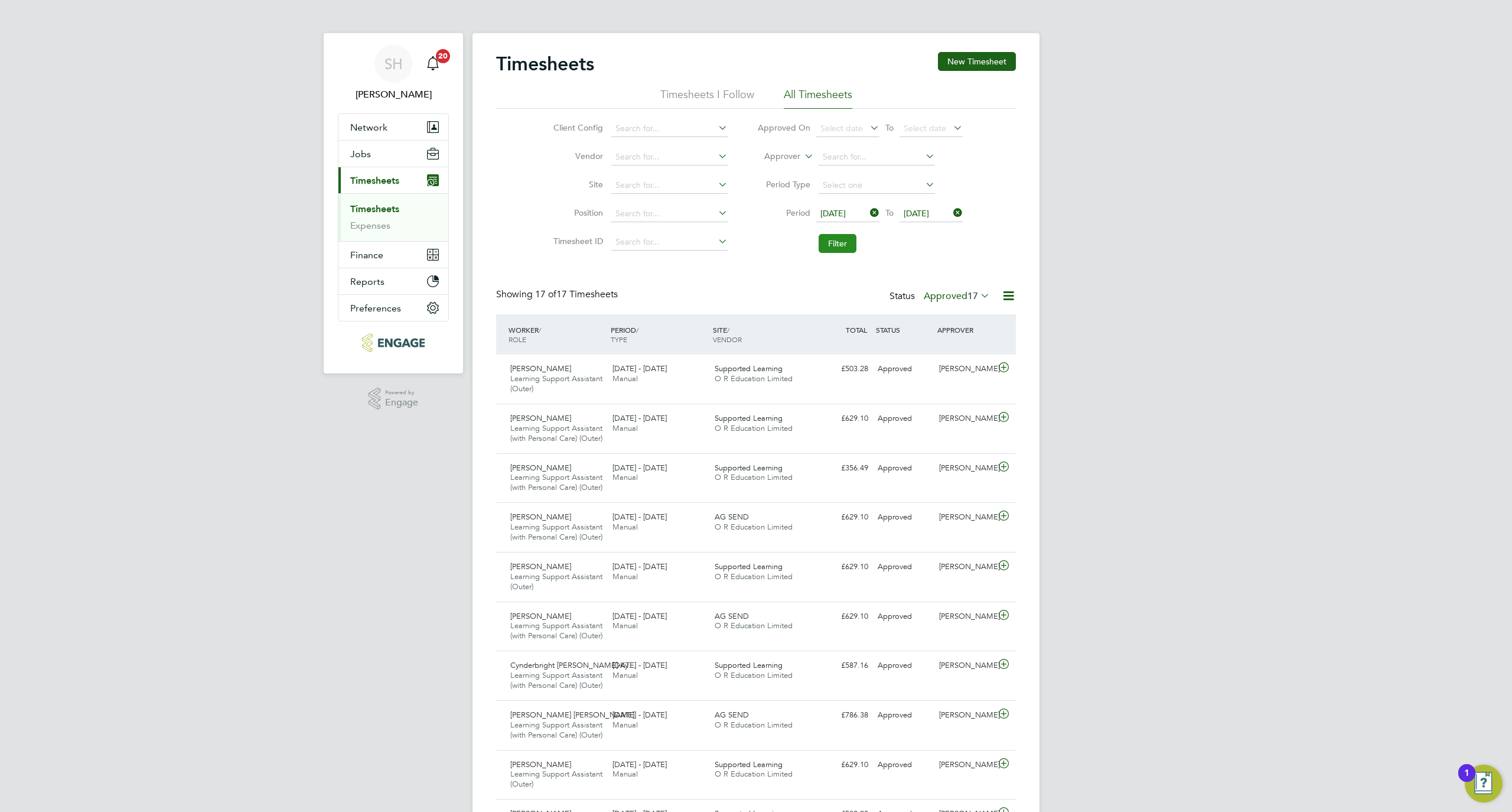
click at [853, 244] on button "Filter" at bounding box center [838, 243] width 38 height 19
click at [934, 552] on div "[PERSON_NAME] Learning Support Assistant (with Personal Care) (Outer) [DATE] - …" at bounding box center [756, 527] width 520 height 50
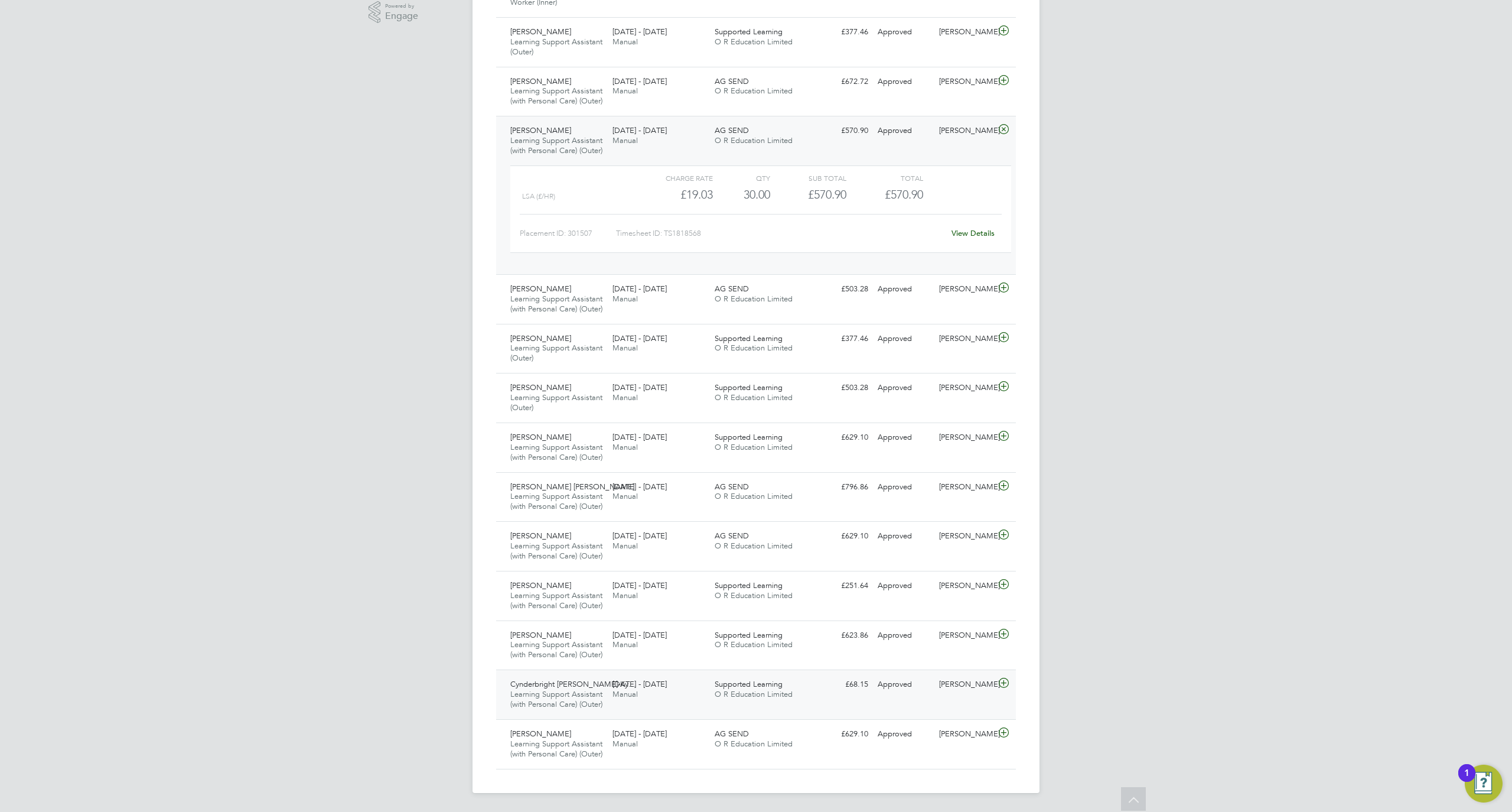
click at [688, 675] on div "[DATE] - [DATE] Manual" at bounding box center [659, 689] width 102 height 29
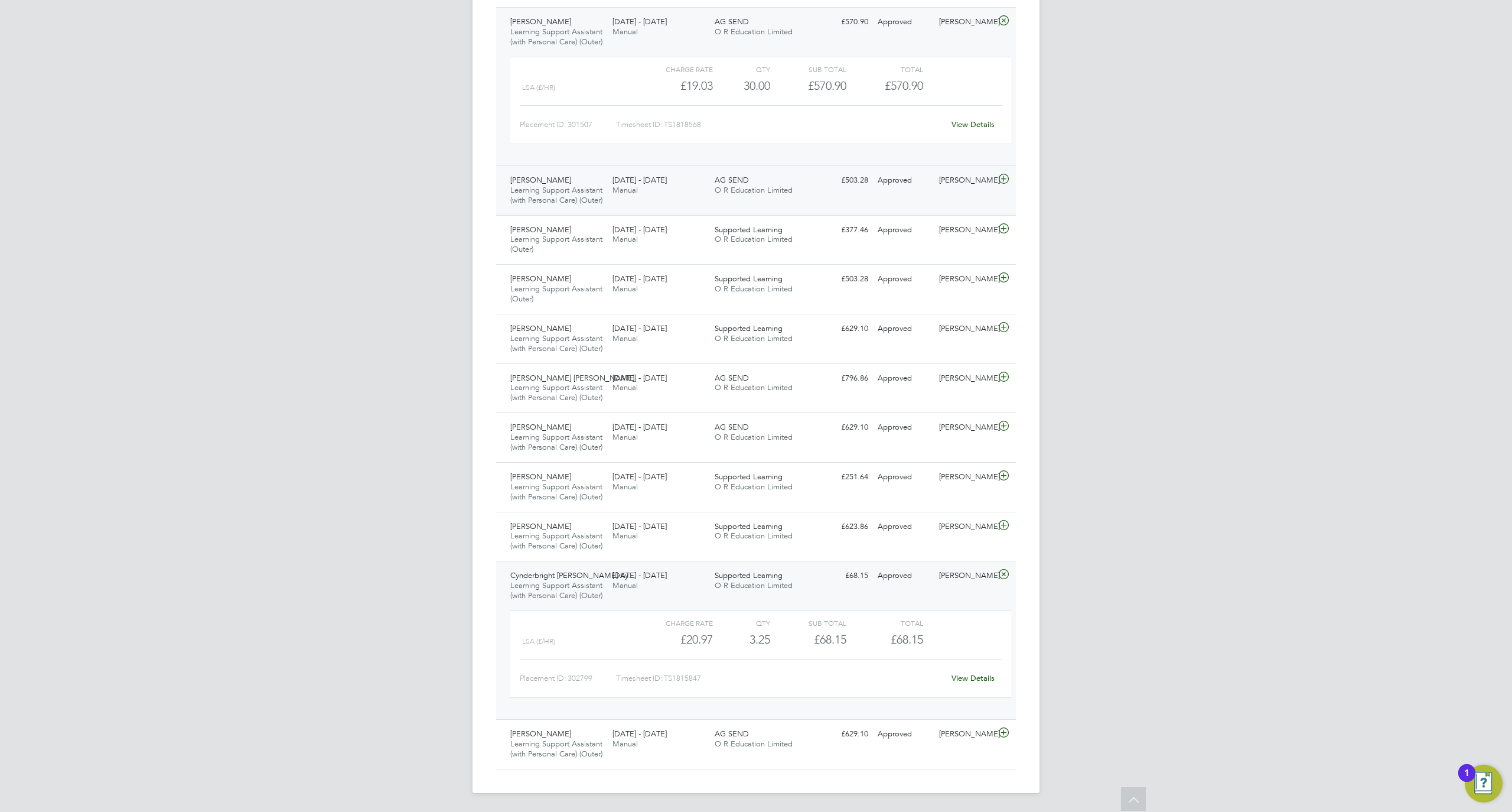
click at [726, 185] on span "O R Education Limited" at bounding box center [754, 190] width 78 height 10
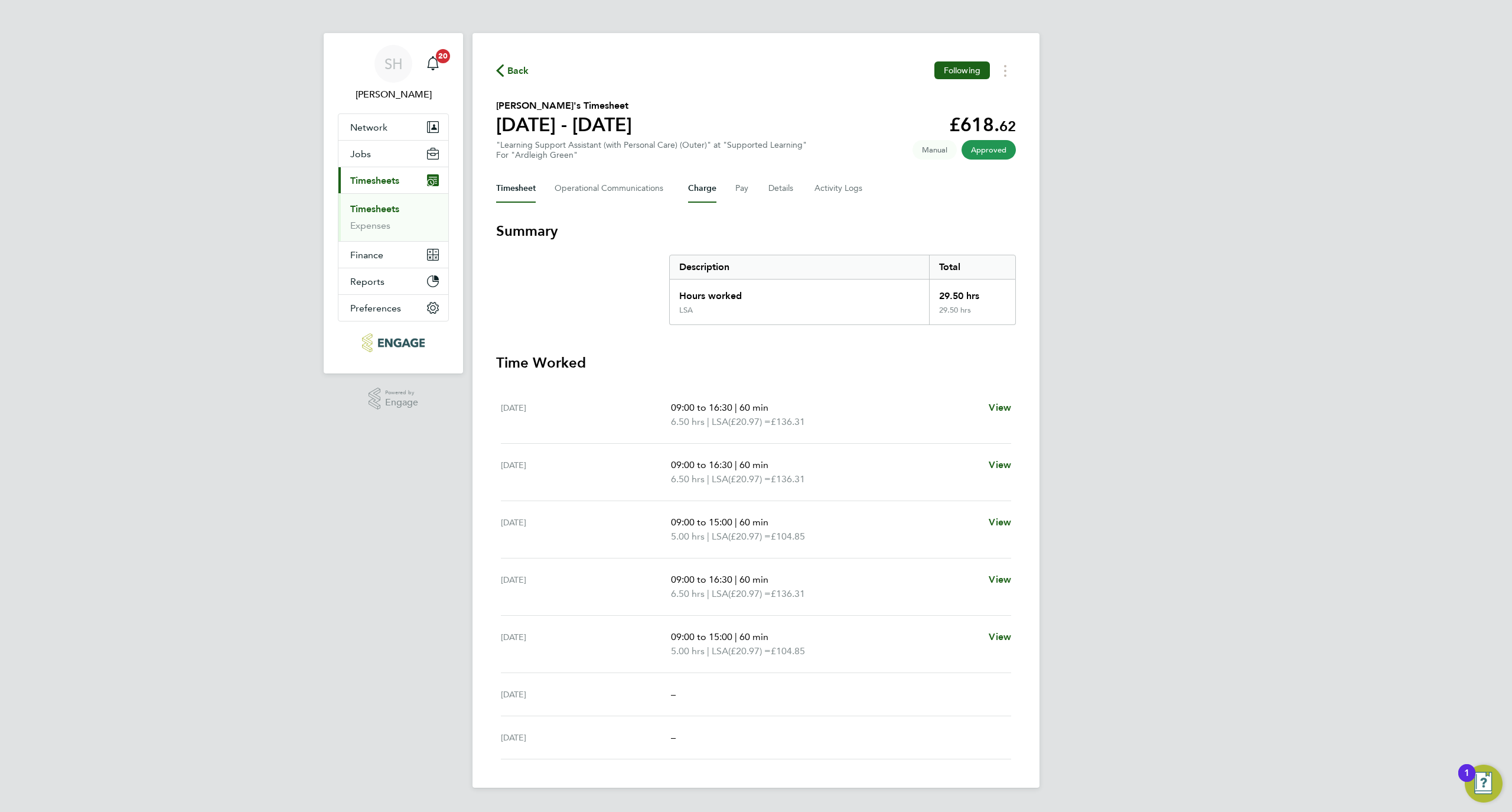
click at [711, 193] on button "Charge" at bounding box center [702, 188] width 28 height 28
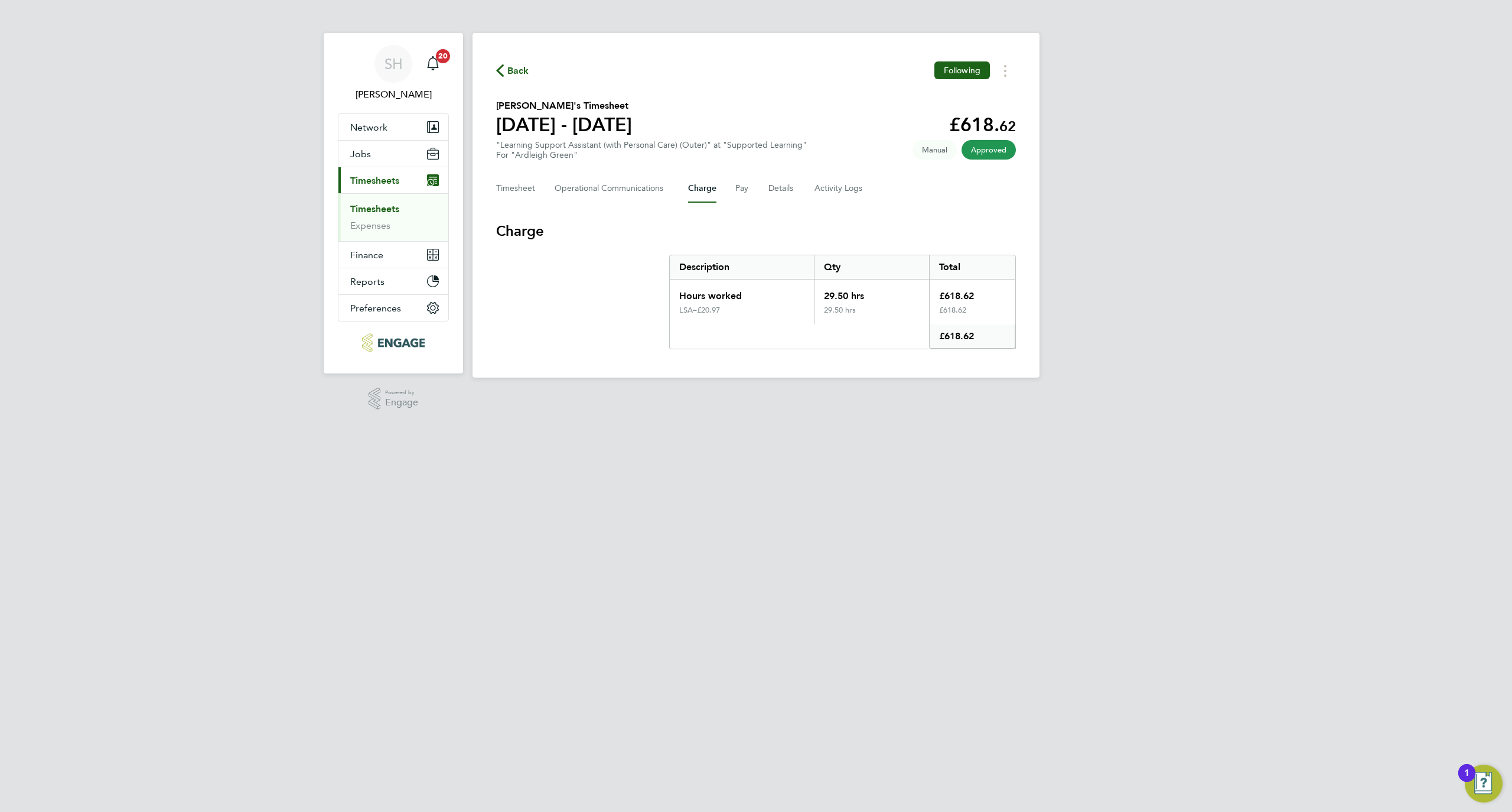
drag, startPoint x: 726, startPoint y: 313, endPoint x: 717, endPoint y: 315, distance: 9.2
click at [708, 313] on div "£20.97" at bounding box center [751, 310] width 107 height 10
copy div "0.97"
click at [723, 317] on div "LSA – £20.97" at bounding box center [741, 315] width 144 height 19
drag, startPoint x: 726, startPoint y: 313, endPoint x: 707, endPoint y: 313, distance: 19.0
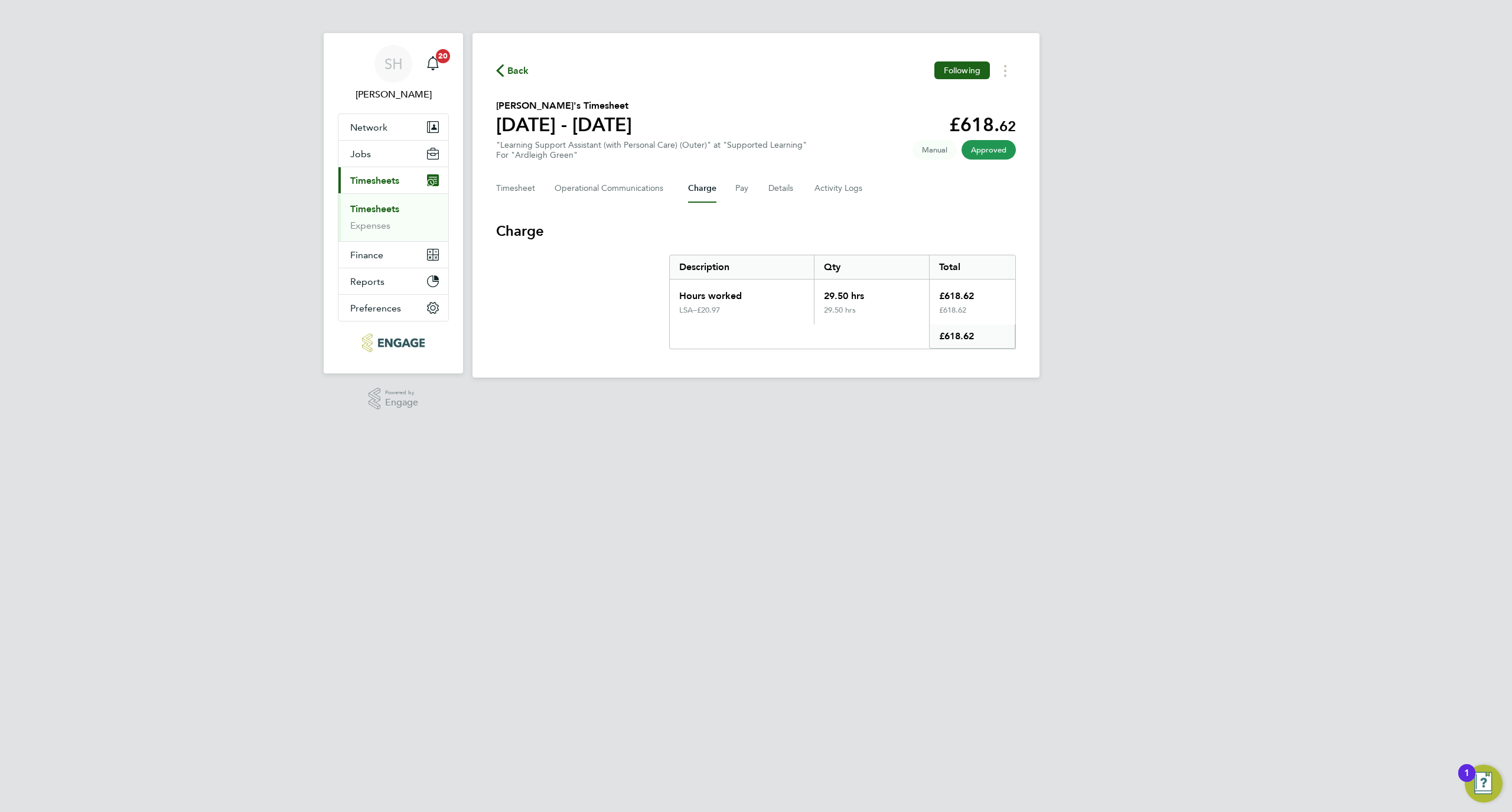
click at [707, 313] on div "£20.97" at bounding box center [751, 310] width 107 height 10
copy div "20.97"
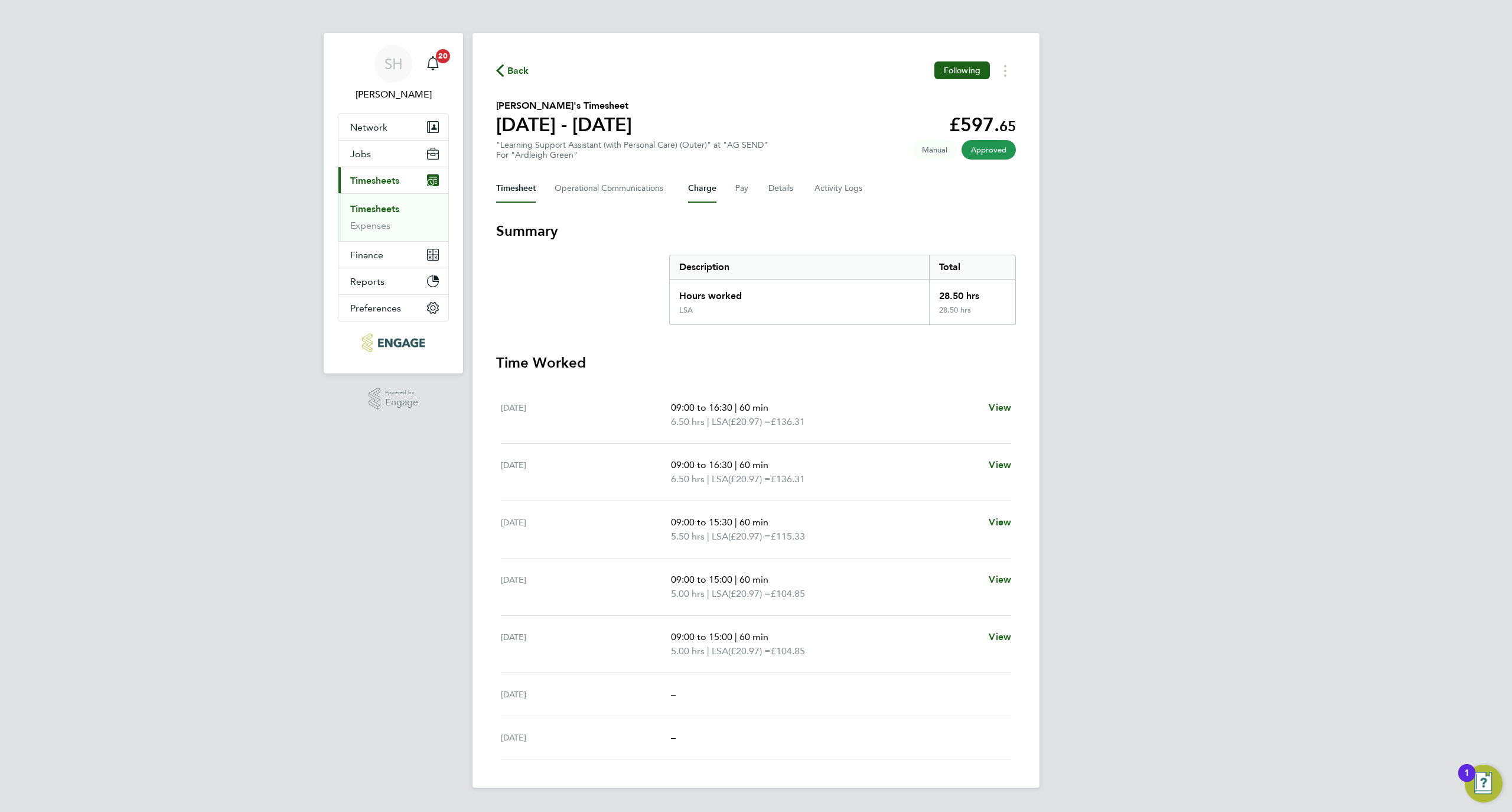
click at [703, 187] on button "Charge" at bounding box center [702, 188] width 28 height 28
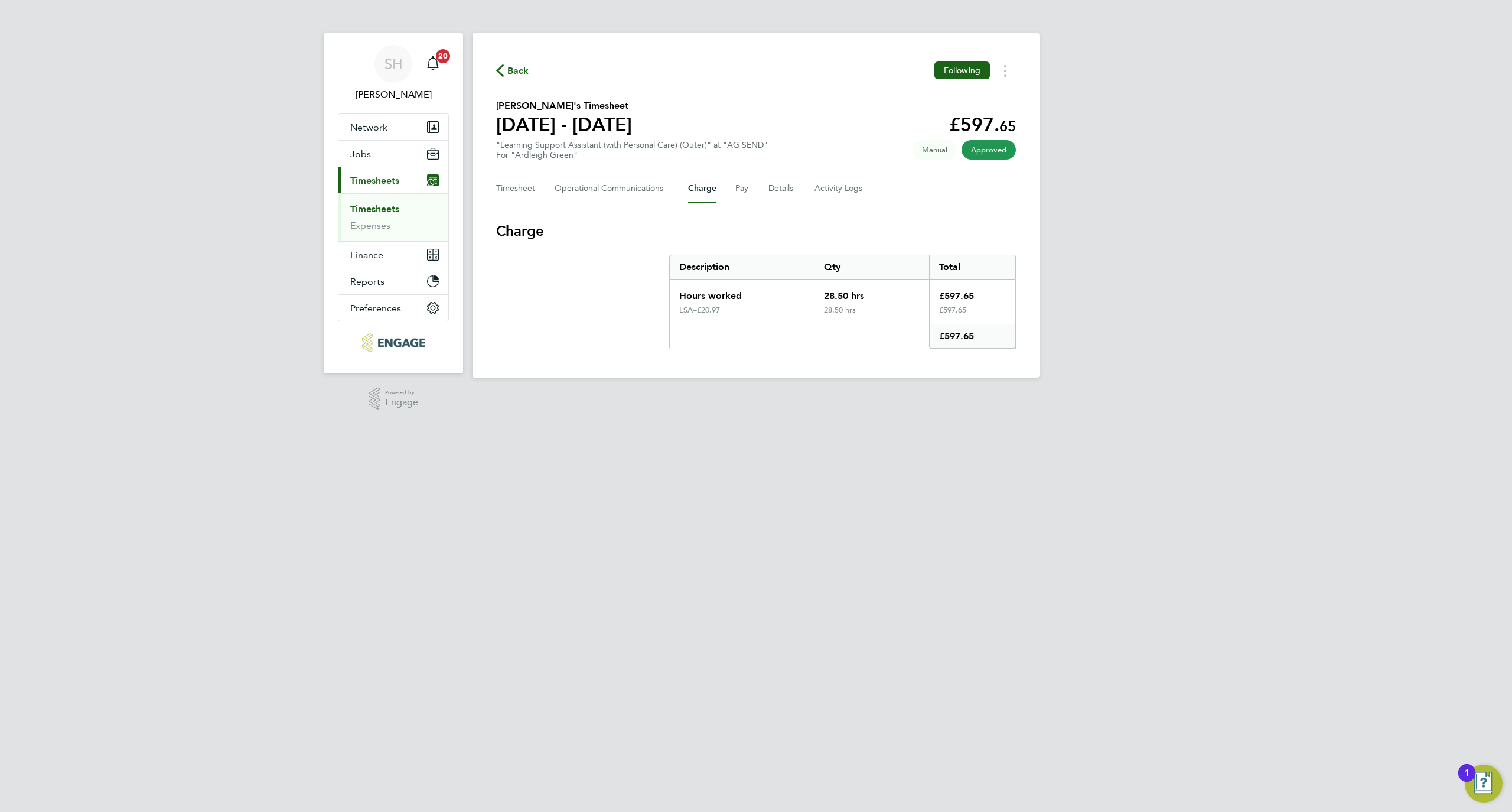
drag, startPoint x: 733, startPoint y: 313, endPoint x: 791, endPoint y: 360, distance: 74.7
click at [707, 315] on div "LSA – £20.97" at bounding box center [741, 315] width 144 height 19
copy div "20.97"
